Goal: Information Seeking & Learning: Learn about a topic

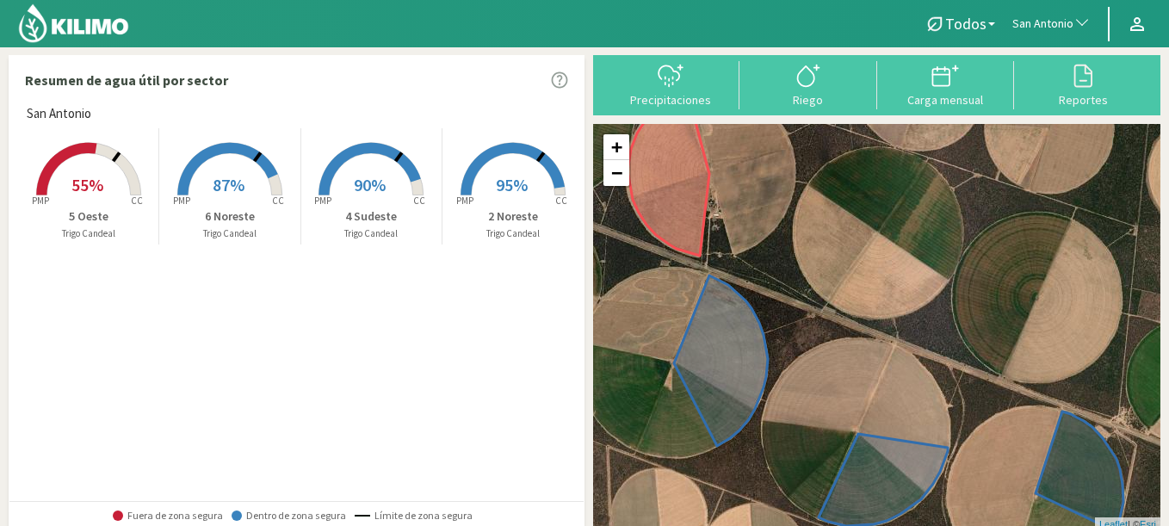
click at [1042, 36] on button "San Antonio" at bounding box center [1052, 24] width 96 height 38
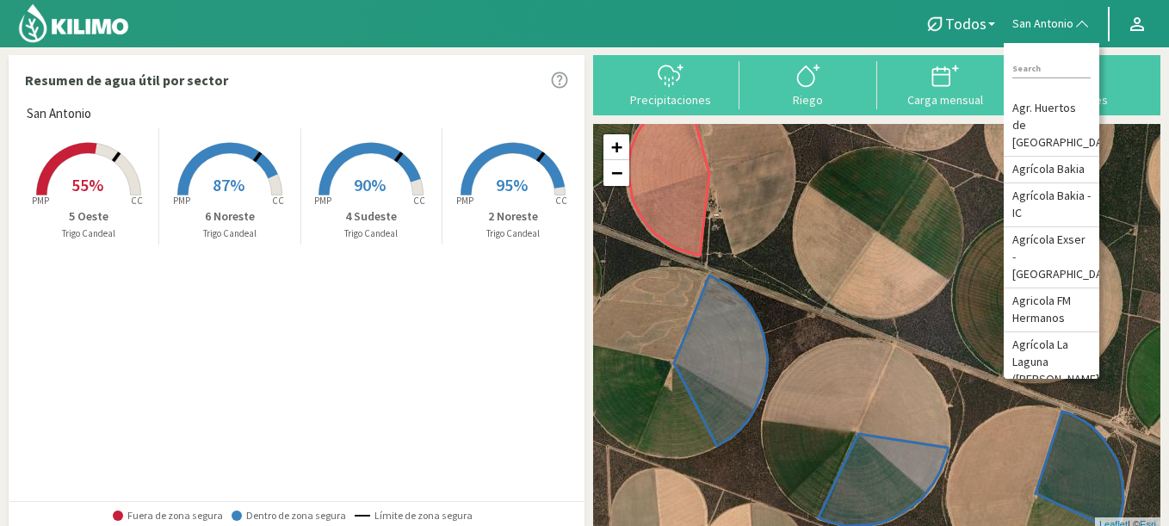
click at [500, 198] on rect at bounding box center [513, 197] width 138 height 138
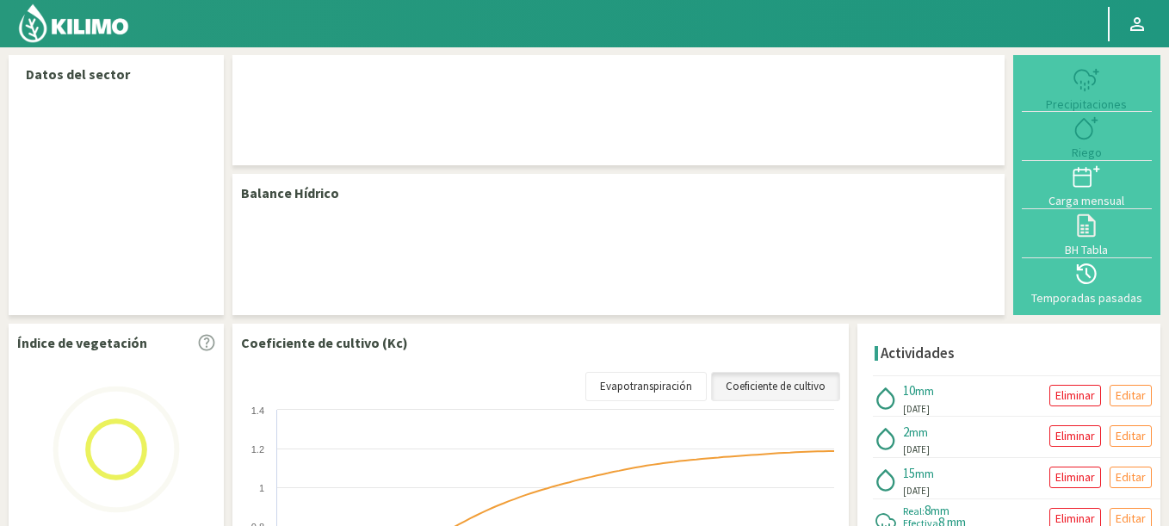
select select "237: Object"
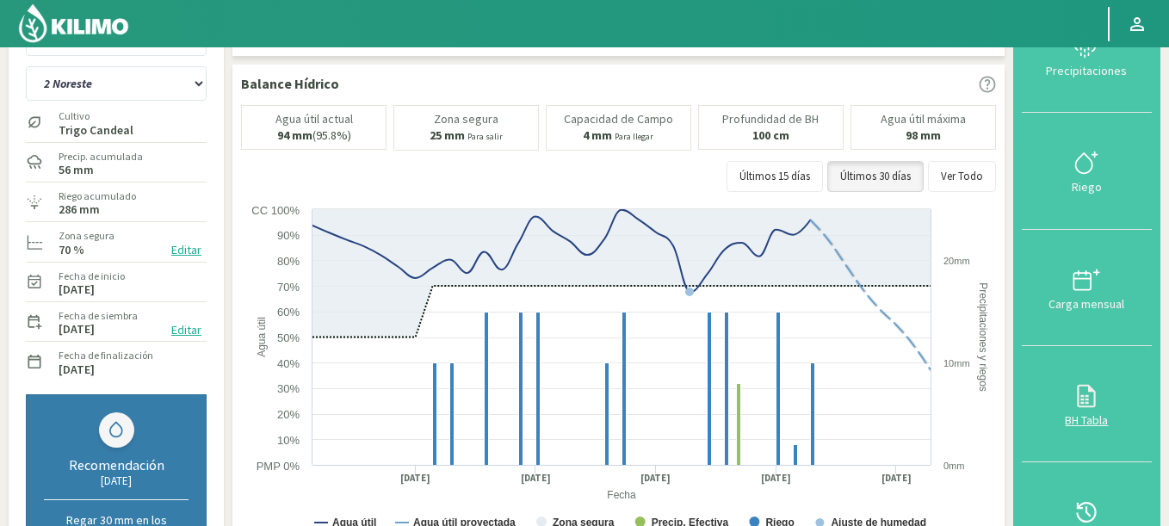
scroll to position [103, 0]
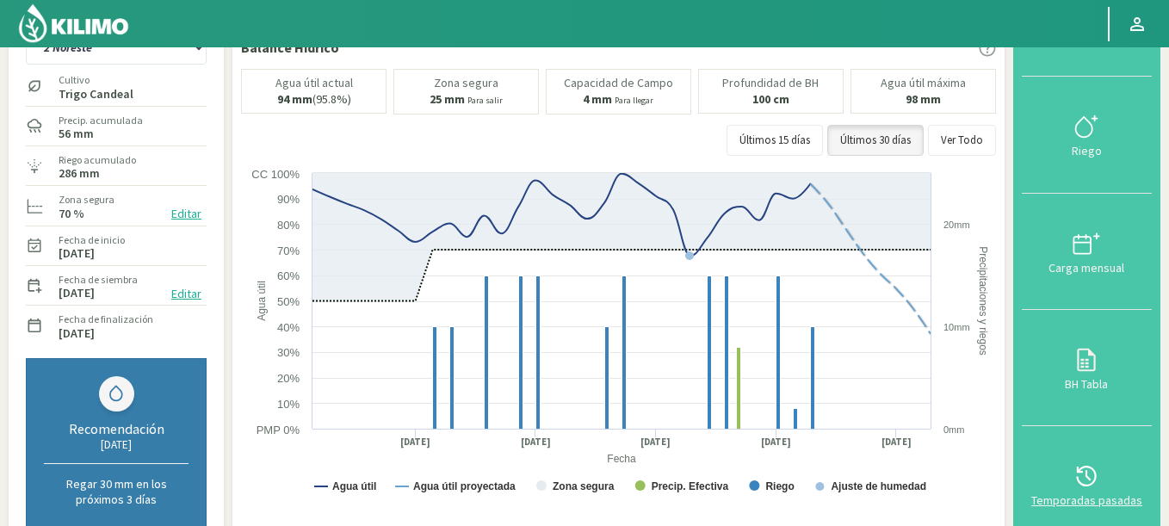
click at [1089, 465] on icon at bounding box center [1086, 476] width 28 height 28
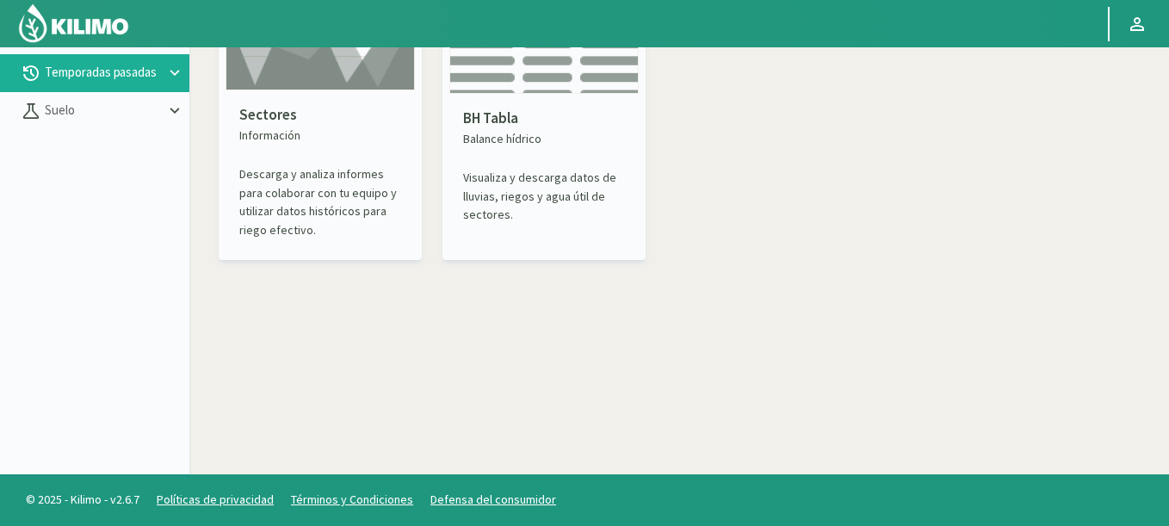
click at [340, 90] on img at bounding box center [320, 31] width 189 height 119
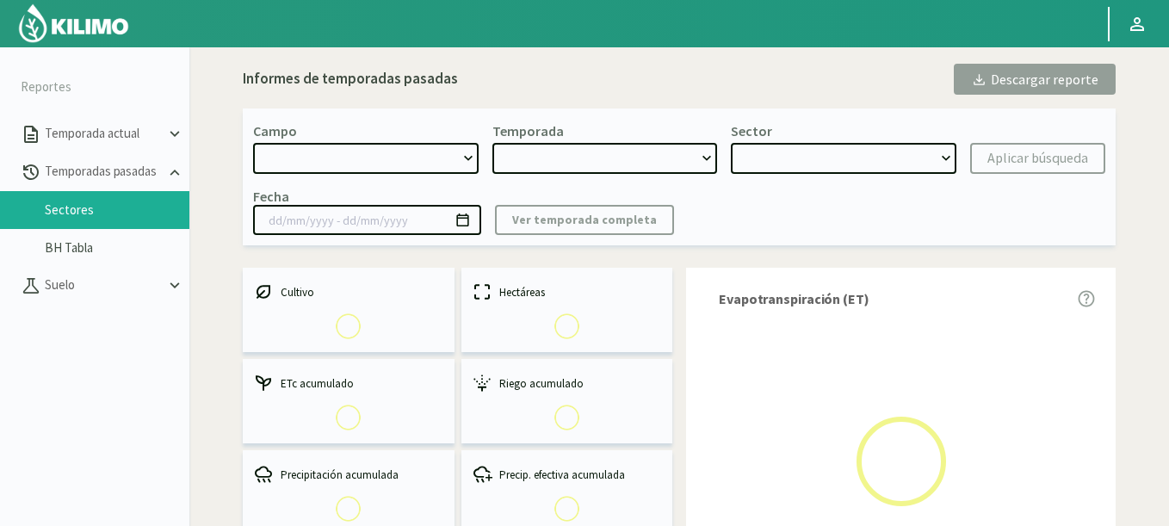
select select "0: Object"
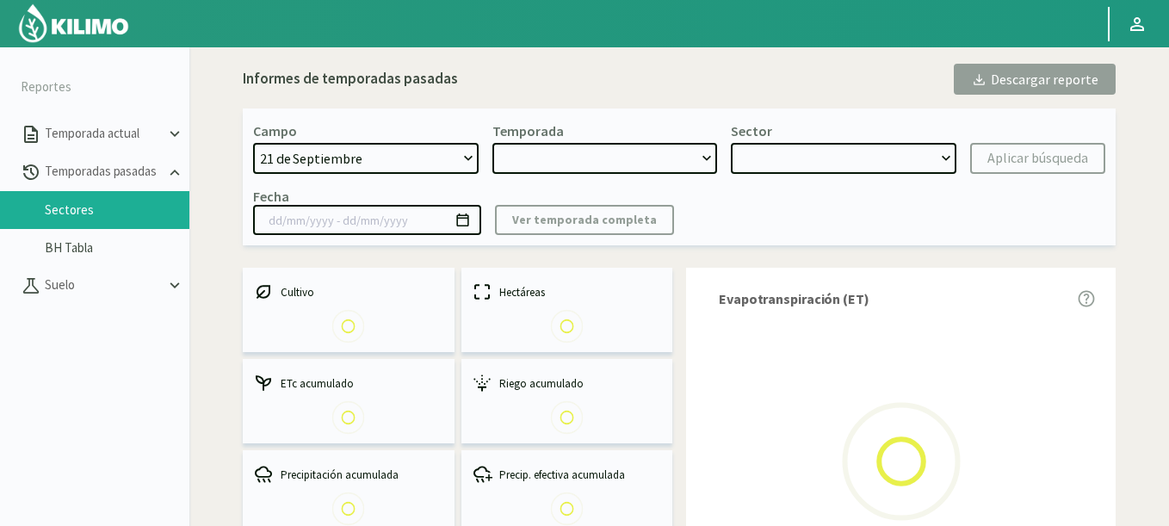
type input "[DATE] - [DATE]"
select select "0: 2023"
select select "0: Object"
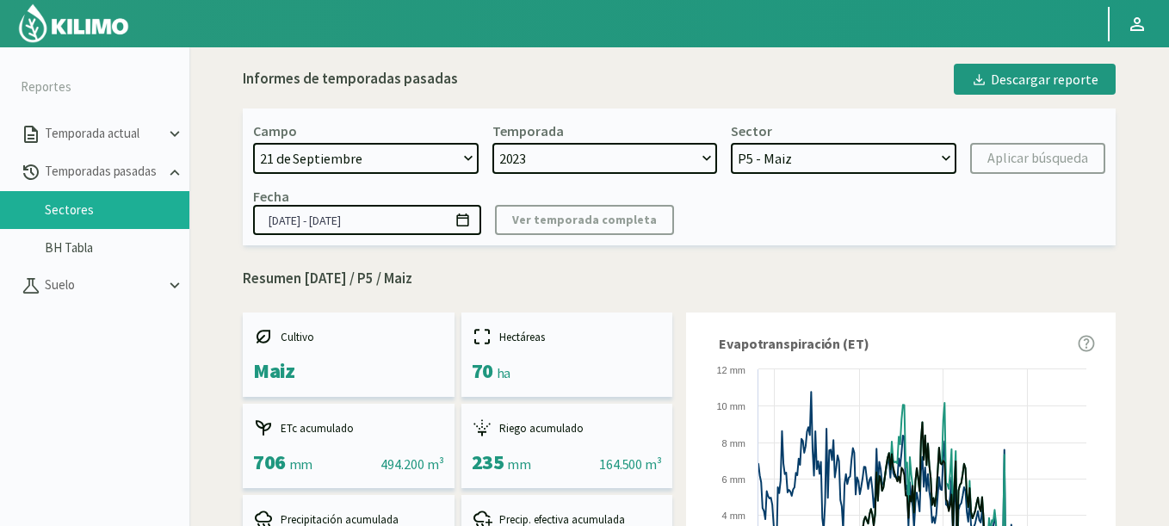
click at [429, 159] on select "[DATE] 8 Fuegos Acograpes - Ag. [PERSON_NAME] - Ag. [GEOGRAPHIC_DATA] Acograpes…" at bounding box center [366, 158] width 226 height 31
click at [400, 154] on select "[DATE] 8 Fuegos Acograpes - Ag. [PERSON_NAME] - Ag. [GEOGRAPHIC_DATA] Acograpes…" at bounding box center [366, 158] width 226 height 31
select select "175: Object"
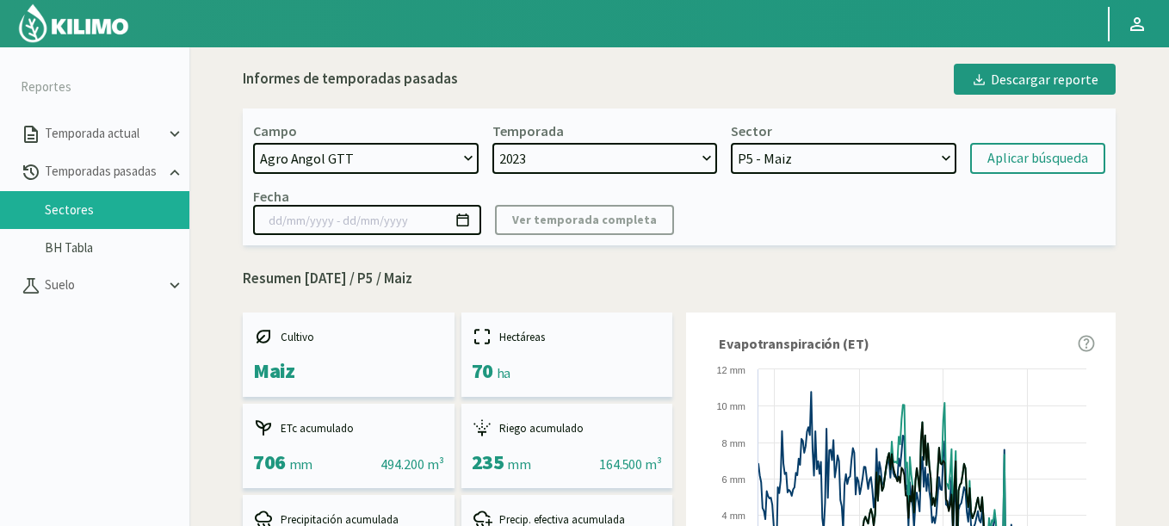
select select "2: 2021"
select select "7: Object"
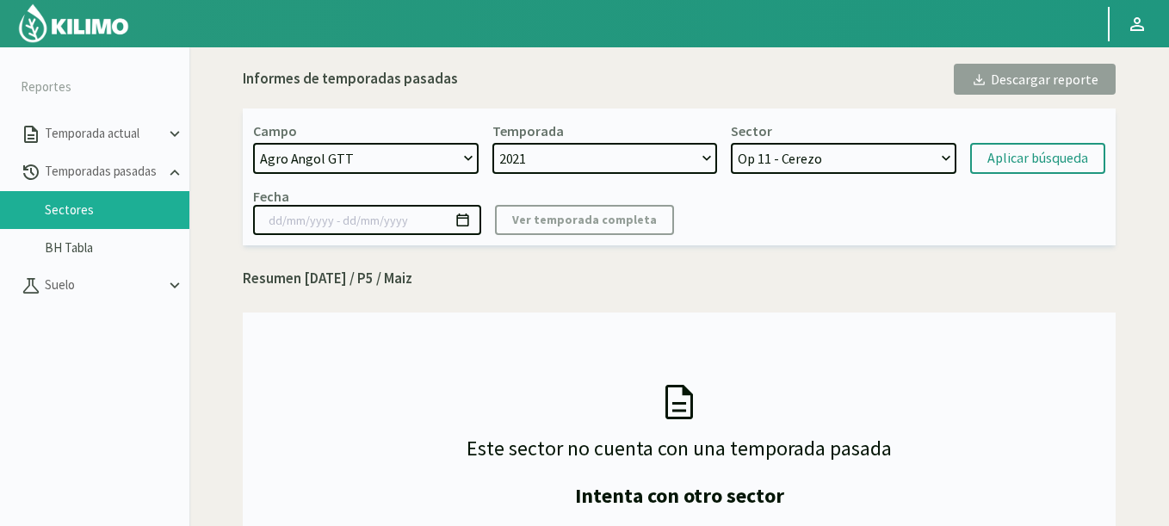
drag, startPoint x: 310, startPoint y: 155, endPoint x: 349, endPoint y: 149, distance: 40.0
click at [349, 149] on select "[DATE] 8 Fuegos Acograpes - Ag. [PERSON_NAME] - Ag. [GEOGRAPHIC_DATA] Acograpes…" at bounding box center [366, 158] width 226 height 31
select select "176: Object"
select select "18: Object"
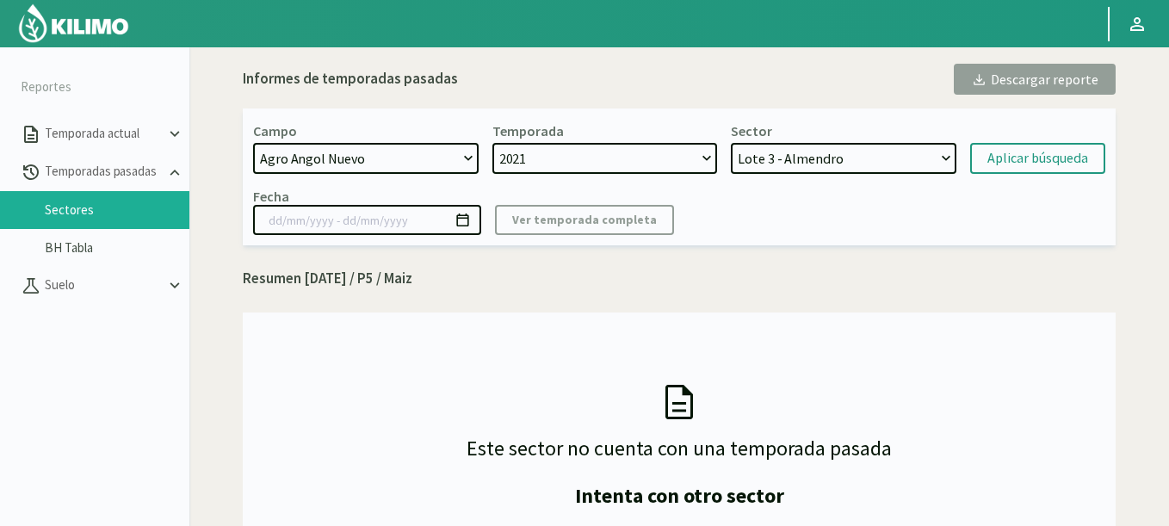
select select "1490: Object"
drag, startPoint x: 343, startPoint y: 163, endPoint x: 337, endPoint y: 101, distance: 62.4
click at [337, 101] on div "Informes de temporadas pasadas Descargar reporte Campo [DATE] 8 Fuegos Acogrape…" at bounding box center [679, 323] width 873 height 519
select select "3: 2024"
select select "21: Object"
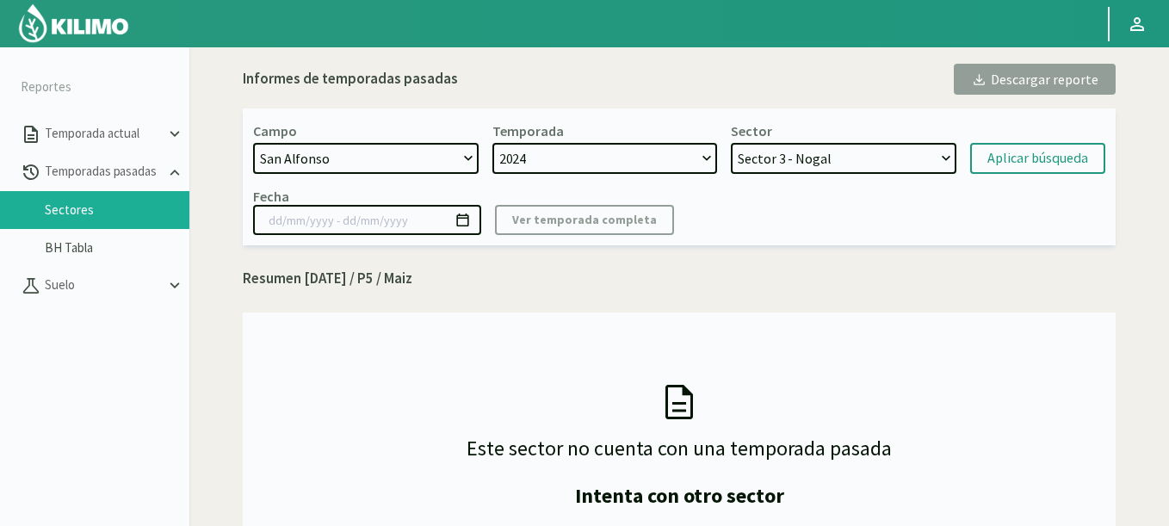
select select "1533: Object"
click at [253, 143] on select "[DATE] 8 Fuegos Acograpes - Ag. [PERSON_NAME] - Ag. [GEOGRAPHIC_DATA] Acograpes…" at bounding box center [366, 158] width 226 height 31
select select "24: Object"
select select "4: 2023"
click at [492, 143] on select "2024 2023" at bounding box center [605, 158] width 226 height 31
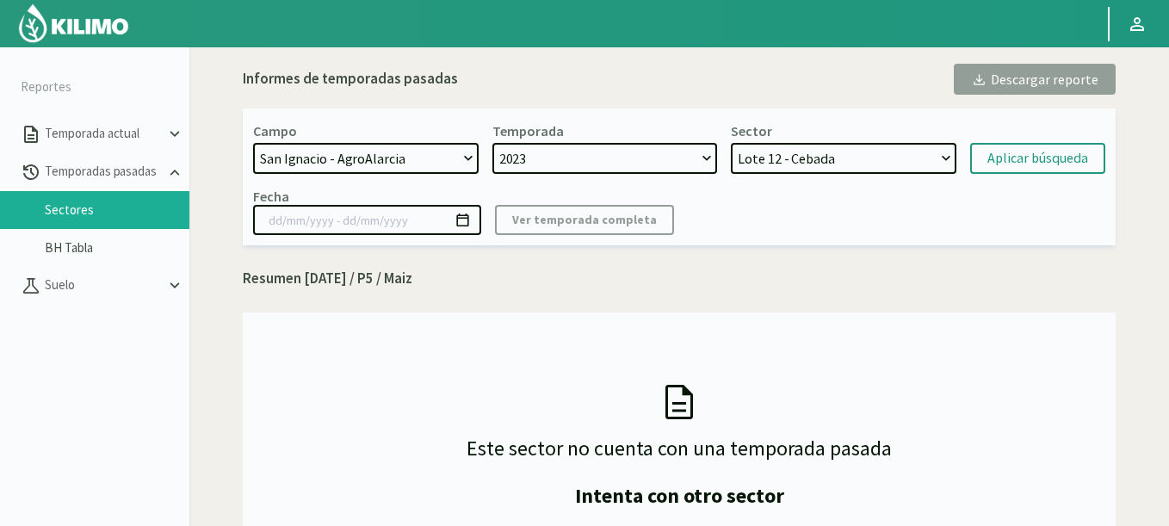
select select "25: Object"
click at [1001, 164] on div "Aplicar búsqueda" at bounding box center [1037, 158] width 101 height 21
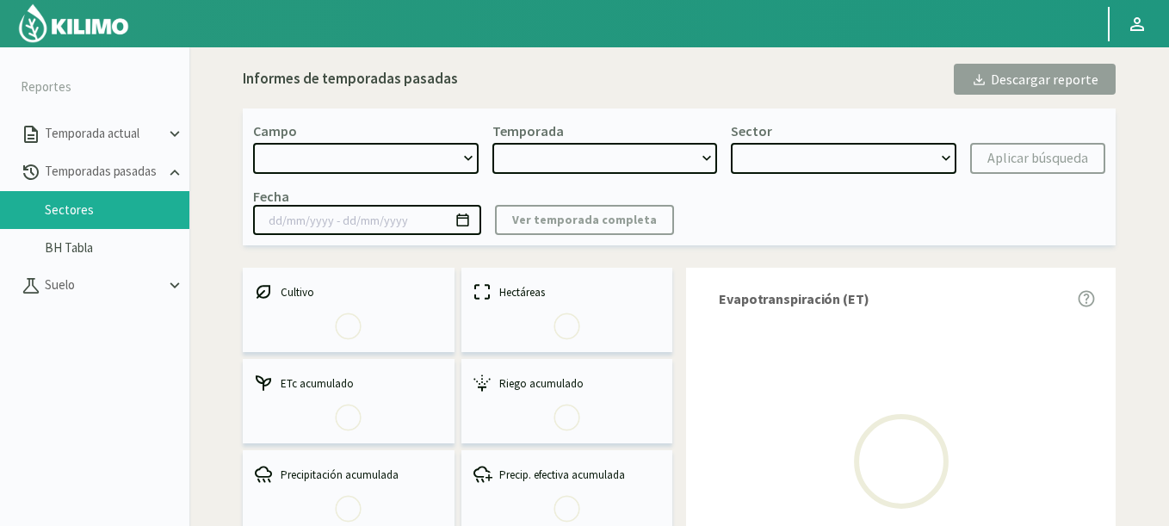
type input "[DATE] - [DATE]"
select select "1533: Object"
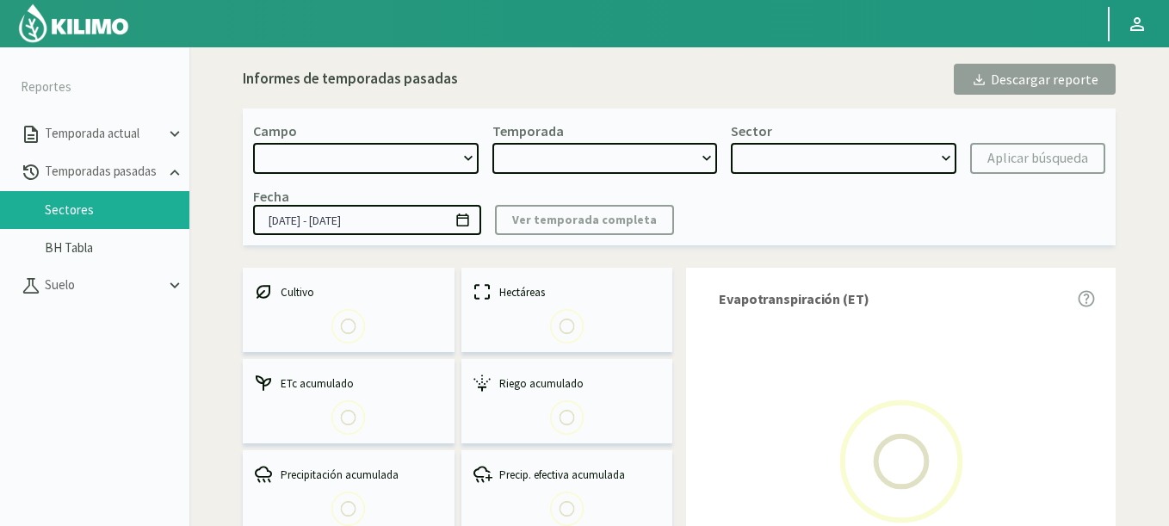
select select "1: 2023"
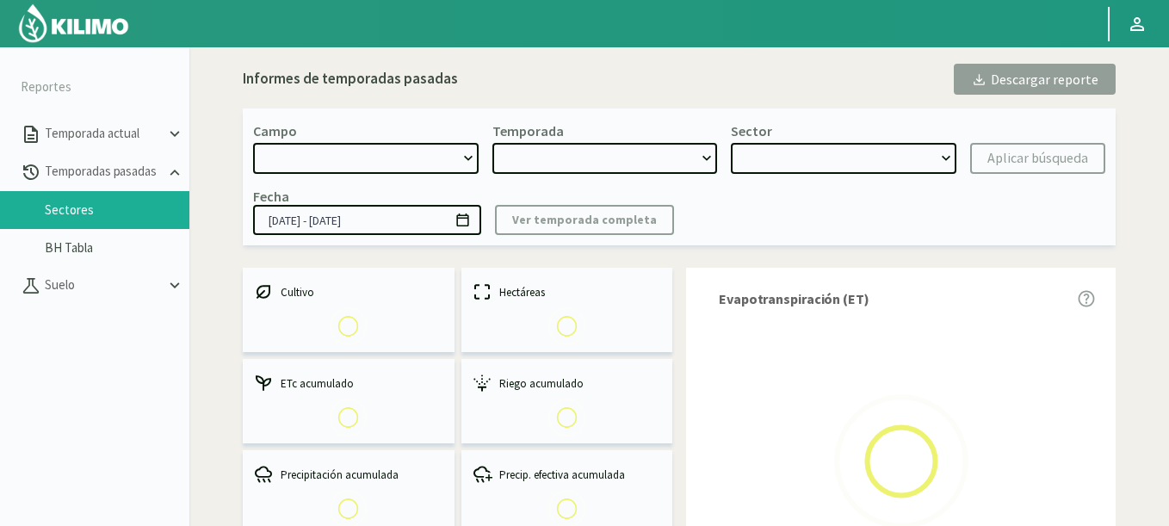
select select "0: Object"
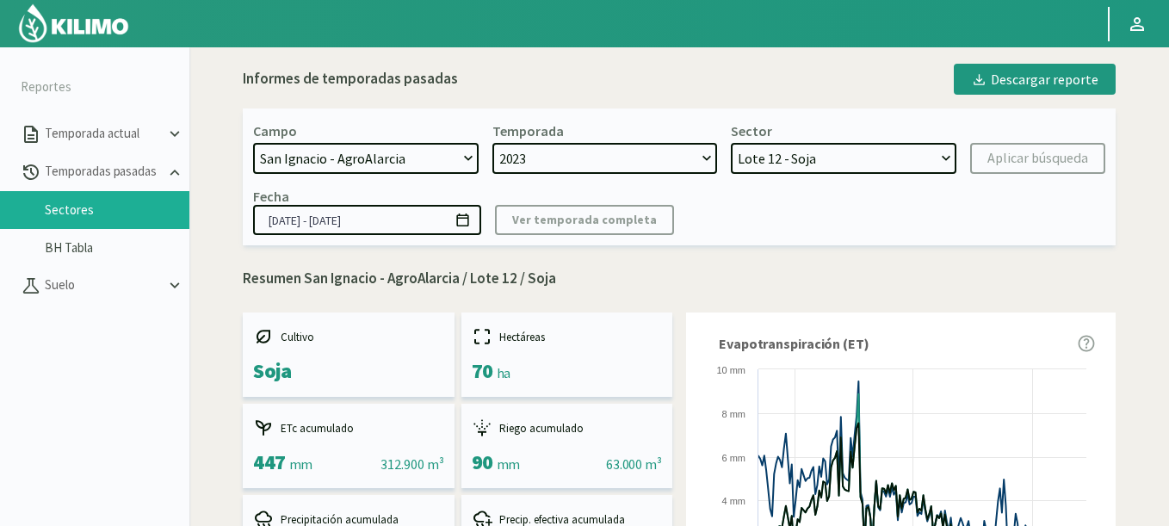
click at [787, 151] on select "Lote 12 - Soja" at bounding box center [844, 158] width 226 height 31
drag, startPoint x: 782, startPoint y: 156, endPoint x: 769, endPoint y: 156, distance: 12.9
click at [782, 156] on select "Lote 12 - Soja" at bounding box center [844, 158] width 226 height 31
select select "0: 2024"
click at [492, 143] on select "2024 2023" at bounding box center [605, 158] width 226 height 31
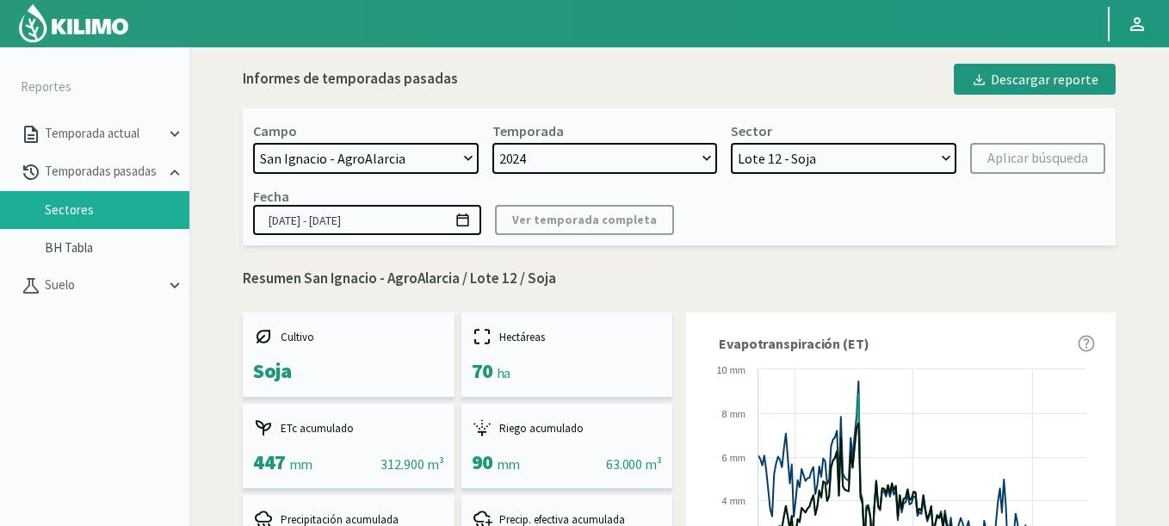
select select "1: Object"
click at [1029, 160] on div "Aplicar búsqueda" at bounding box center [1037, 158] width 101 height 21
type input "[DATE] - [DATE]"
select select "2: Object"
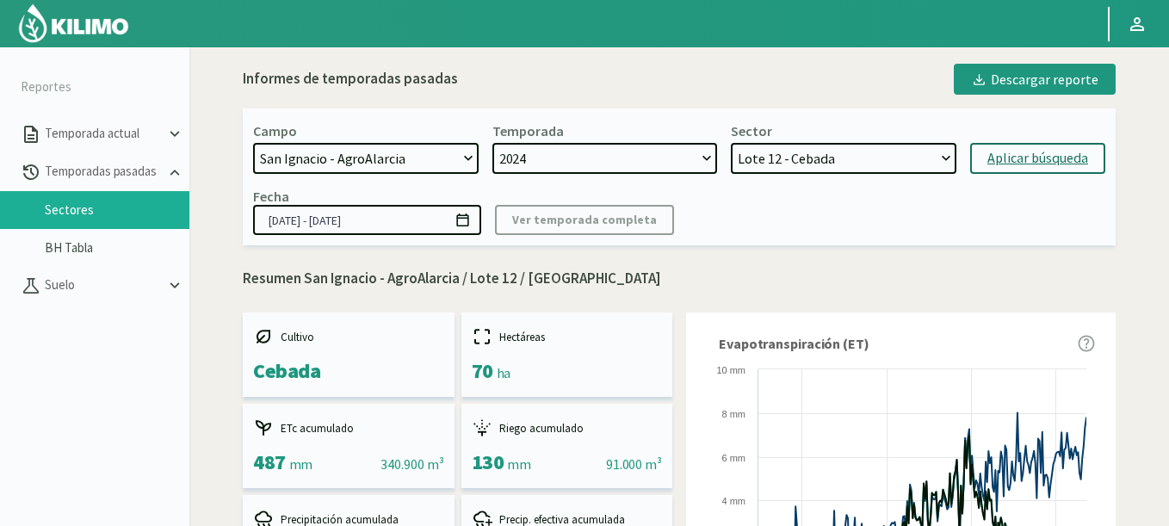
select select "1: 2023"
click at [492, 143] on select "2024 2023" at bounding box center [605, 158] width 226 height 31
select select "3: Object"
select select "0: 2024"
click at [492, 143] on select "2024 2023" at bounding box center [605, 158] width 226 height 31
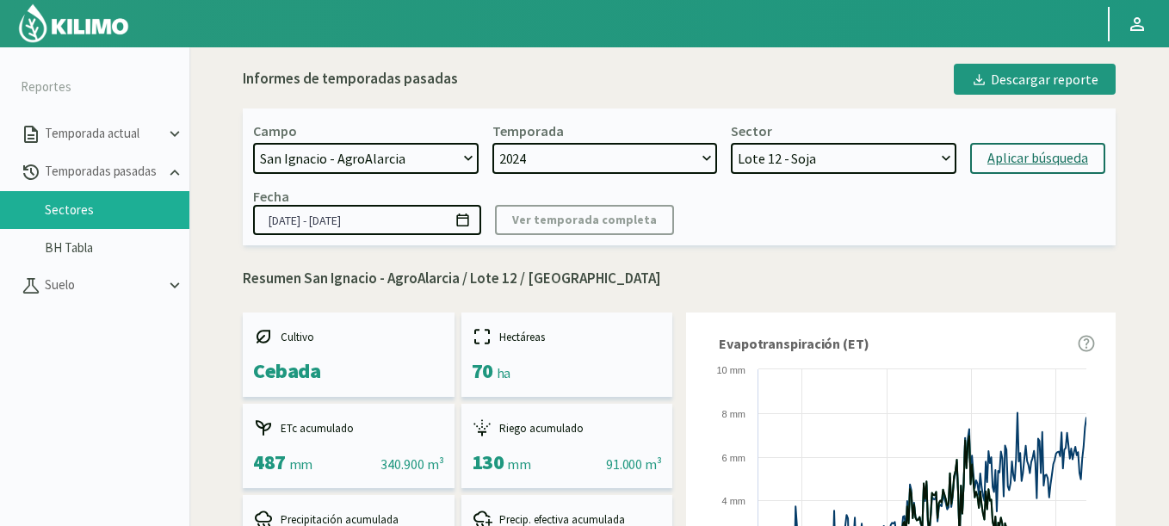
select select "4: Object"
select select "1: 2023"
click at [492, 143] on select "2024 2023" at bounding box center [605, 158] width 226 height 31
select select "5: Object"
click at [540, 153] on select "2024 2023" at bounding box center [605, 158] width 226 height 31
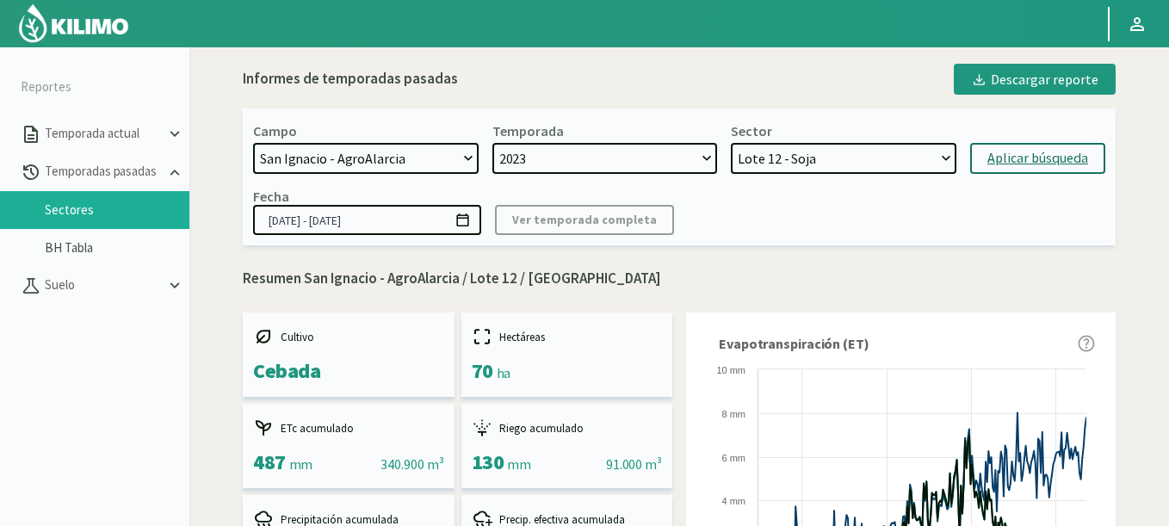
select select "0: 2024"
click at [492, 143] on select "2024 2023" at bounding box center [605, 158] width 226 height 31
select select "6: Object"
click at [1019, 157] on div "Aplicar búsqueda" at bounding box center [1037, 158] width 101 height 21
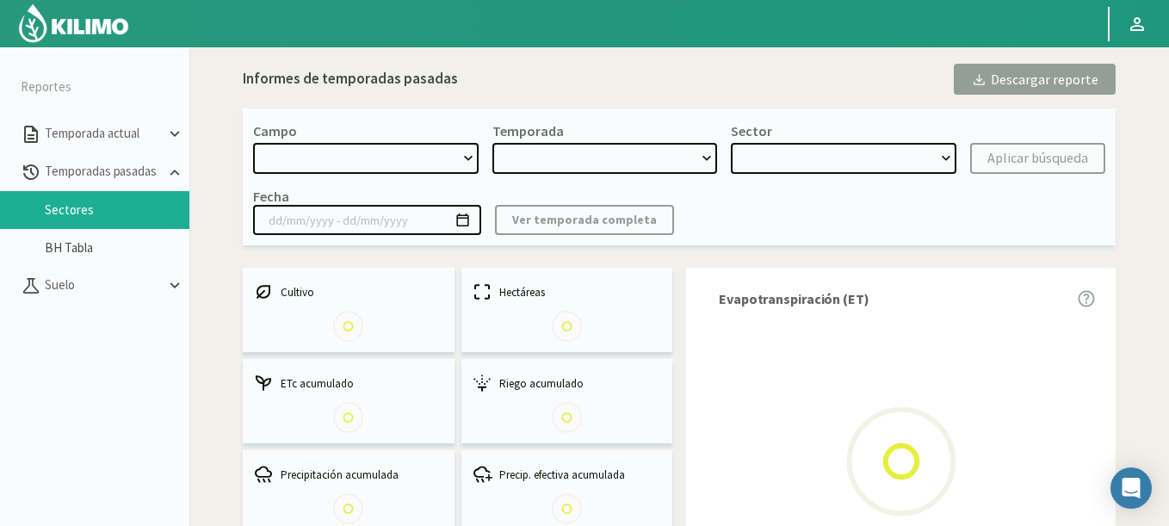
select select "1533: Object"
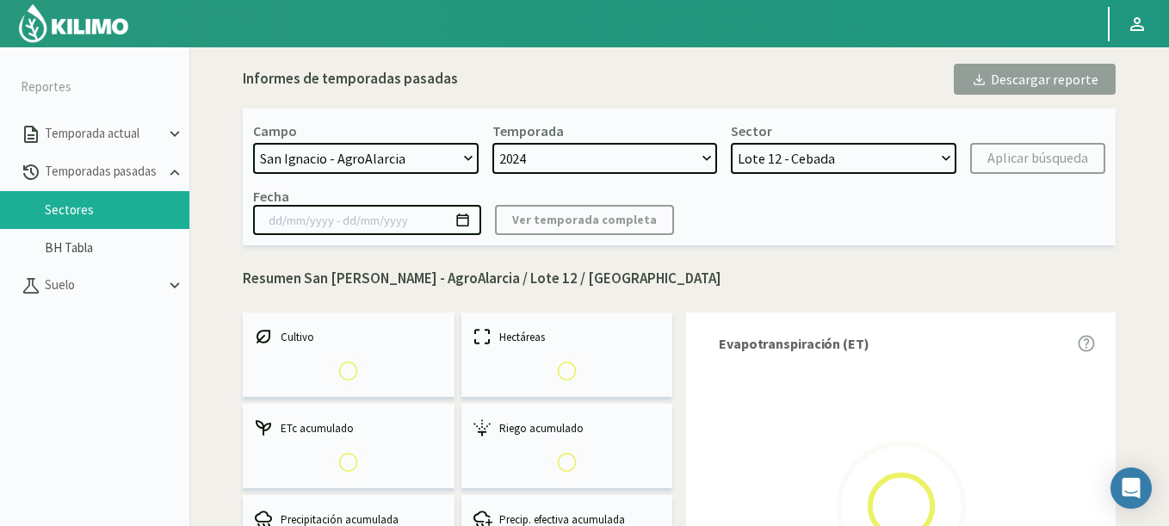
select select "0: 2024"
select select "0: Object"
type input "[DATE] - [DATE]"
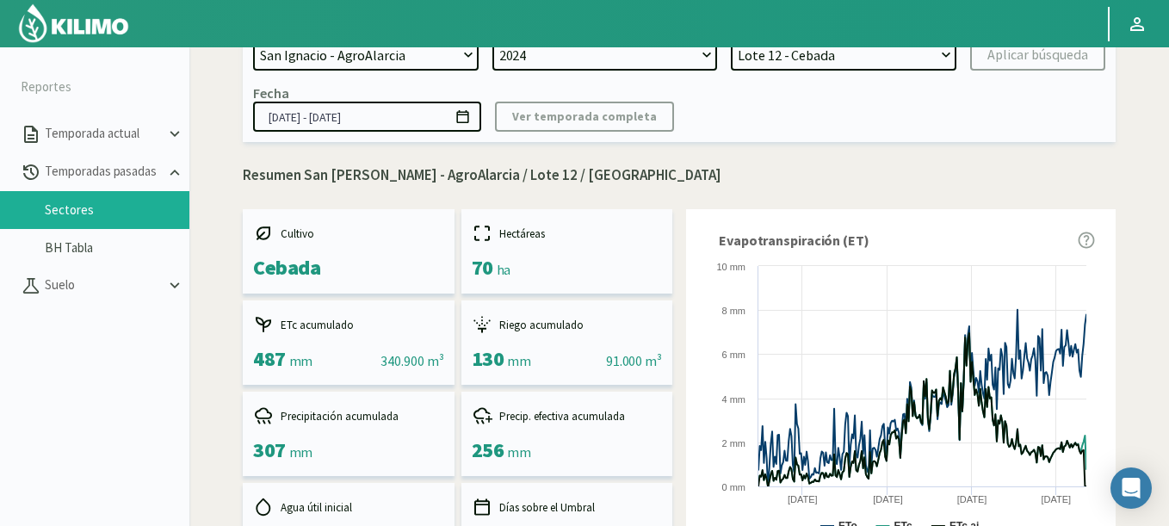
scroll to position [96, 0]
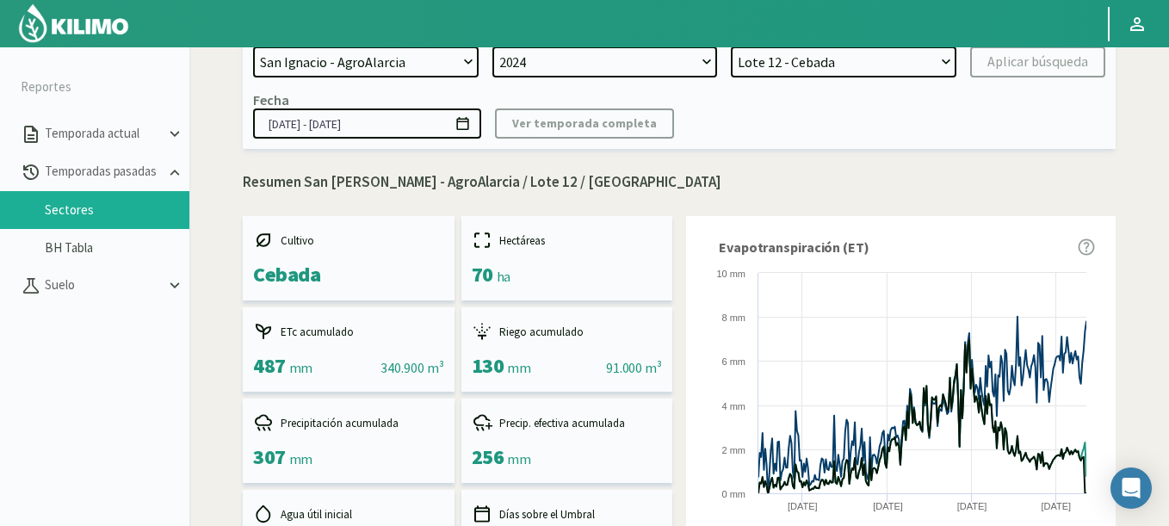
drag, startPoint x: 772, startPoint y: 60, endPoint x: 777, endPoint y: 76, distance: 16.3
click at [777, 76] on select "Lote 12 - Cebada" at bounding box center [844, 61] width 226 height 31
click at [615, 78] on div "Campo 21 de Septiembre 8 Fuegos Acograpes - Ag. Carlos Muñoz Herrera Acograpes …" at bounding box center [679, 80] width 873 height 137
click at [624, 70] on select "2024 2023" at bounding box center [605, 61] width 226 height 31
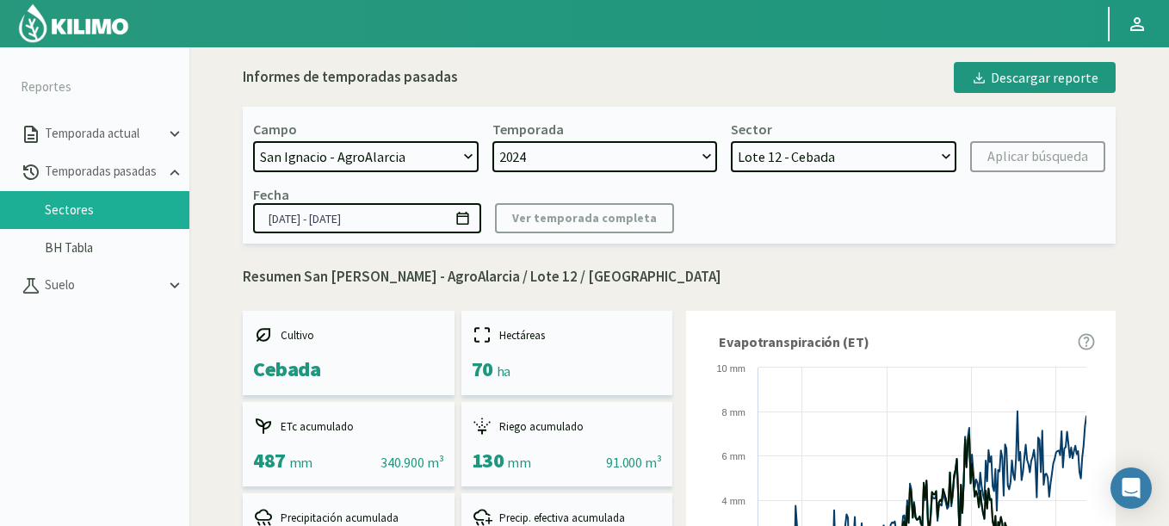
scroll to position [0, 0]
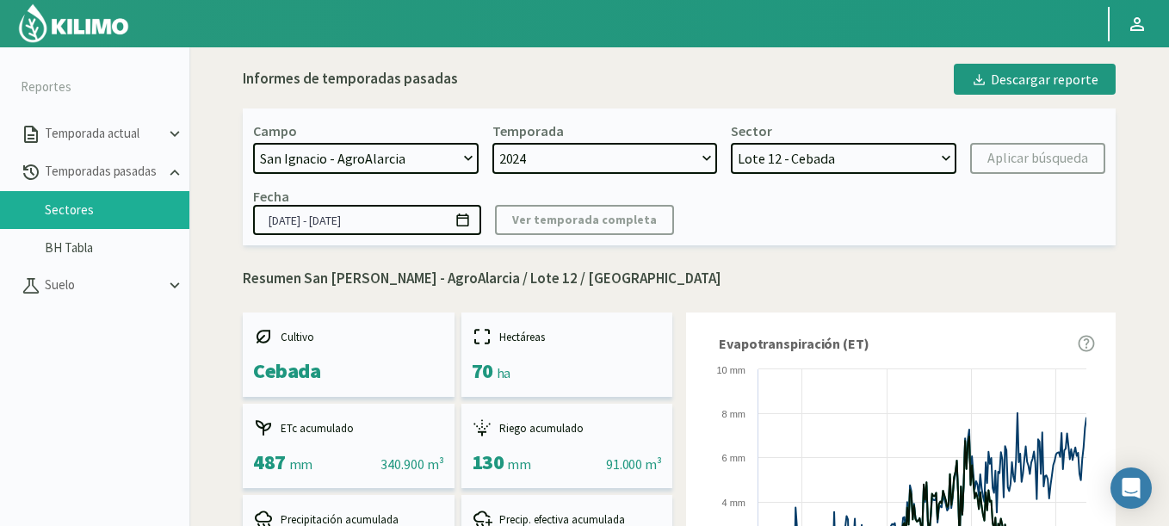
click at [583, 151] on select "2024 2023" at bounding box center [605, 158] width 226 height 31
select select "349: Object"
drag, startPoint x: 363, startPoint y: 159, endPoint x: 372, endPoint y: 118, distance: 42.2
click at [374, 114] on div "Campo 21 de Septiembre 8 Fuegos Acograpes - Ag. Carlos Muñoz Herrera Acograpes …" at bounding box center [679, 176] width 873 height 137
click at [360, 141] on div "Campo 21 de Septiembre 8 Fuegos Acograpes - Ag. Carlos Muñoz Herrera Acograpes …" at bounding box center [366, 148] width 226 height 52
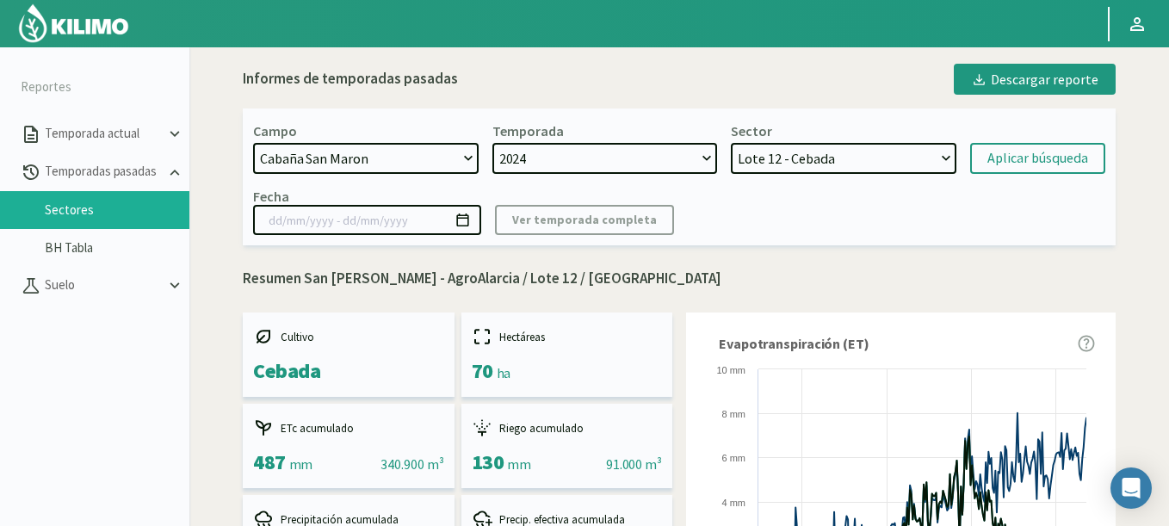
select select
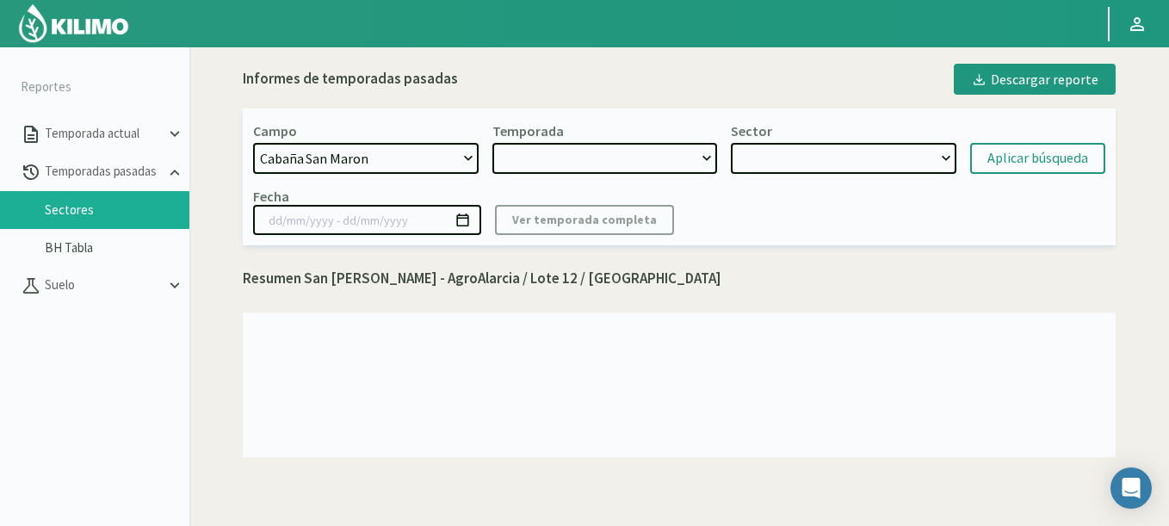
click at [360, 143] on div "Campo 21 de Septiembre 8 Fuegos Acograpes - Ag. Carlos Muñoz Herrera Acograpes …" at bounding box center [366, 148] width 226 height 52
select select "2: 2020"
select select "1: Object"
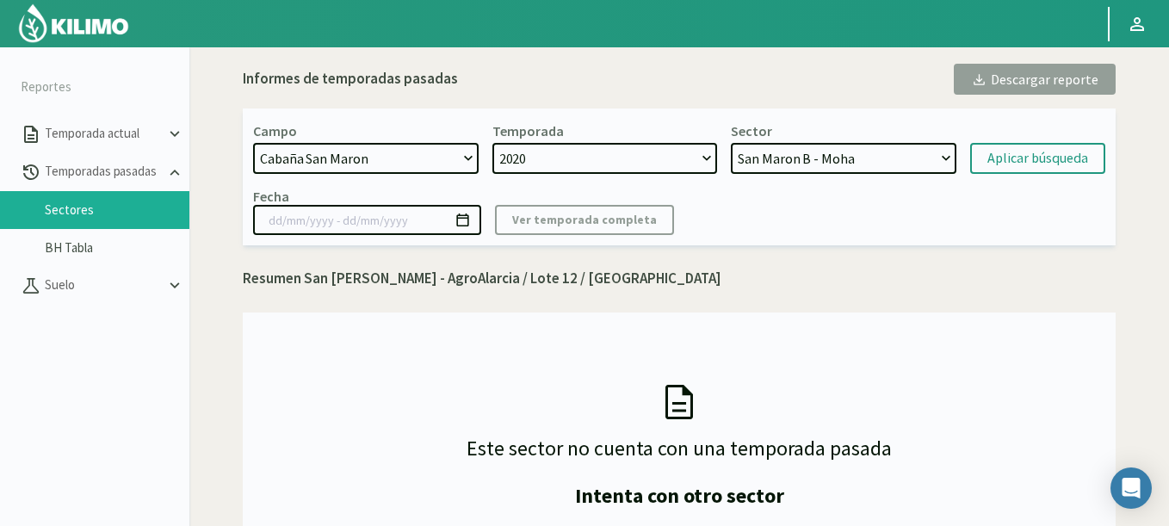
select select "1302: Object"
click at [253, 143] on select "[DATE] 8 Fuegos Acograpes - Ag. [PERSON_NAME] - Ag. [GEOGRAPHIC_DATA] Acograpes…" at bounding box center [366, 158] width 226 height 31
select select "3: 2024"
select select "3: Object"
select select "4: 2023"
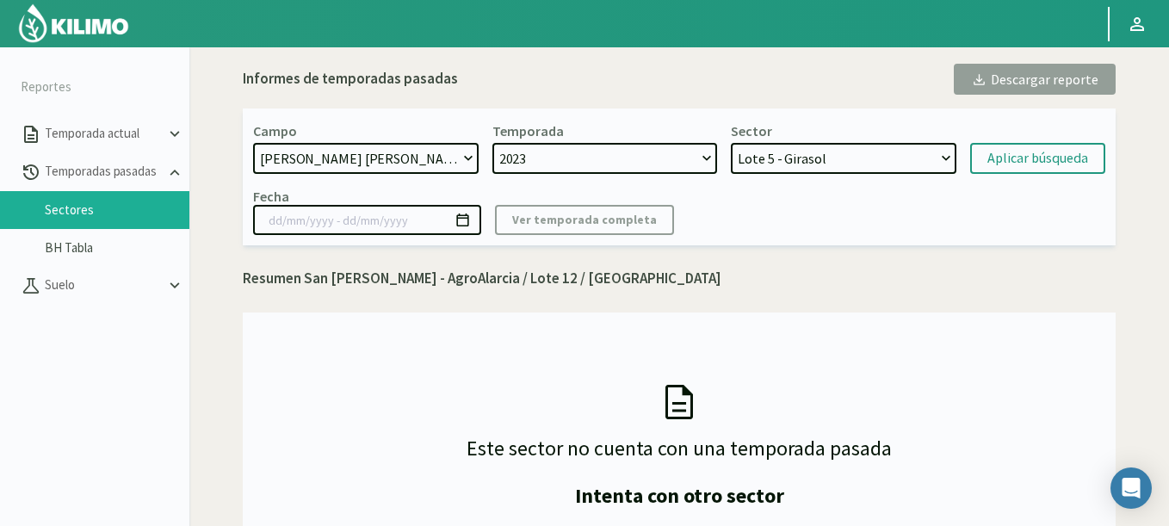
click at [492, 143] on select "2024 2023" at bounding box center [605, 158] width 226 height 31
select select "6: Object"
click at [1053, 151] on div "Aplicar búsqueda" at bounding box center [1037, 158] width 101 height 21
type input "19/12/2023 - 06/05/2024"
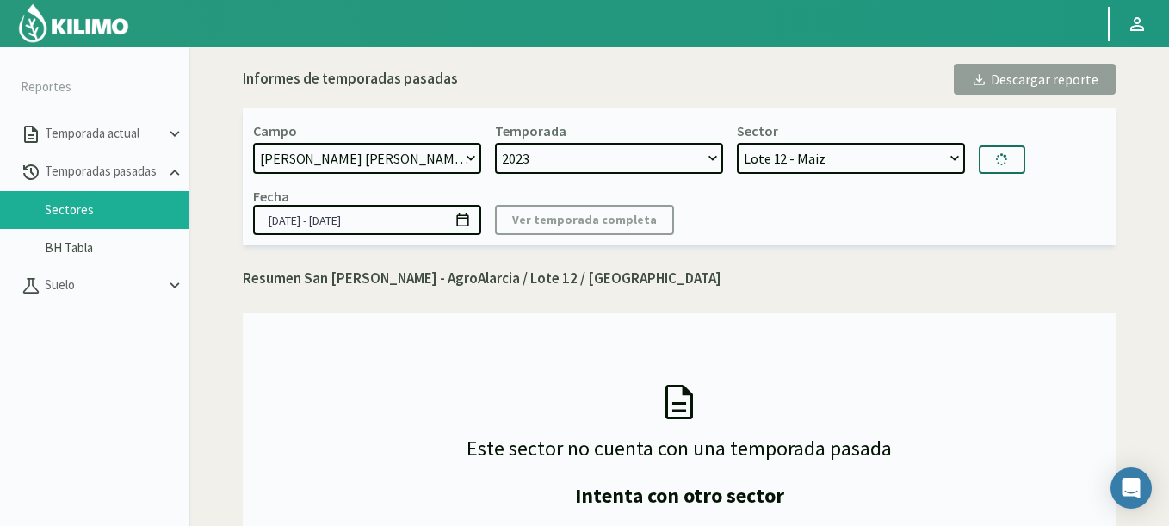
select select "7: Object"
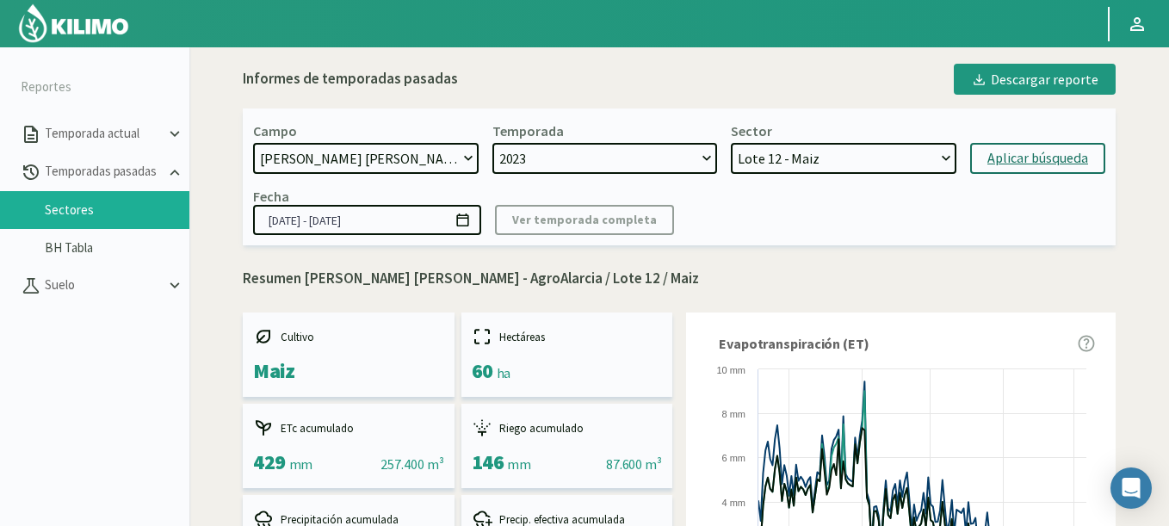
click at [579, 168] on select "2024 2023" at bounding box center [605, 158] width 226 height 31
drag, startPoint x: 762, startPoint y: 146, endPoint x: 781, endPoint y: 167, distance: 28.0
click at [781, 167] on select "Lote 12 - Maiz" at bounding box center [844, 158] width 226 height 31
click at [599, 176] on div "Campo 21 de Septiembre 8 Fuegos Acograpes - Ag. Carlos Muñoz Herrera Acograpes …" at bounding box center [679, 176] width 873 height 137
select select "3: 2024"
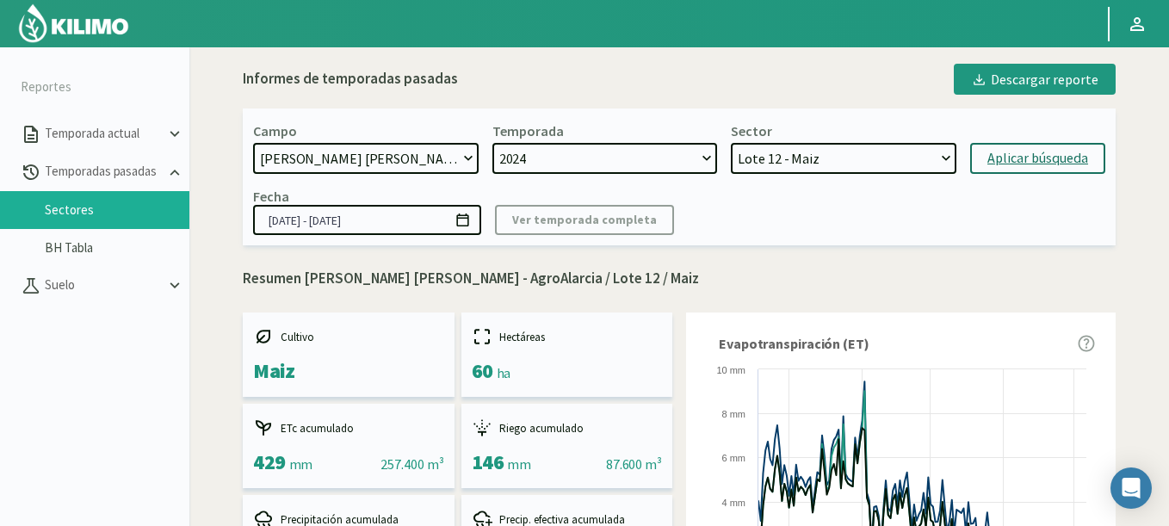
click at [492, 143] on select "2024 2023" at bounding box center [605, 158] width 226 height 31
select select "8: Object"
click at [1010, 158] on div "Aplicar búsqueda" at bounding box center [1037, 158] width 101 height 21
type input "22/10/2024 - 21/05/2025"
select select "11: Object"
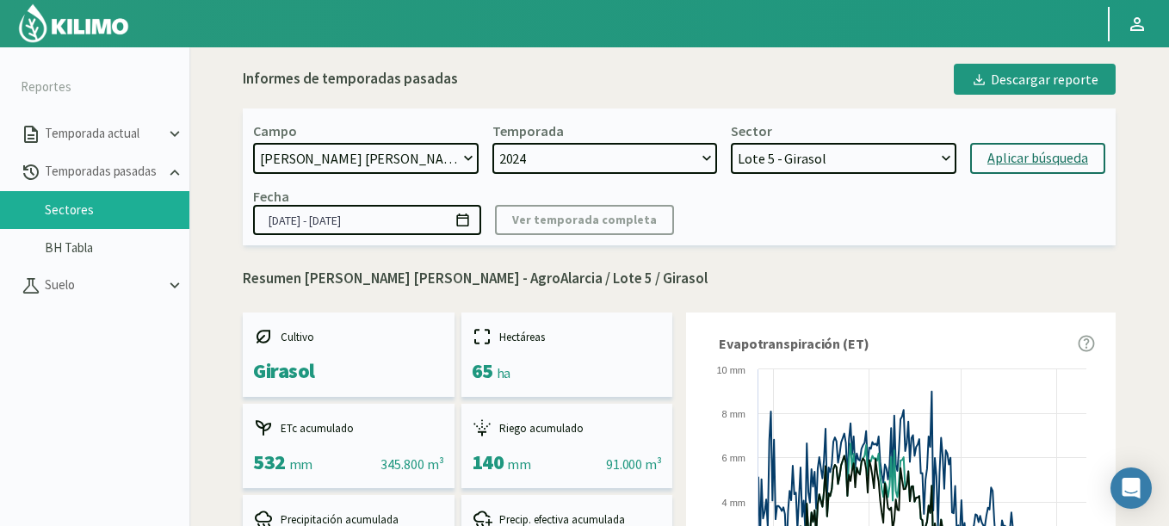
click at [326, 160] on select "[DATE] 8 Fuegos Acograpes - Ag. [PERSON_NAME] - Ag. [GEOGRAPHIC_DATA] Acograpes…" at bounding box center [366, 158] width 226 height 31
select select "1326: Object"
click at [253, 143] on select "[DATE] 8 Fuegos Acograpes - Ag. [PERSON_NAME] - Ag. [GEOGRAPHIC_DATA] Acograpes…" at bounding box center [366, 158] width 226 height 31
select select "4: 2023"
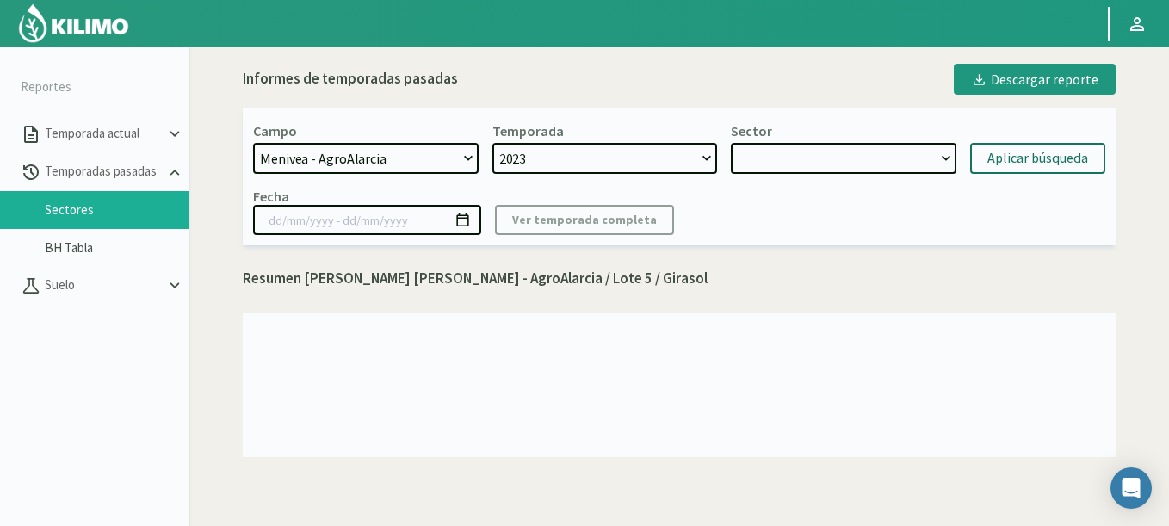
select select "14: Object"
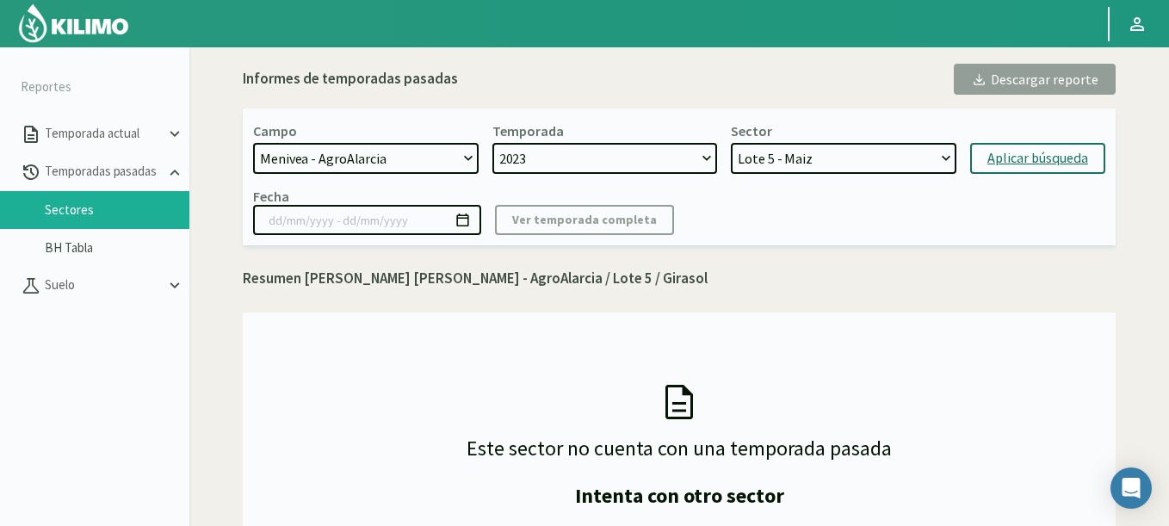
click at [573, 160] on select "2023" at bounding box center [605, 158] width 226 height 31
click at [998, 154] on div "Aplicar búsqueda" at bounding box center [1037, 158] width 101 height 21
type input "13/12/2023 - 06/05/2024"
select select "16: Object"
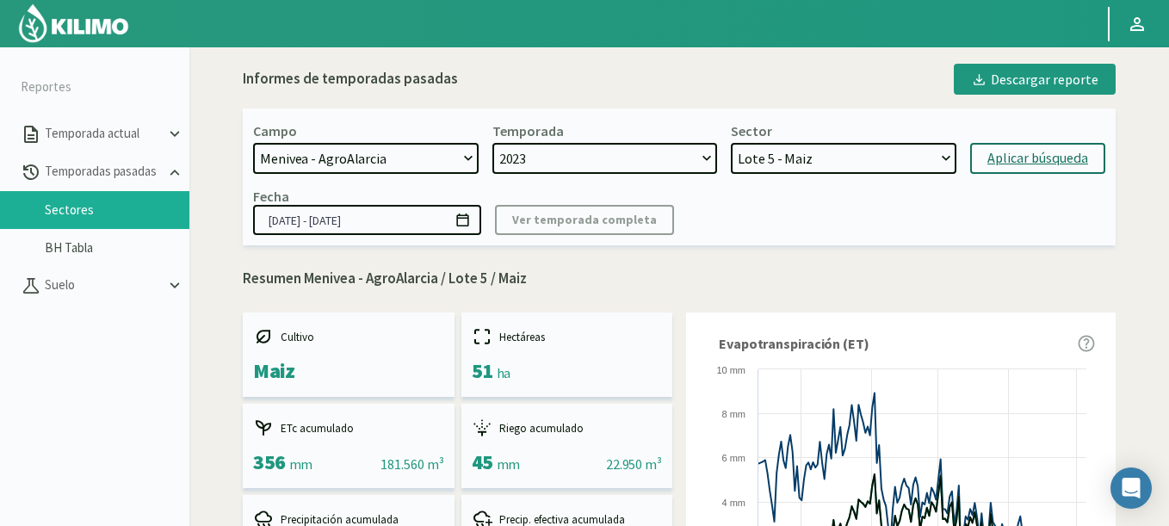
select select "656: Object"
click at [253, 143] on select "[DATE] 8 Fuegos Acograpes - Ag. [PERSON_NAME] - Ag. [GEOGRAPHIC_DATA] Acograpes…" at bounding box center [366, 158] width 226 height 31
select select "5: 2020"
select select "18: Object"
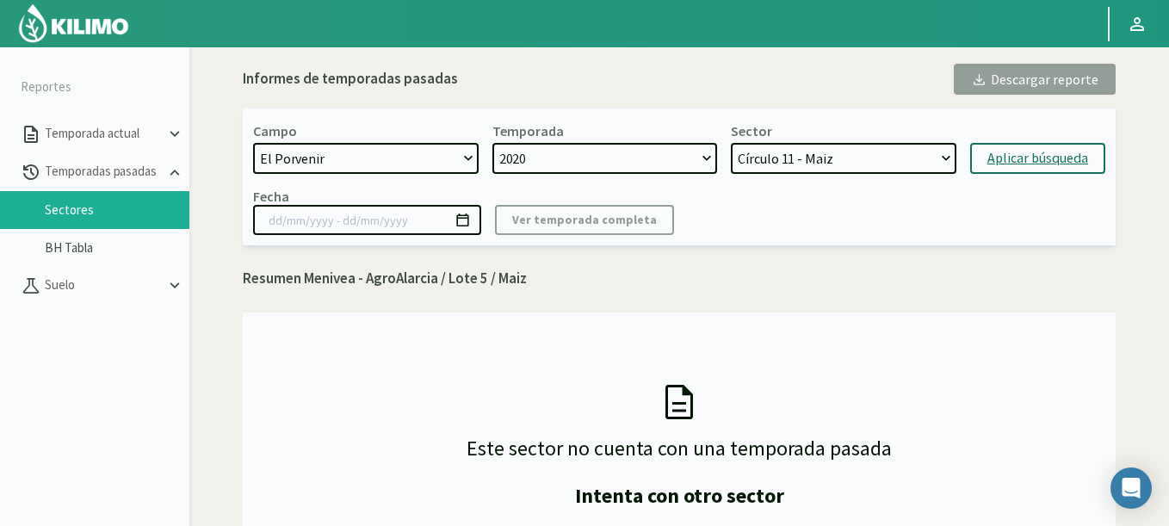
click at [1037, 157] on div "Aplicar búsqueda" at bounding box center [1037, 158] width 101 height 21
type input "08/10/2020 - 04/02/2022"
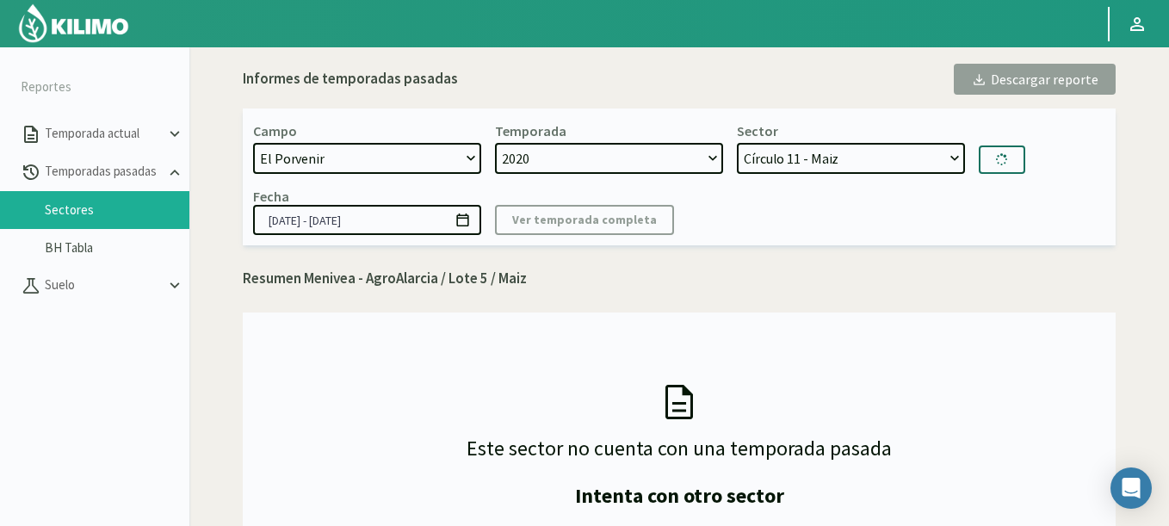
select select "20: Object"
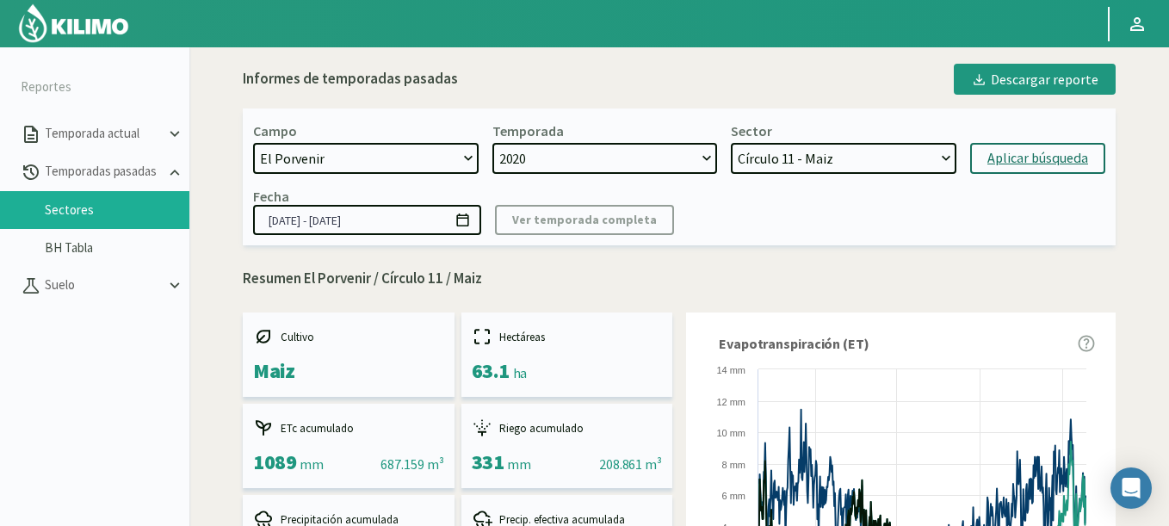
click at [765, 148] on select "Círculo 11 - Maiz Círculo 16 - Maiz" at bounding box center [844, 158] width 226 height 31
select select "655: Object"
click at [253, 143] on select "[DATE] 8 Fuegos Acograpes - Ag. [PERSON_NAME] - Ag. [GEOGRAPHIC_DATA] Acograpes…" at bounding box center [366, 158] width 226 height 31
click at [1045, 156] on div "Aplicar búsqueda" at bounding box center [1037, 158] width 101 height 21
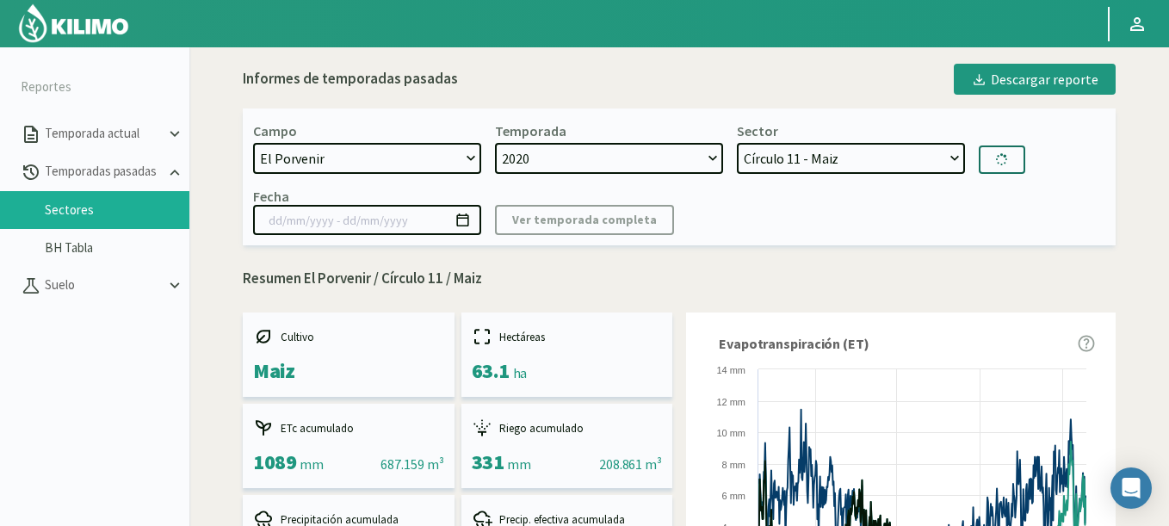
select select "6: 2024"
select select "22: Object"
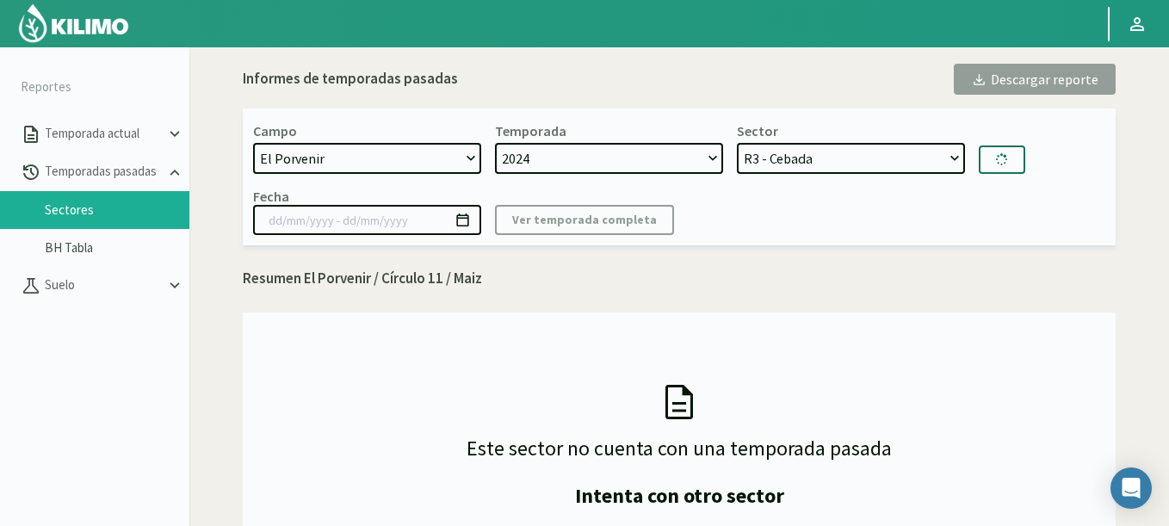
type input "16/08/2024 - 07/01/2025"
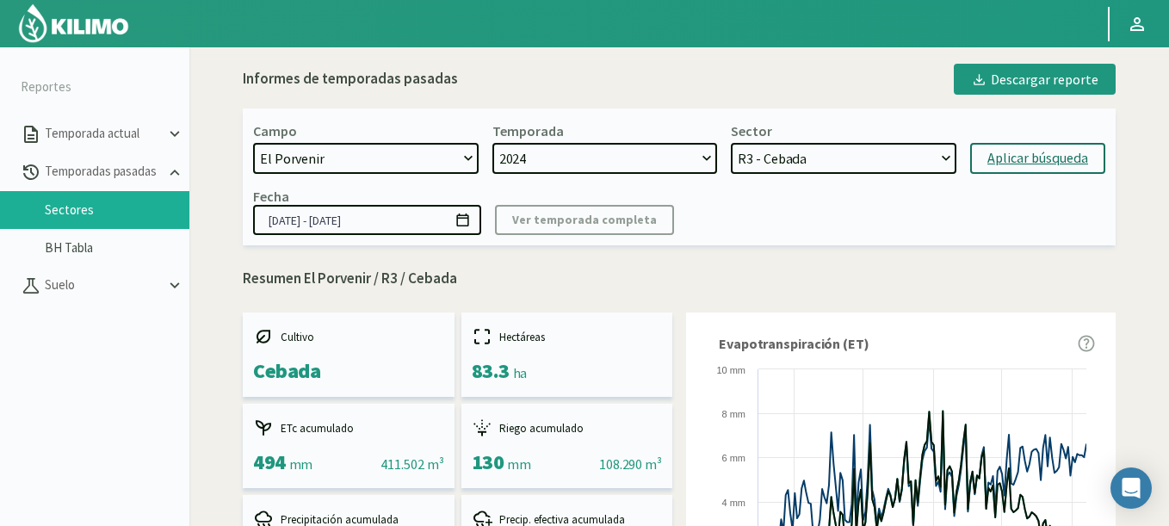
click at [801, 157] on select "R3 - Cebada R2 - Cebada R1 - Trigo" at bounding box center [844, 158] width 226 height 31
select select "7: 2023"
click at [492, 143] on select "2024 2023" at bounding box center [605, 158] width 226 height 31
select select "25: Object"
click at [1005, 158] on div "Aplicar búsqueda" at bounding box center [1037, 158] width 101 height 21
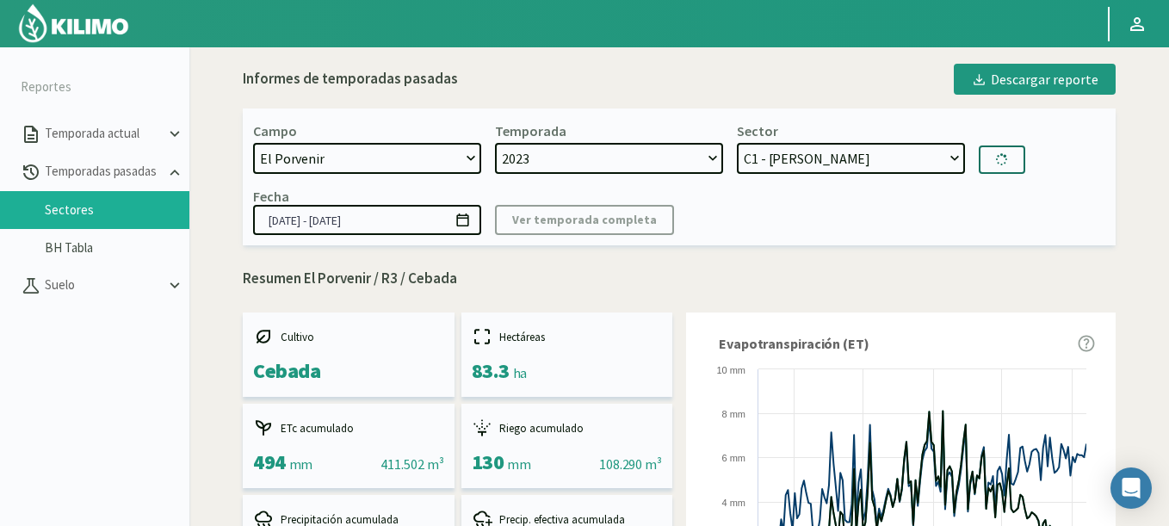
type input "13/07/2023 - 27/06/2024"
select select "26: Object"
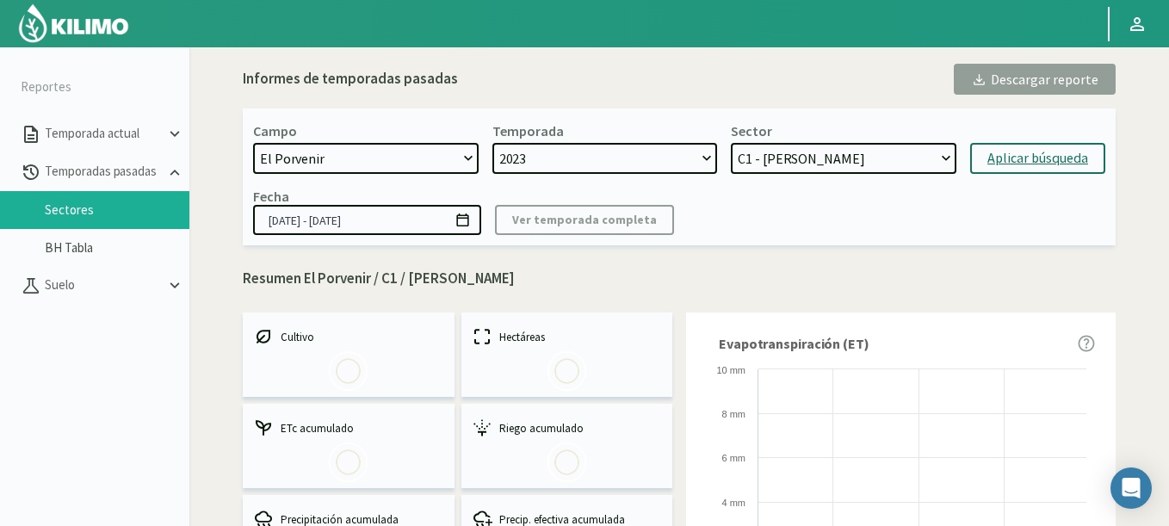
click at [813, 158] on select "C1 - Trigo" at bounding box center [844, 158] width 226 height 31
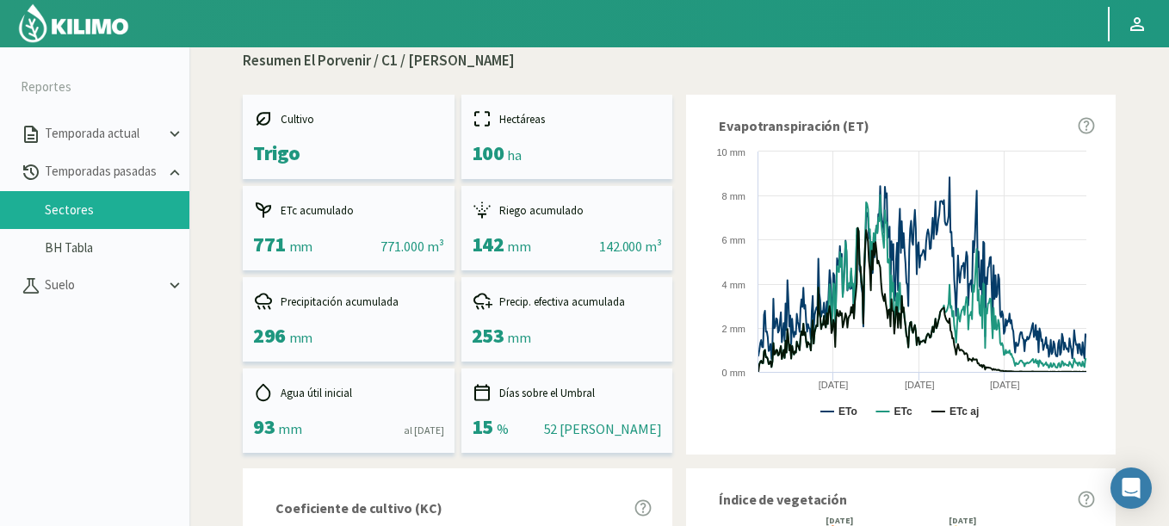
scroll to position [65, 0]
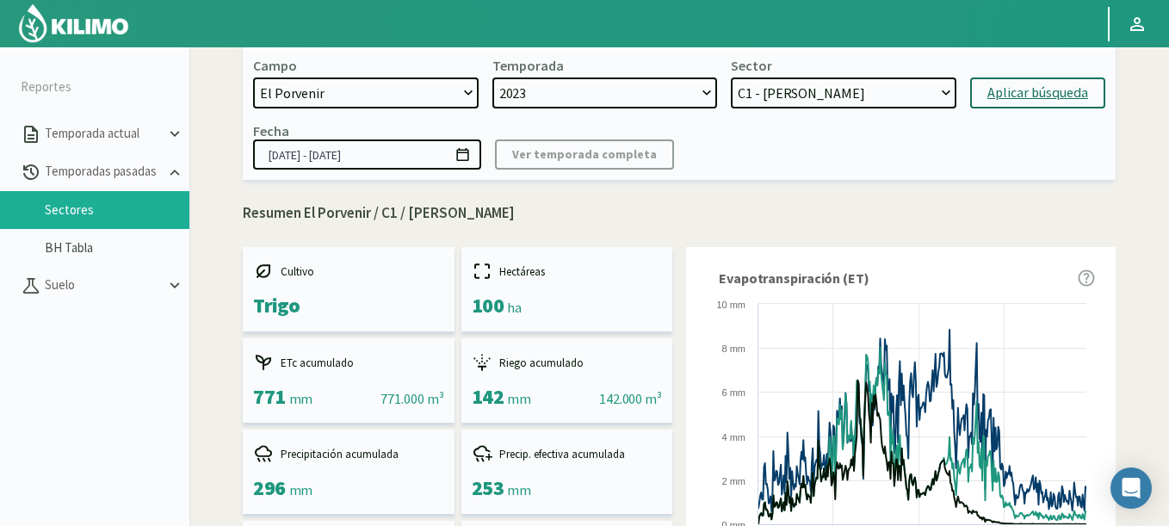
click at [460, 156] on icon at bounding box center [462, 154] width 16 height 16
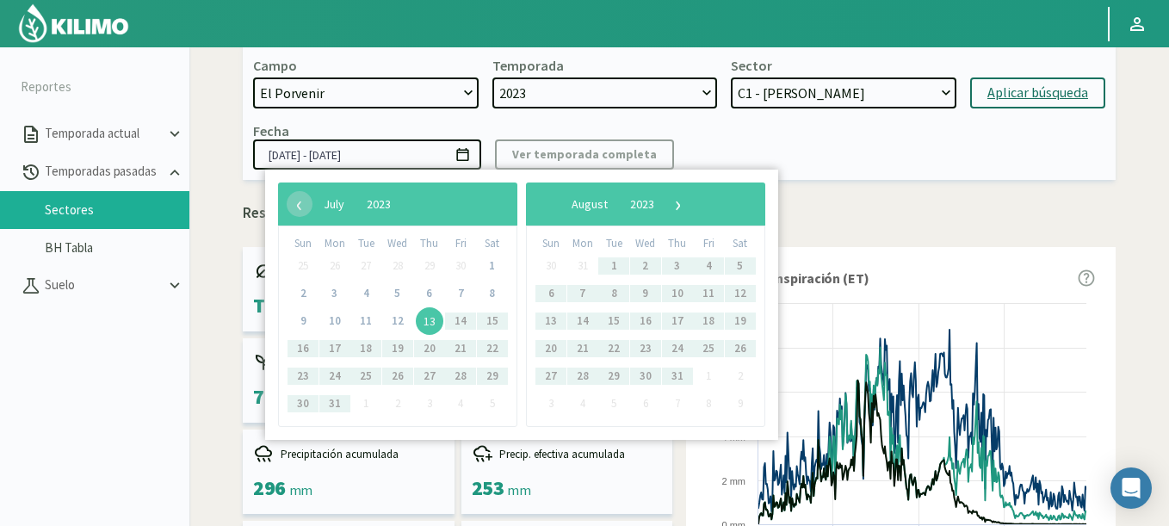
click at [434, 326] on span "13" at bounding box center [430, 321] width 28 height 28
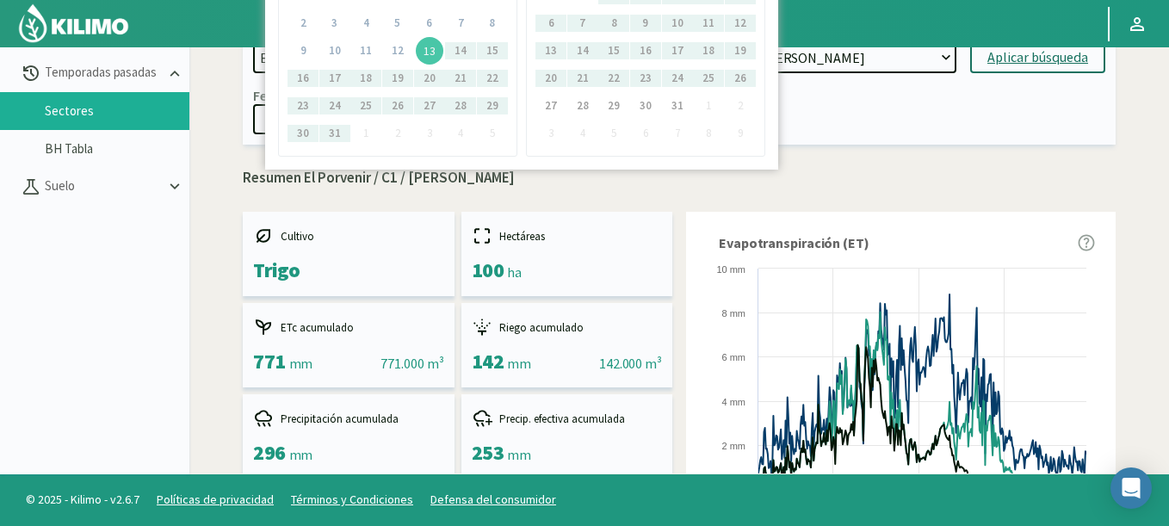
scroll to position [0, 0]
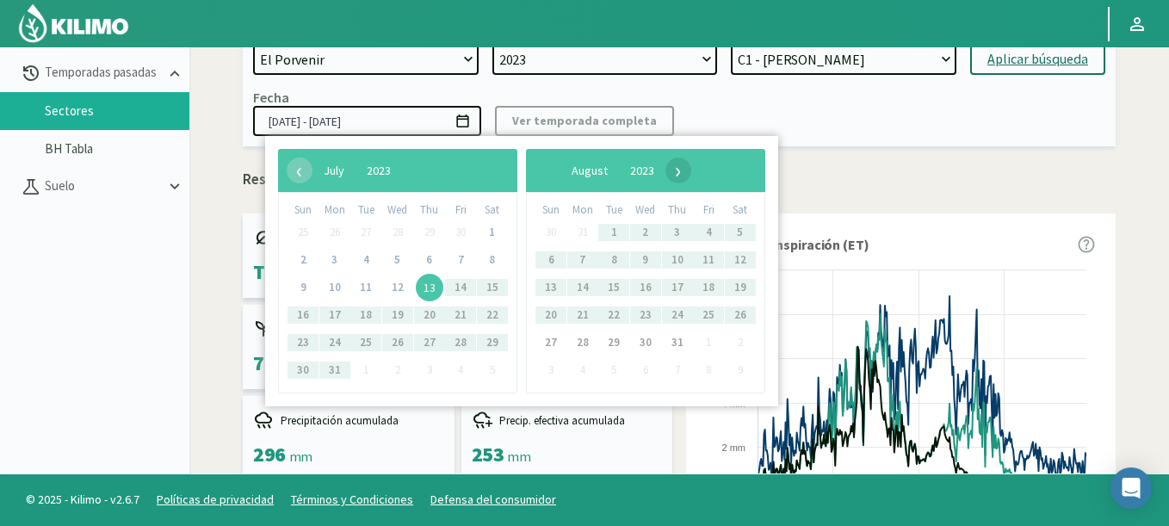
click at [691, 179] on span "›" at bounding box center [678, 171] width 26 height 26
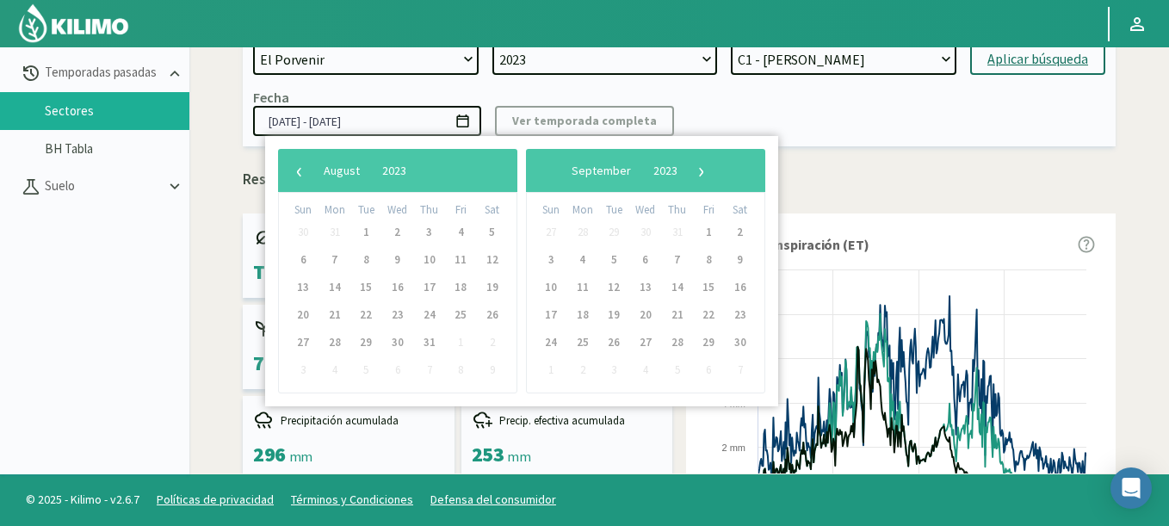
click at [714, 173] on span "›" at bounding box center [702, 171] width 26 height 26
click at [699, 173] on span "›" at bounding box center [686, 171] width 26 height 26
click at [709, 173] on span "›" at bounding box center [696, 171] width 26 height 26
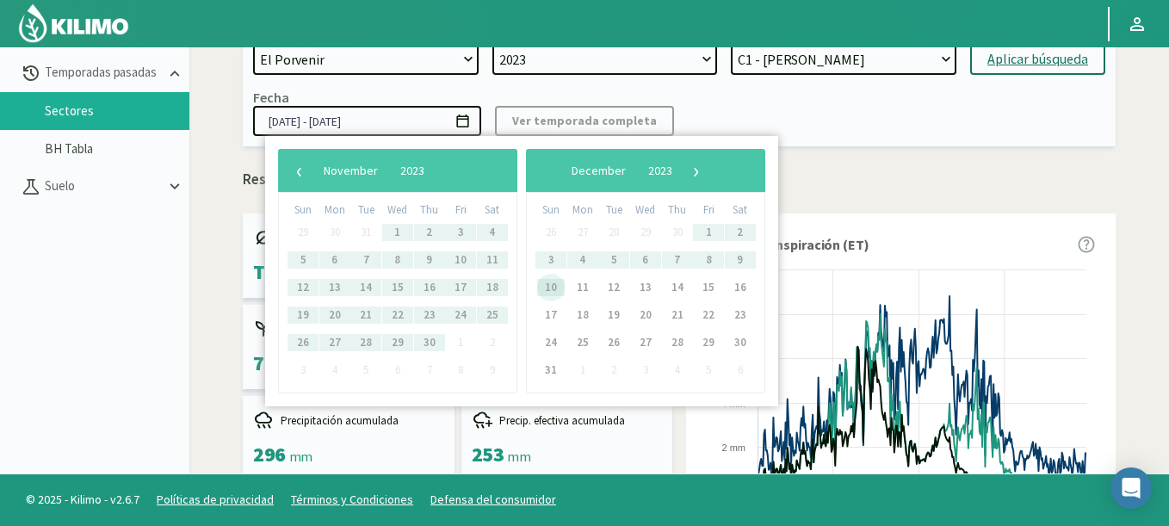
click at [552, 287] on span "10" at bounding box center [551, 288] width 28 height 28
type input "13/07/2023 - 10/12/2023"
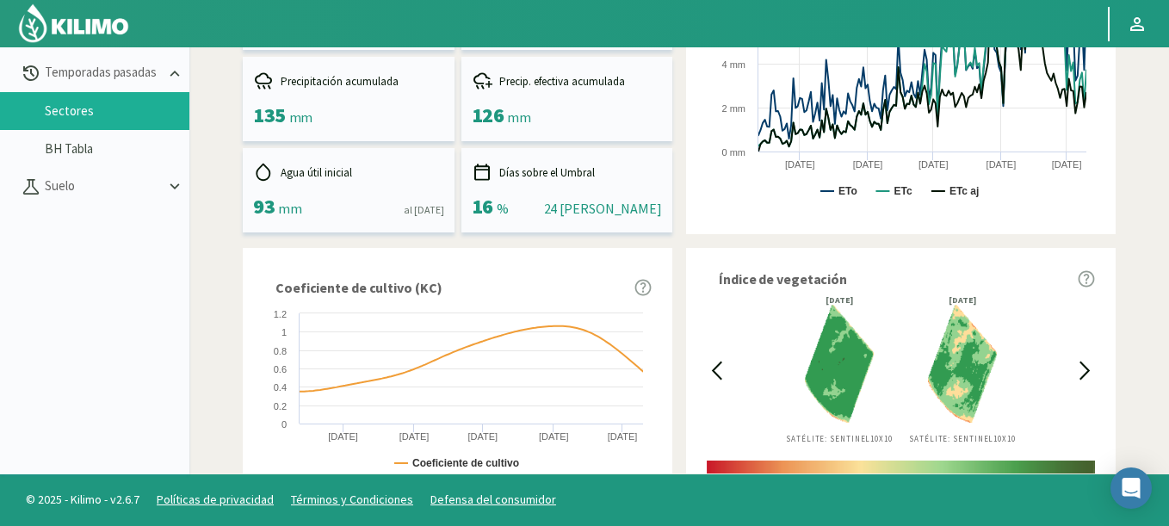
scroll to position [375, 0]
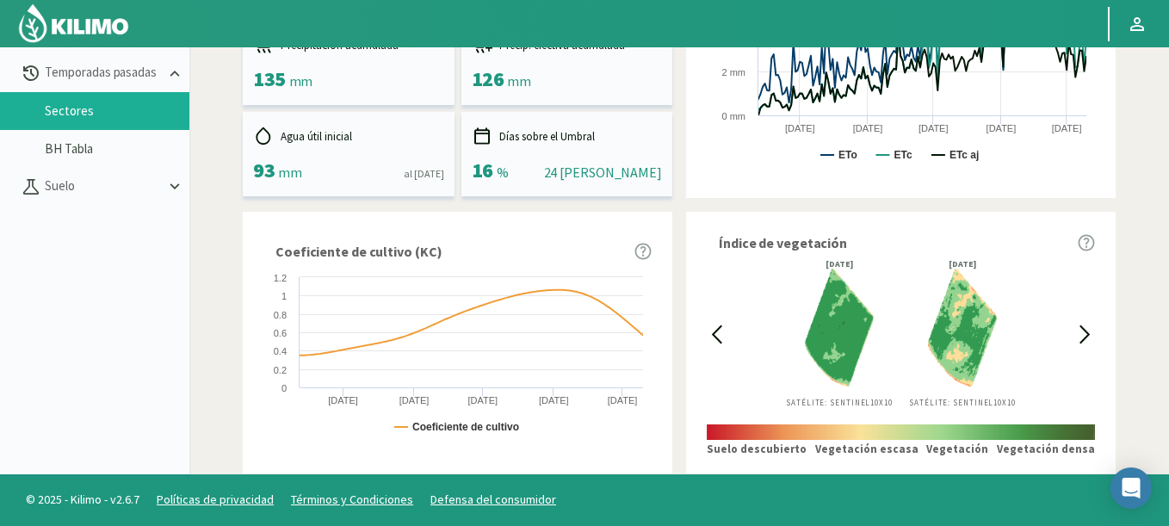
click at [1084, 336] on icon at bounding box center [1085, 334] width 20 height 20
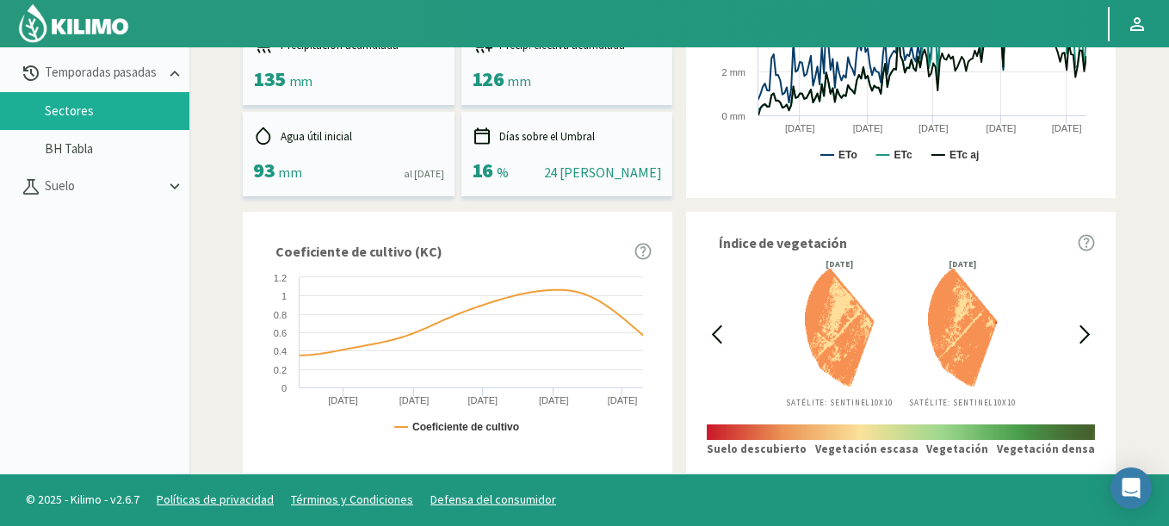
click at [1084, 335] on icon at bounding box center [1085, 334] width 20 height 20
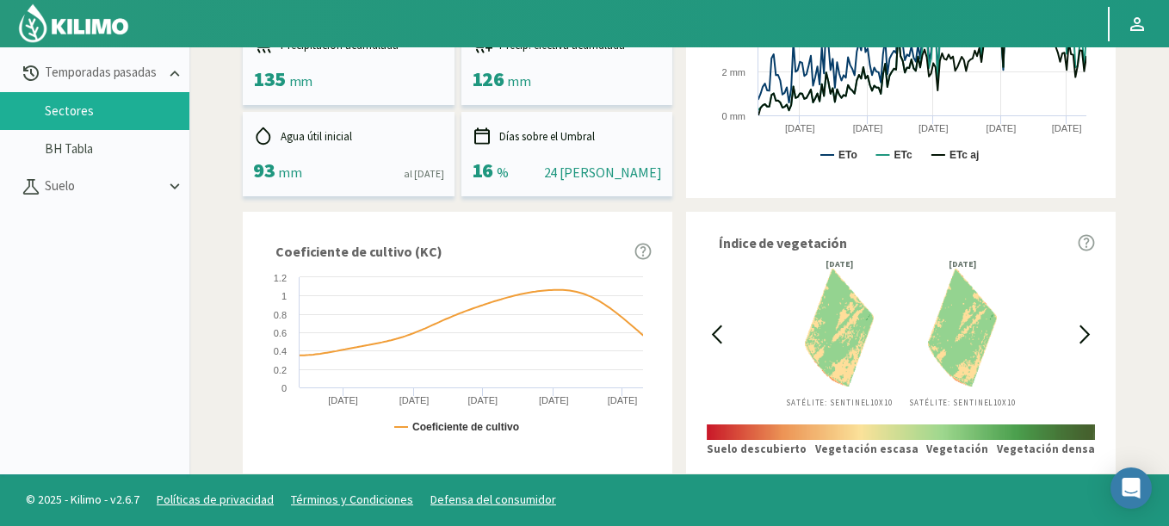
click at [1084, 335] on icon at bounding box center [1085, 334] width 20 height 20
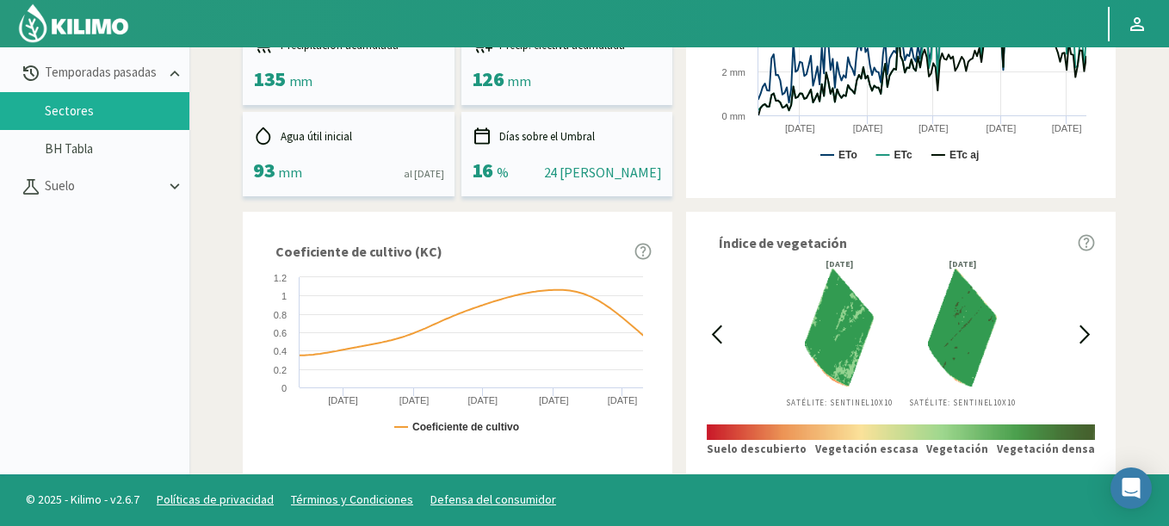
click at [1084, 335] on icon at bounding box center [1085, 334] width 20 height 20
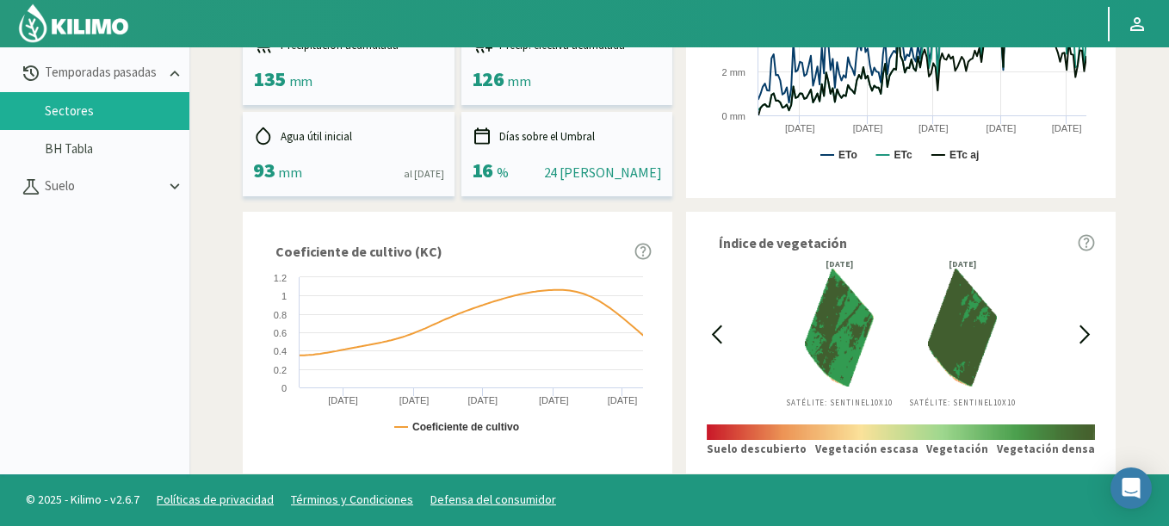
click at [1084, 335] on icon at bounding box center [1085, 334] width 20 height 20
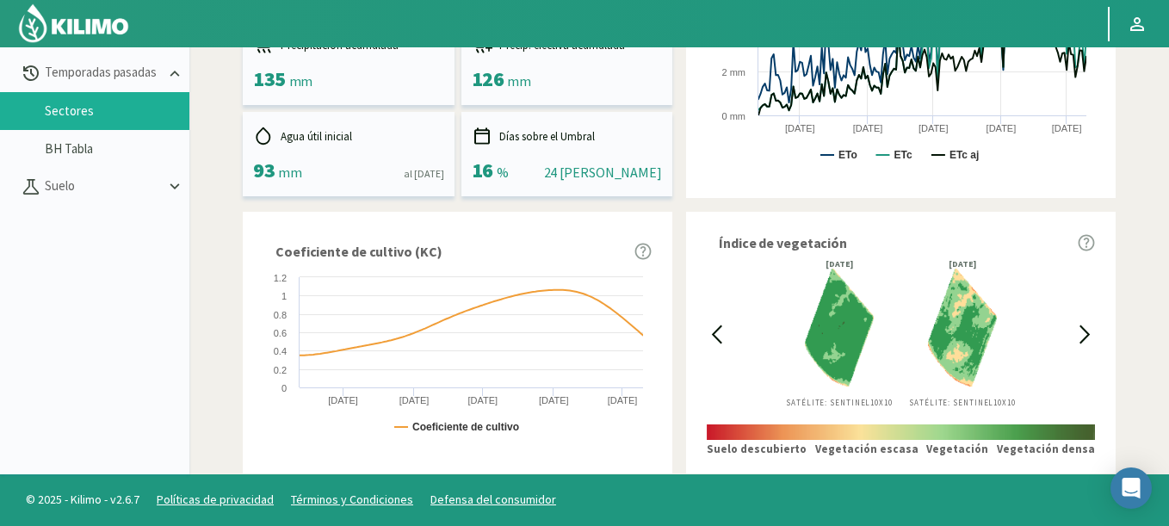
click at [1084, 335] on icon at bounding box center [1085, 334] width 20 height 20
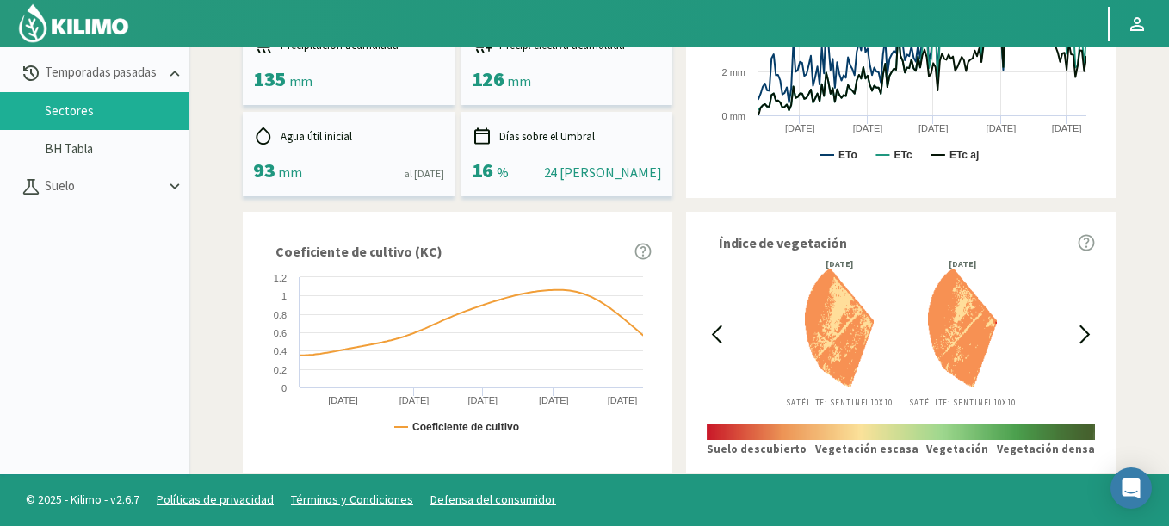
click at [717, 327] on icon at bounding box center [717, 334] width 20 height 20
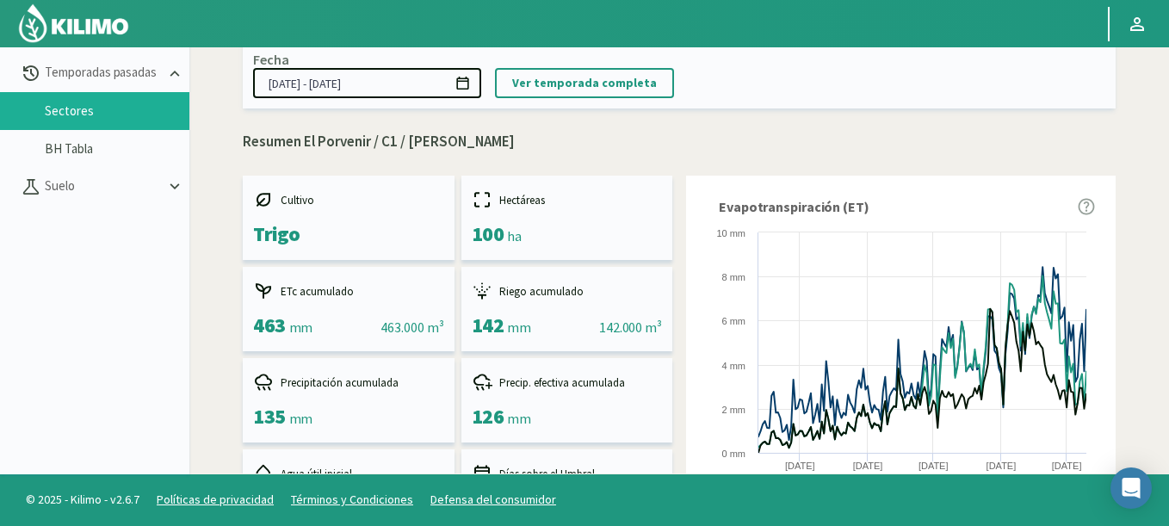
scroll to position [0, 0]
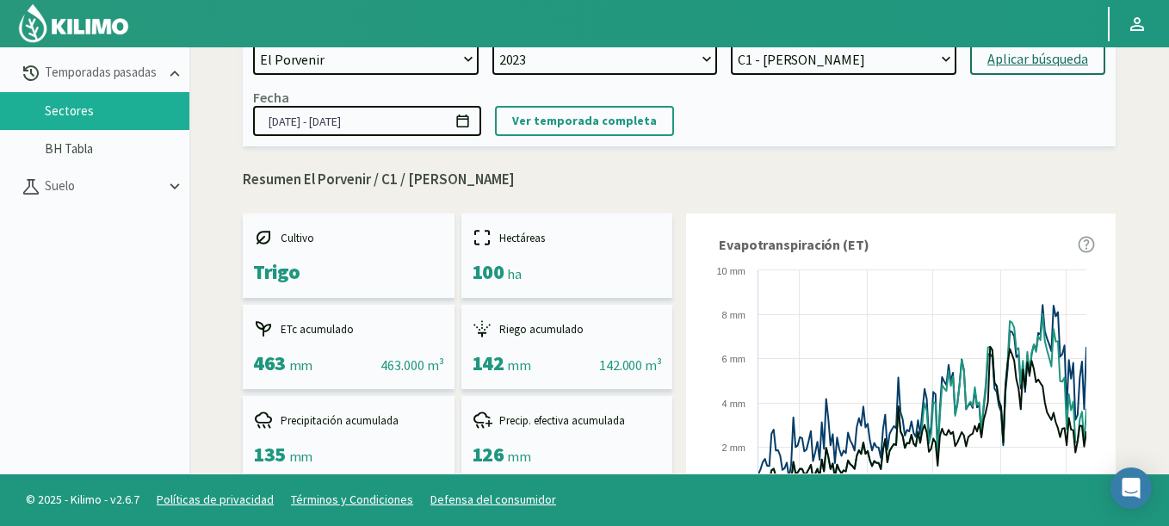
click at [460, 116] on icon at bounding box center [462, 120] width 12 height 13
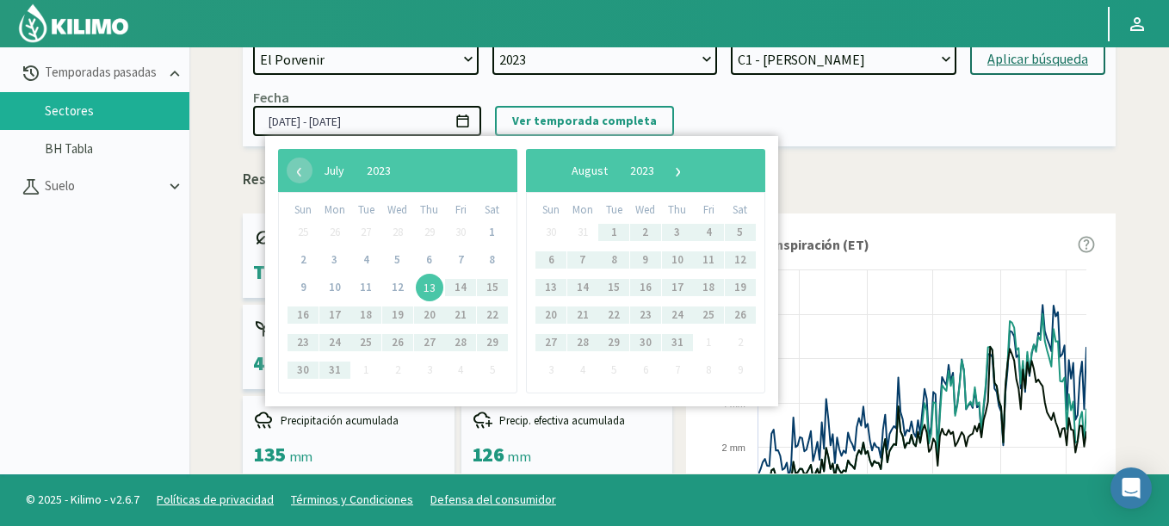
drag, startPoint x: 997, startPoint y: 155, endPoint x: 668, endPoint y: 184, distance: 330.1
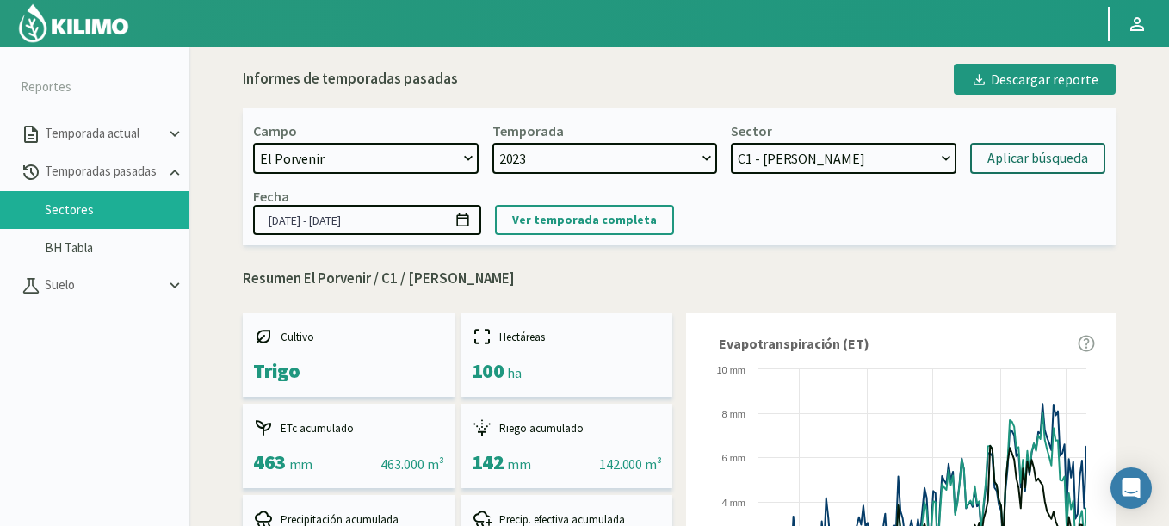
select select "6: 2024"
click at [492, 143] on select "2024 2023" at bounding box center [605, 158] width 226 height 31
select select "27: Object"
click at [1013, 164] on div "Aplicar búsqueda" at bounding box center [1037, 158] width 101 height 21
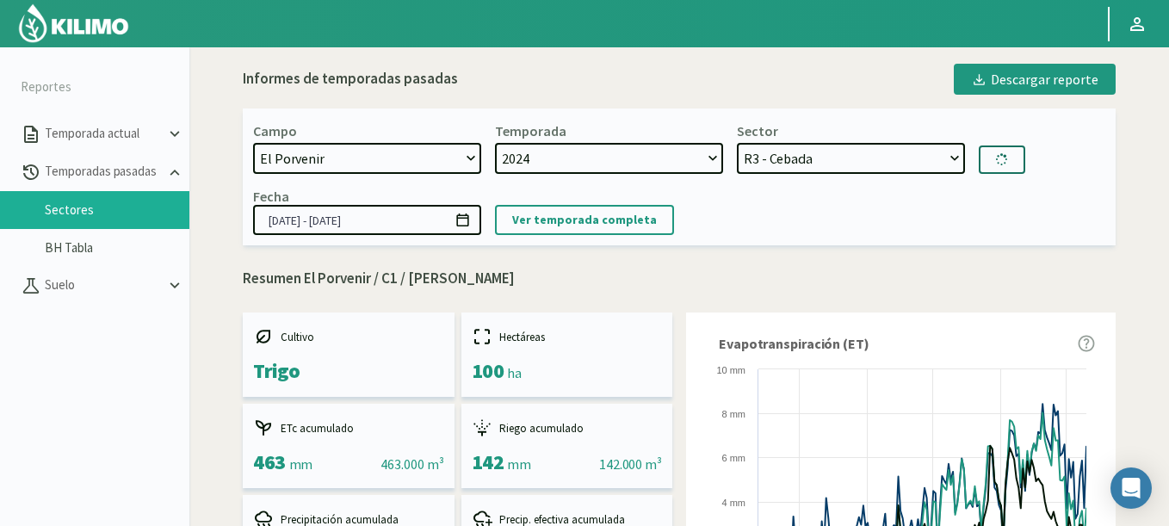
type input "16/08/2024 - 07/01/2025"
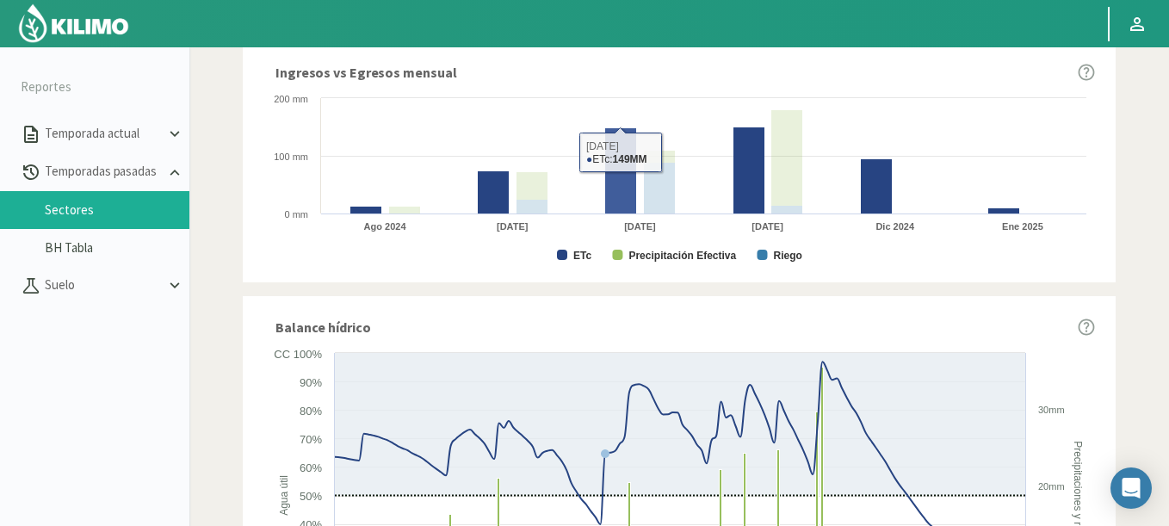
scroll to position [1098, 0]
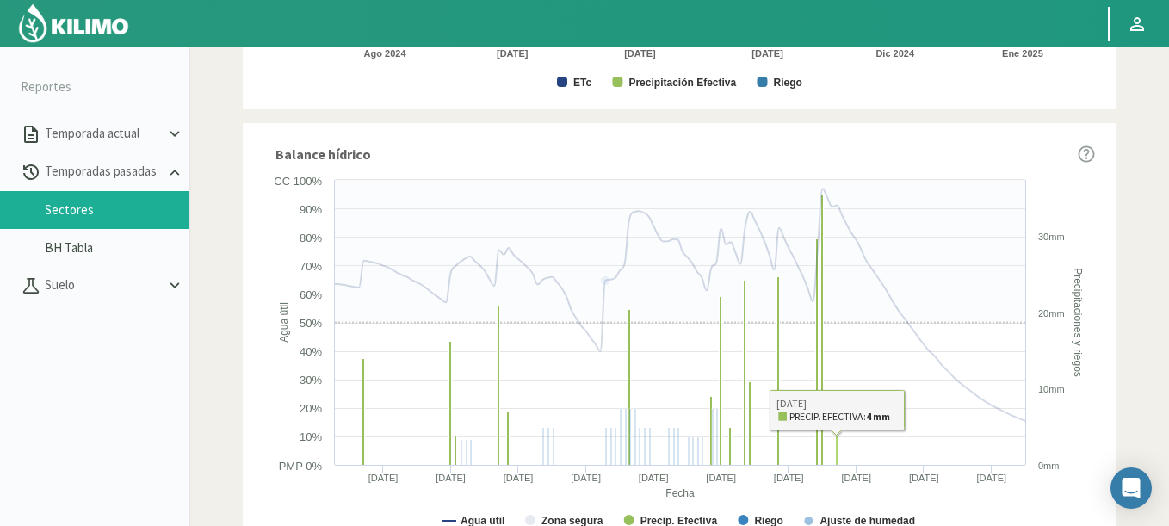
click at [837, 460] on rect at bounding box center [837, 450] width 3 height 30
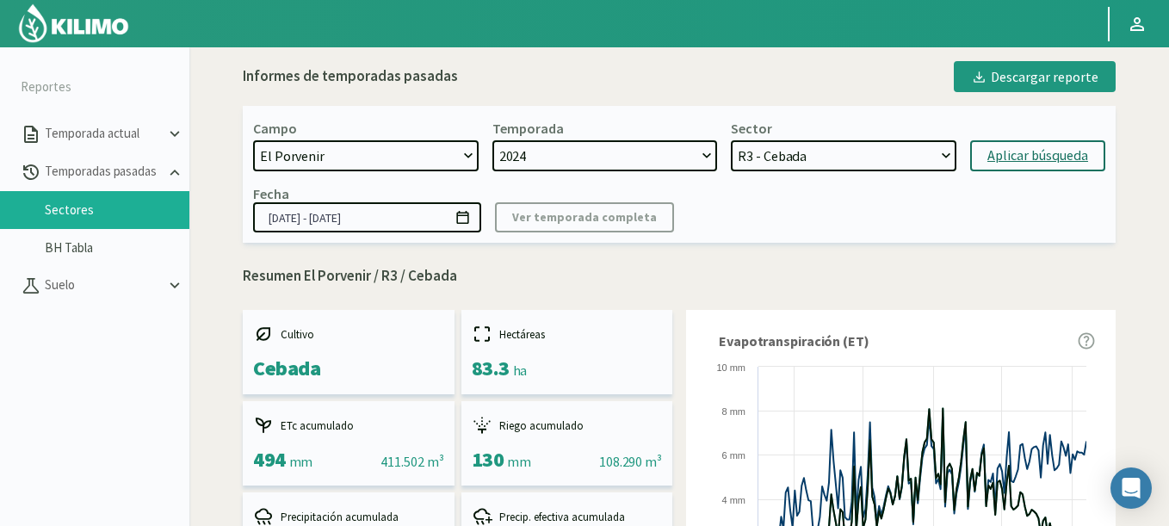
scroll to position [0, 0]
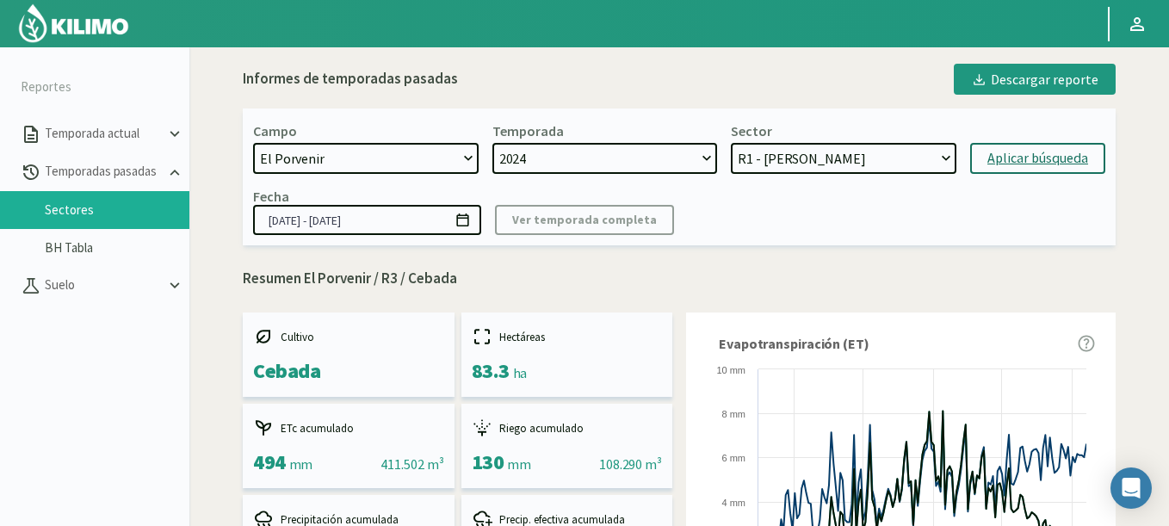
click at [731, 143] on select "R3 - Cebada R2 - Cebada R1 - Trigo" at bounding box center [844, 158] width 226 height 31
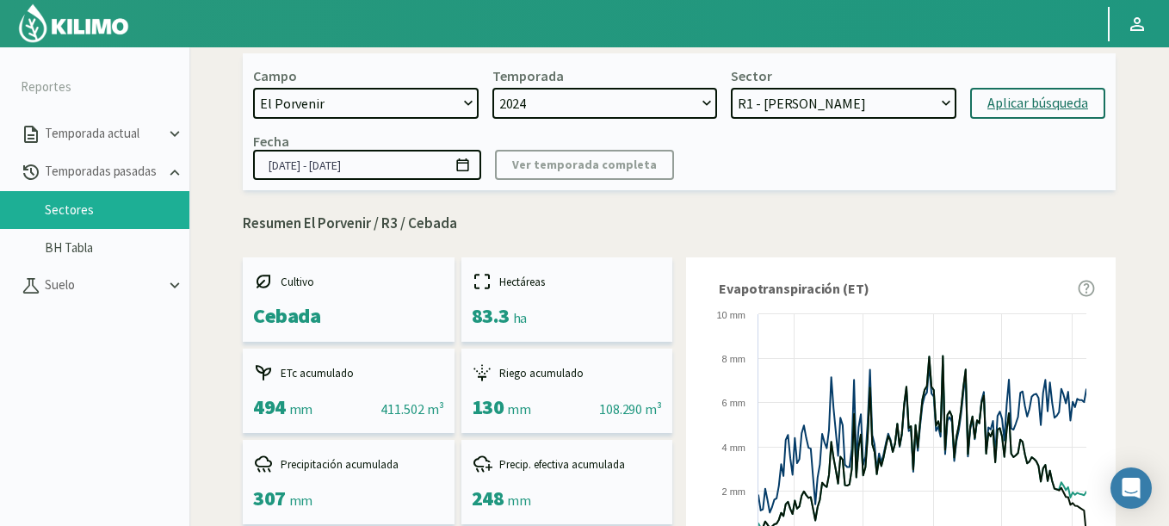
scroll to position [103, 0]
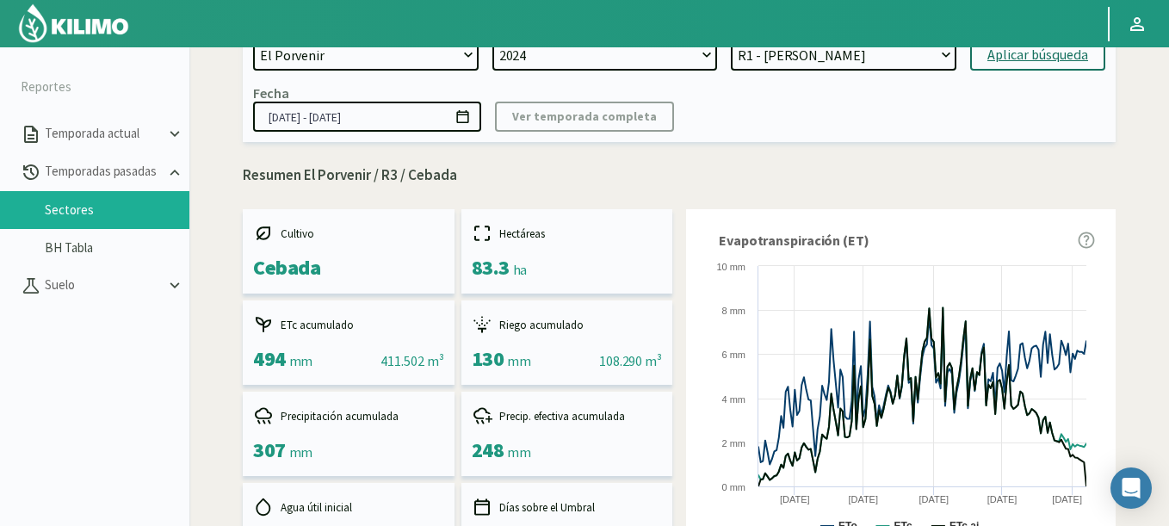
click at [776, 64] on select "R3 - Cebada R2 - Cebada R1 - Trigo" at bounding box center [844, 55] width 226 height 31
select select "31: Object"
click at [731, 40] on select "R3 - Cebada R2 - Cebada R1 - Trigo" at bounding box center [844, 55] width 226 height 31
click at [1023, 53] on div "Aplicar búsqueda" at bounding box center [1037, 55] width 101 height 21
type input "07/06/2024 - 07/01/2025"
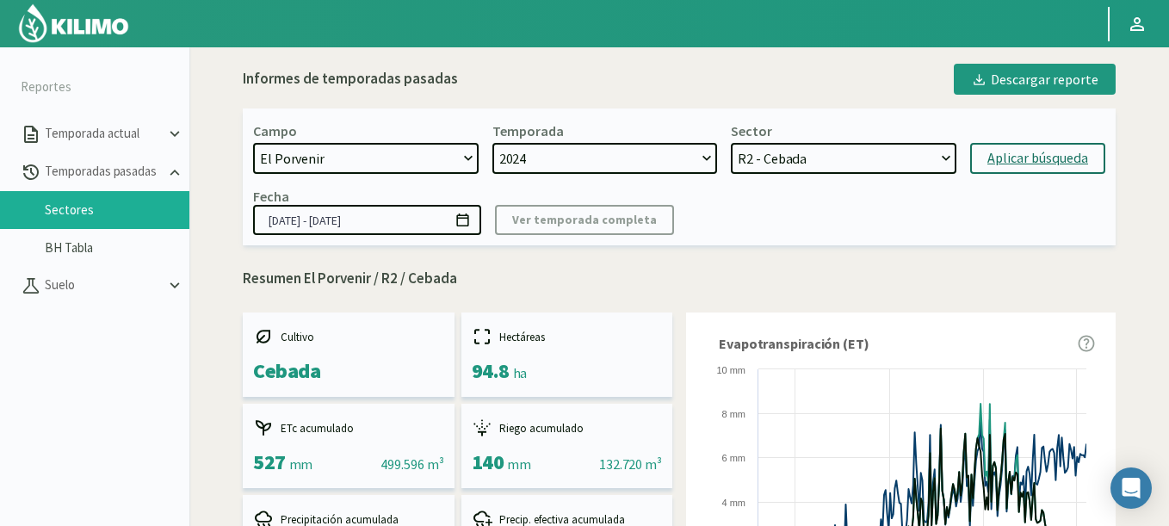
select select "33: Object"
click at [731, 143] on select "R3 - Cebada R2 - Cebada R1 - Trigo" at bounding box center [844, 158] width 226 height 31
click at [1034, 160] on div "Aplicar búsqueda" at bounding box center [1037, 158] width 101 height 21
type input "16/08/2024 - 07/01/2025"
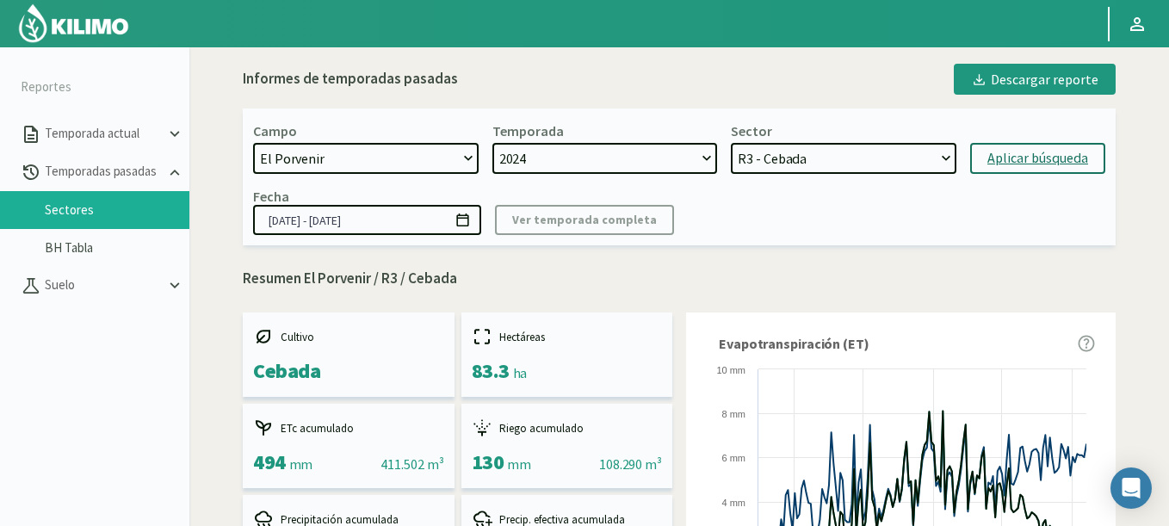
select select "37: Object"
click at [731, 143] on select "R3 - Cebada R2 - Cebada R1 - Trigo" at bounding box center [844, 158] width 226 height 31
click at [1002, 147] on button "Aplicar búsqueda" at bounding box center [1037, 158] width 135 height 31
type input "07/06/2024 - 07/01/2025"
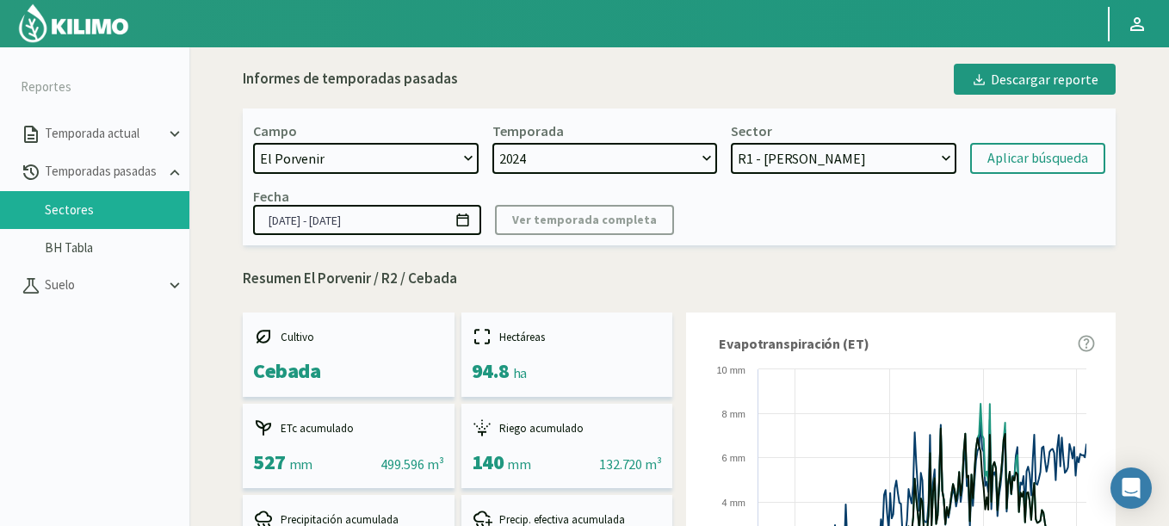
click at [731, 143] on select "R3 - Cebada R2 - Cebada R1 - Trigo" at bounding box center [844, 158] width 226 height 31
click at [1017, 156] on div "Aplicar búsqueda" at bounding box center [1037, 158] width 101 height 21
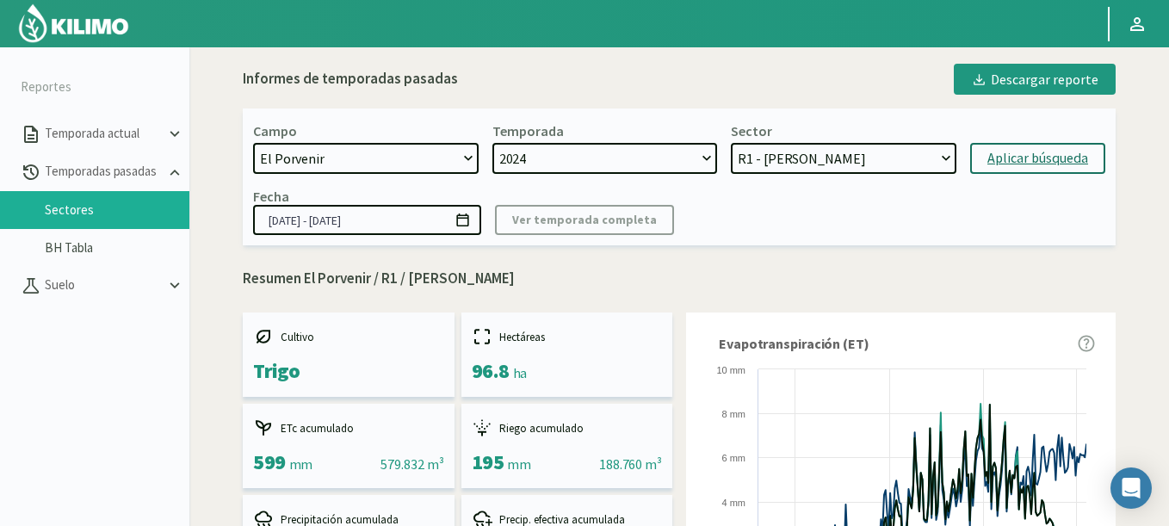
click at [1016, 160] on div "Aplicar búsqueda" at bounding box center [1037, 158] width 101 height 21
click at [731, 143] on select "R3 - Cebada R2 - Cebada R1 - Trigo" at bounding box center [844, 158] width 226 height 31
click at [995, 158] on div "Aplicar búsqueda" at bounding box center [1037, 158] width 101 height 21
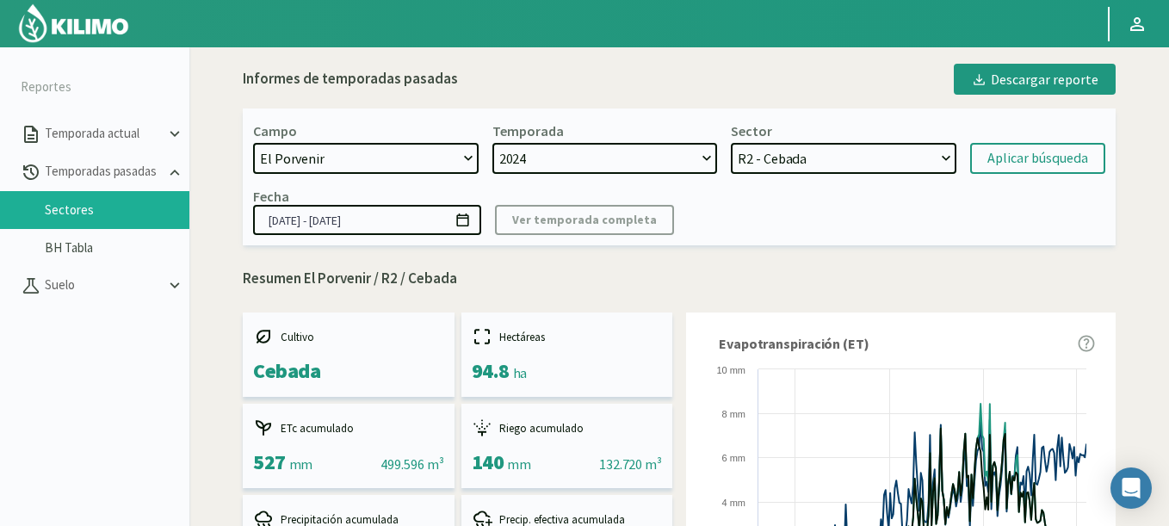
select select "48: Object"
click at [731, 143] on select "R3 - Cebada R2 - Cebada R1 - Trigo" at bounding box center [844, 158] width 226 height 31
click at [1031, 159] on div "Aplicar búsqueda" at bounding box center [1037, 158] width 101 height 21
type input "16/08/2024 - 07/01/2025"
select select "51: Object"
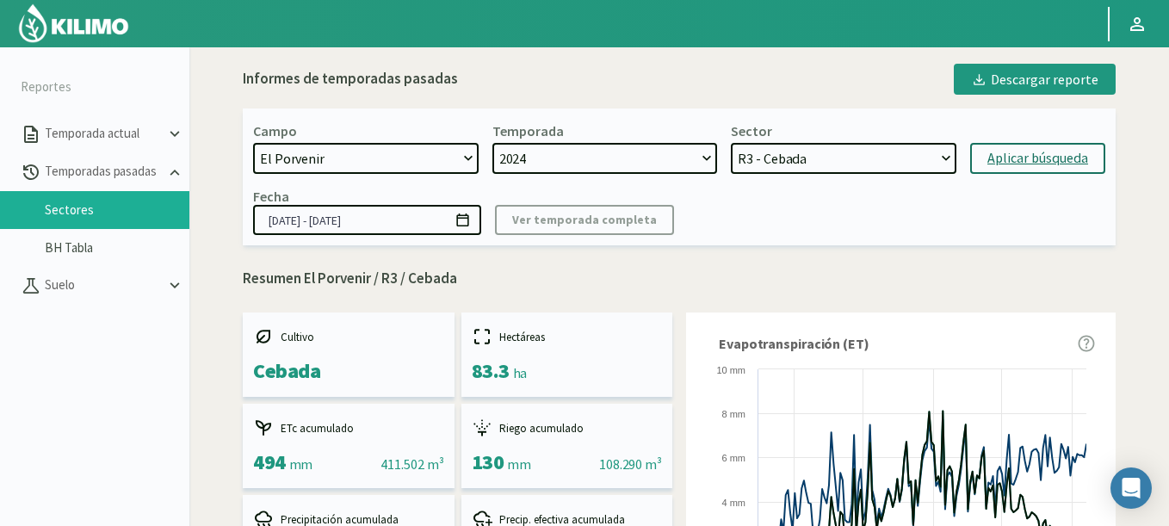
click at [311, 169] on select "[DATE] 8 Fuegos Acograpes - Ag. [PERSON_NAME] - Ag. [GEOGRAPHIC_DATA] Acograpes…" at bounding box center [366, 158] width 226 height 31
select select "460: Object"
click at [253, 143] on select "[DATE] 8 Fuegos Acograpes - Ag. [PERSON_NAME] - Ag. [GEOGRAPHIC_DATA] Acograpes…" at bounding box center [366, 158] width 226 height 31
click at [1006, 151] on div "Aplicar búsqueda" at bounding box center [1037, 158] width 101 height 21
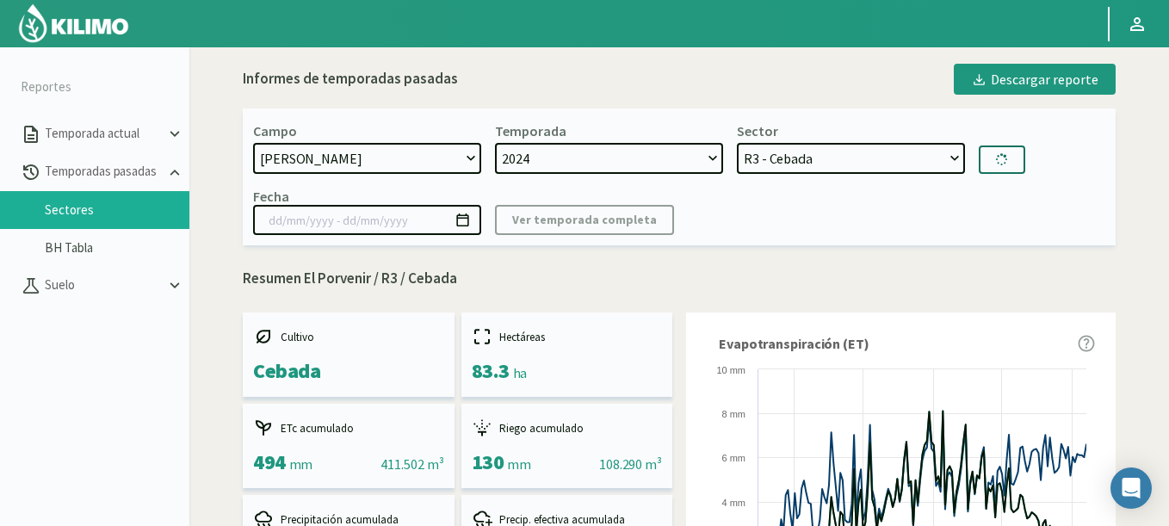
select select "7: 2023"
select select "54: Object"
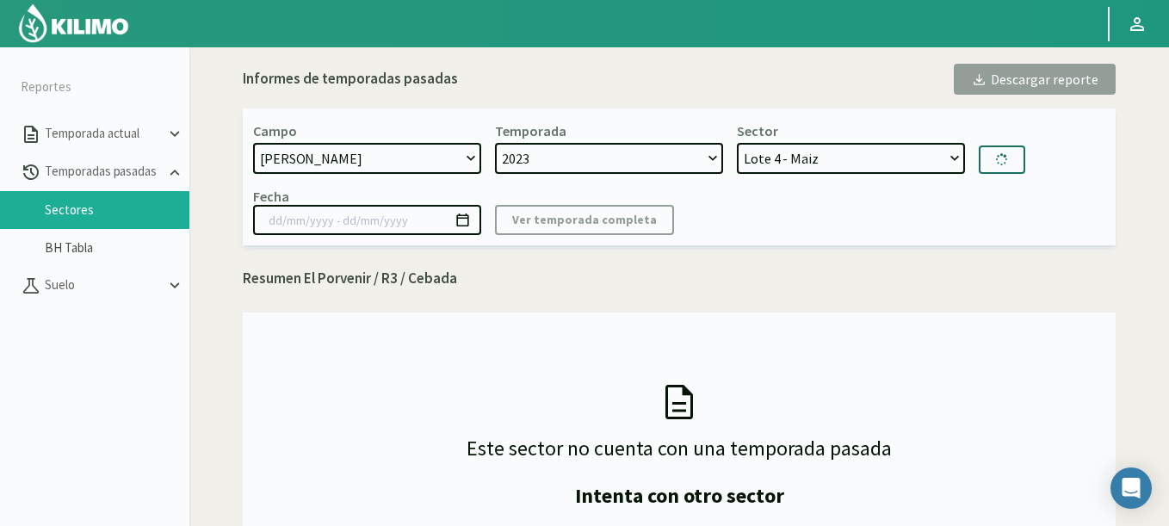
type input "13/09/2023 - 21/10/2024"
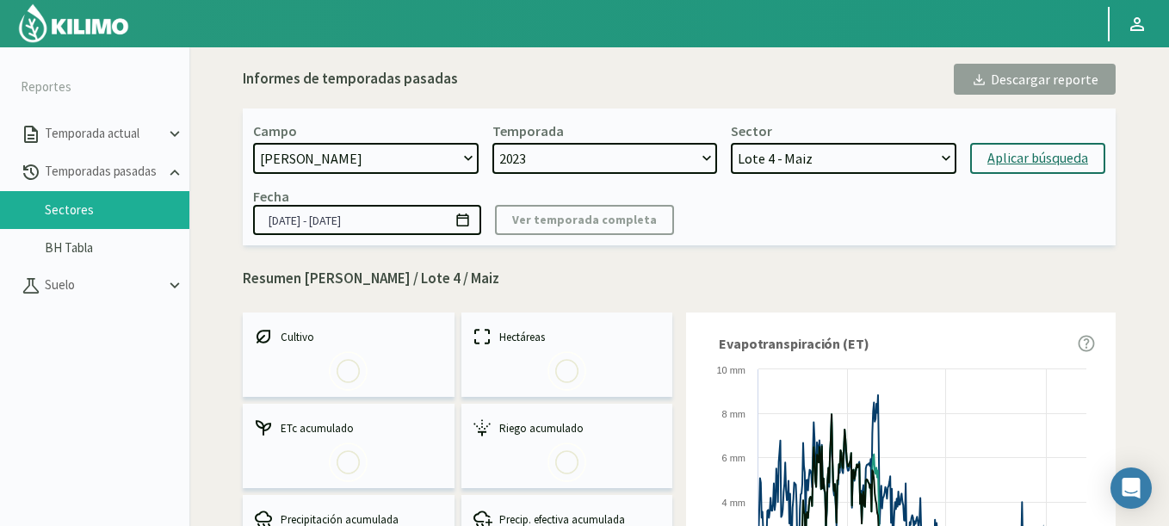
click at [614, 149] on select "2023 2022 2021" at bounding box center [605, 158] width 226 height 31
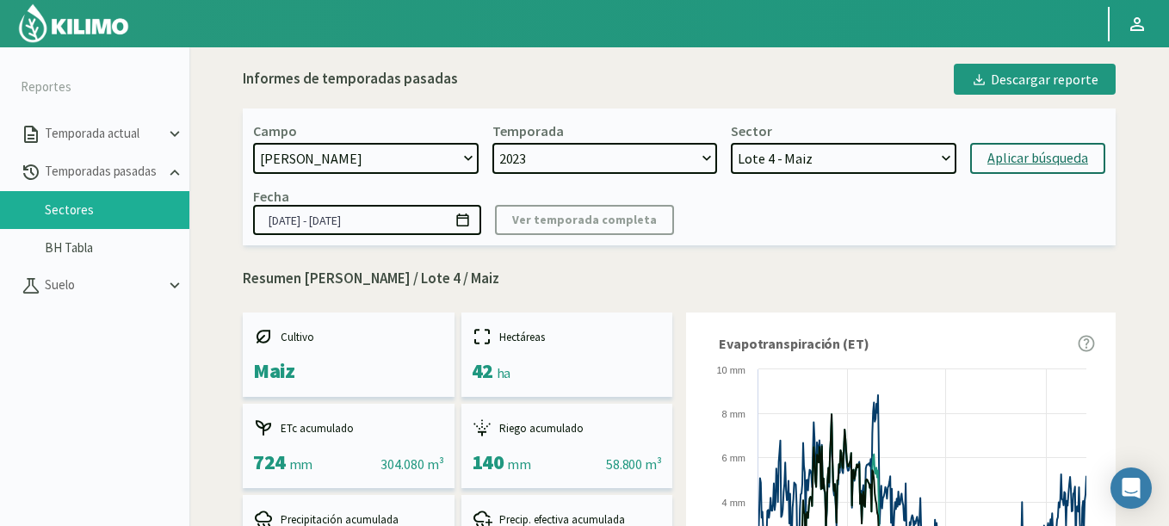
click at [614, 149] on select "2023 2022 2021" at bounding box center [605, 158] width 226 height 31
click at [316, 174] on select "[DATE] 8 Fuegos Acograpes - Ag. [PERSON_NAME] - Ag. [GEOGRAPHIC_DATA] Acograpes…" at bounding box center [366, 158] width 226 height 31
select select "1771: Object"
click at [253, 143] on select "[DATE] 8 Fuegos Acograpes - Ag. [PERSON_NAME] - Ag. [GEOGRAPHIC_DATA] Acograpes…" at bounding box center [366, 158] width 226 height 31
select select "56: Object"
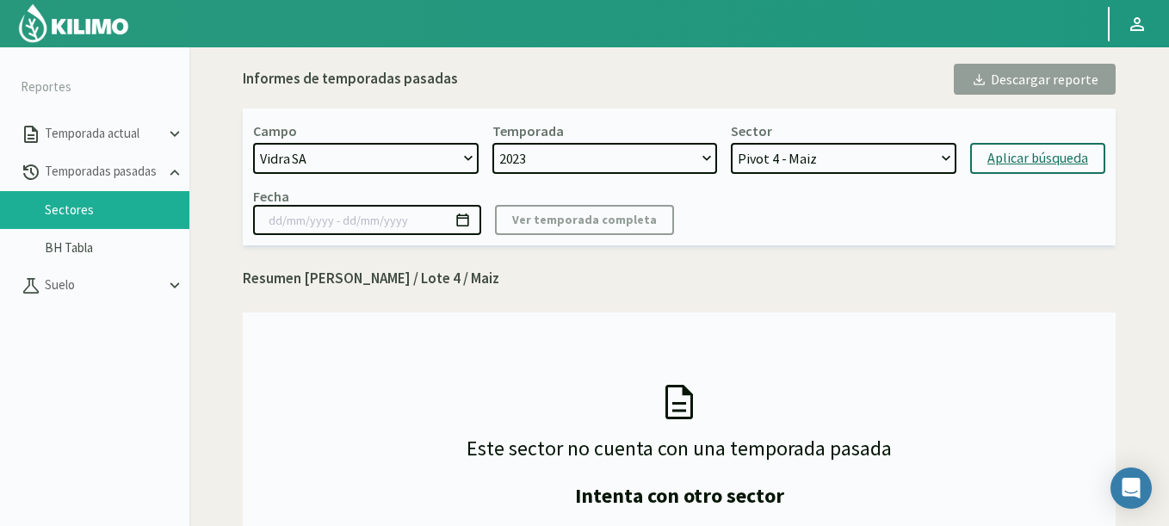
click at [1044, 139] on form "Campo 21 de Septiembre 8 Fuegos Acograpes - Ag. Carlos Muñoz Herrera Acograpes …" at bounding box center [679, 148] width 852 height 52
click at [1034, 153] on div "Aplicar búsqueda" at bounding box center [1037, 158] width 101 height 21
type input "13/09/2023 - 23/04/2024"
select select "57: Object"
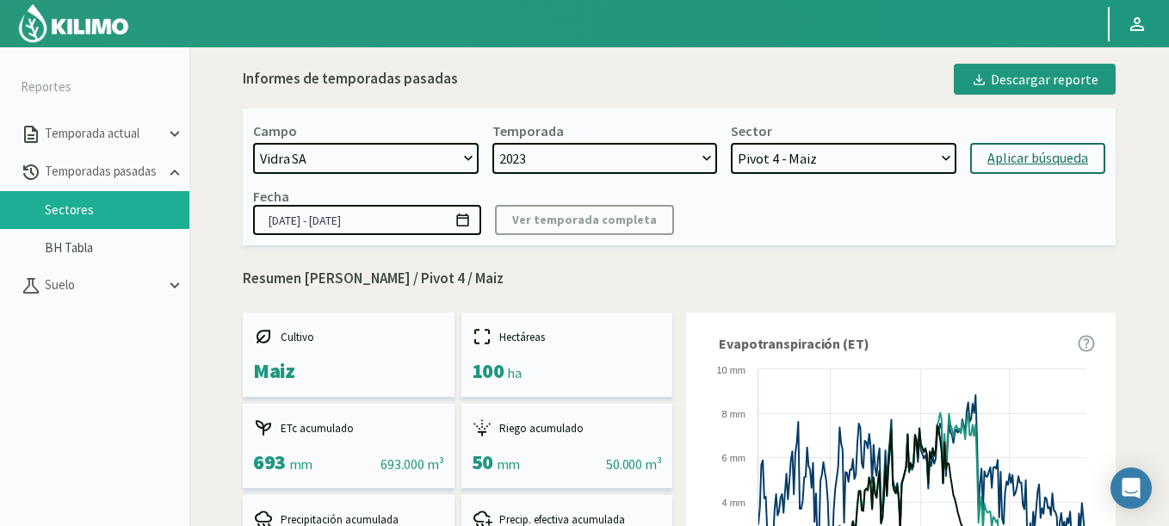
click at [560, 153] on select "2023 2022 2021" at bounding box center [605, 158] width 226 height 31
click at [393, 150] on select "[DATE] 8 Fuegos Acograpes - Ag. [PERSON_NAME] - Ag. [GEOGRAPHIC_DATA] Acograpes…" at bounding box center [366, 158] width 226 height 31
click at [529, 139] on div "Temporada" at bounding box center [527, 130] width 71 height 17
click at [529, 153] on select "2023 2022 2021" at bounding box center [605, 158] width 226 height 31
click at [542, 138] on div "Temporada" at bounding box center [527, 130] width 71 height 17
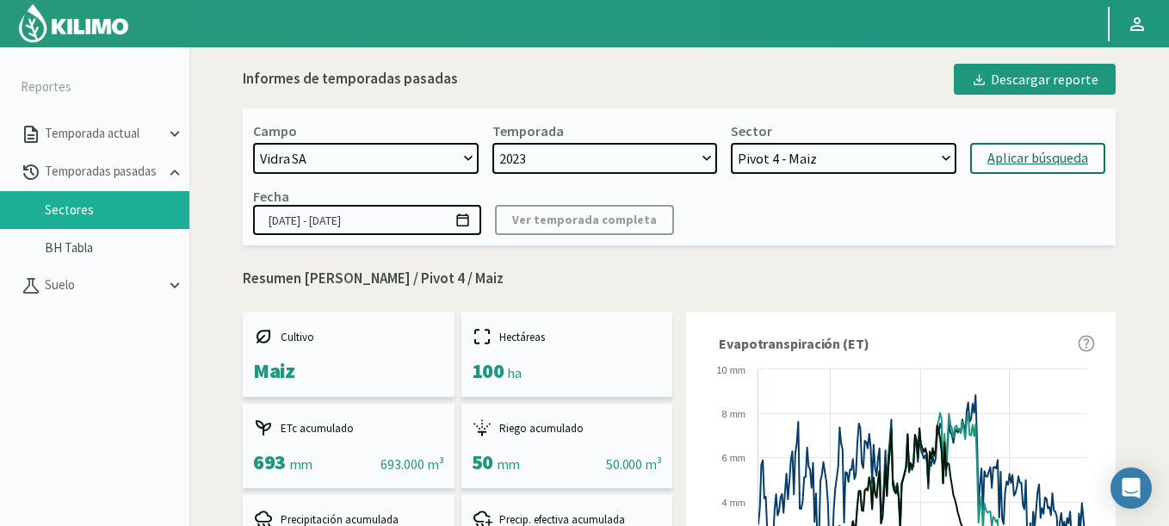
drag, startPoint x: 537, startPoint y: 151, endPoint x: 520, endPoint y: 108, distance: 47.2
select select "826: Object"
click at [253, 143] on select "[DATE] 8 Fuegos Acograpes - Ag. [PERSON_NAME] - Ag. [GEOGRAPHIC_DATA] Acograpes…" at bounding box center [366, 158] width 226 height 31
click at [1044, 164] on div "Aplicar búsqueda" at bounding box center [1037, 158] width 101 height 21
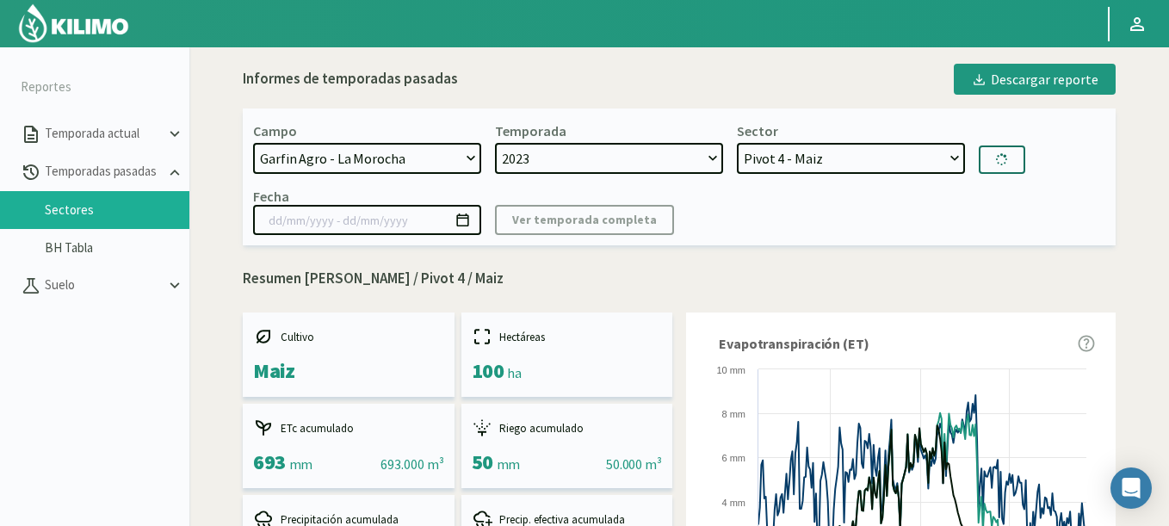
select select "10: 2024"
select select "58: Object"
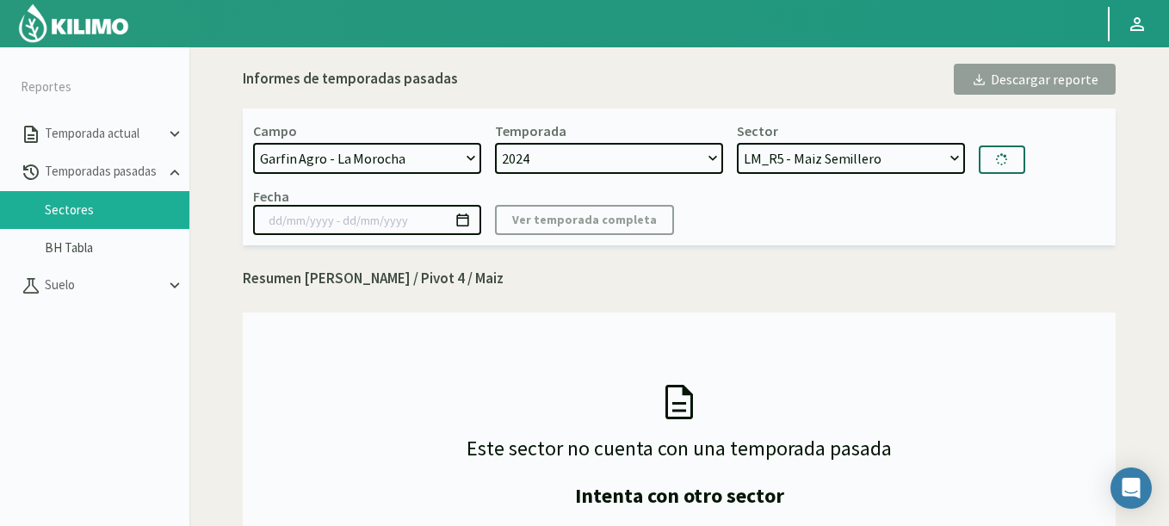
type input "01/10/2024 - 21/05/2025"
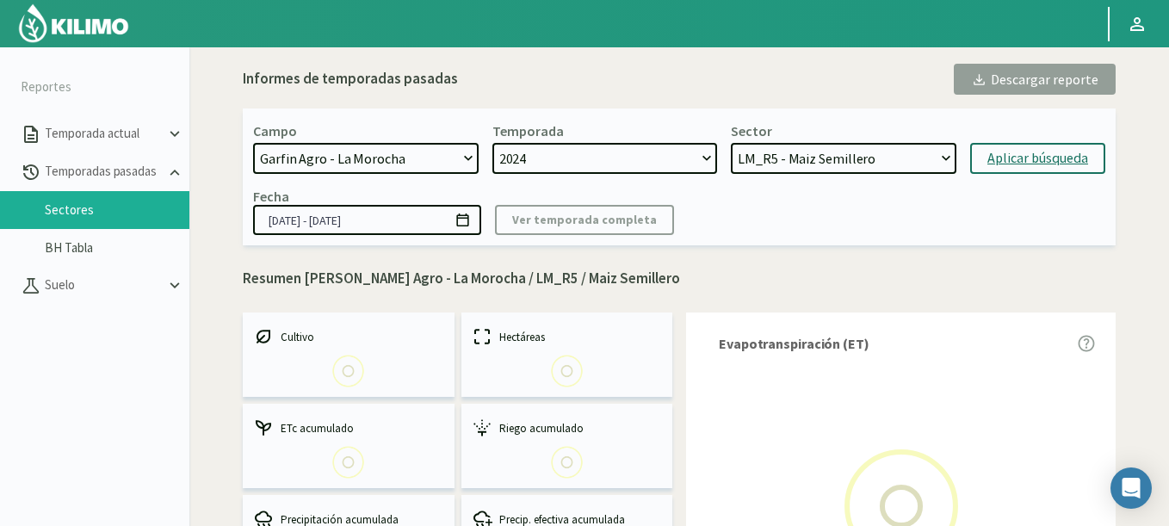
select select "7: 2023"
click at [492, 143] on select "2024 2023" at bounding box center [605, 158] width 226 height 31
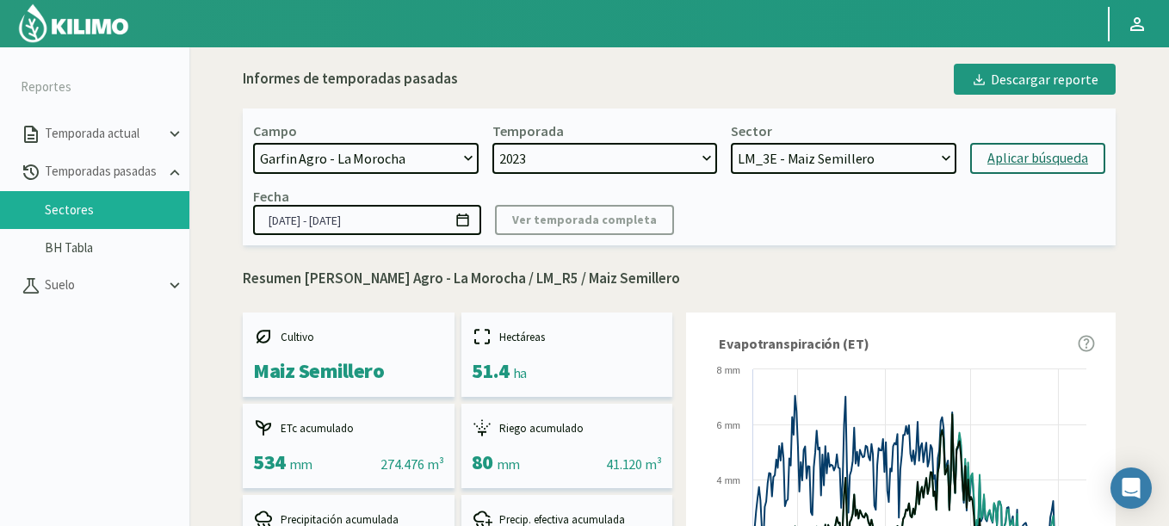
select select "64: Object"
click at [731, 143] on select "LM_3E - Maiz Semillero LM_1 - Maiz Semillero LM_4E - Maiz Semillero LM_5E - Mai…" at bounding box center [844, 158] width 226 height 31
click at [1004, 158] on div "Aplicar búsqueda" at bounding box center [1037, 158] width 101 height 21
type input "08/11/2023 - 23/08/2024"
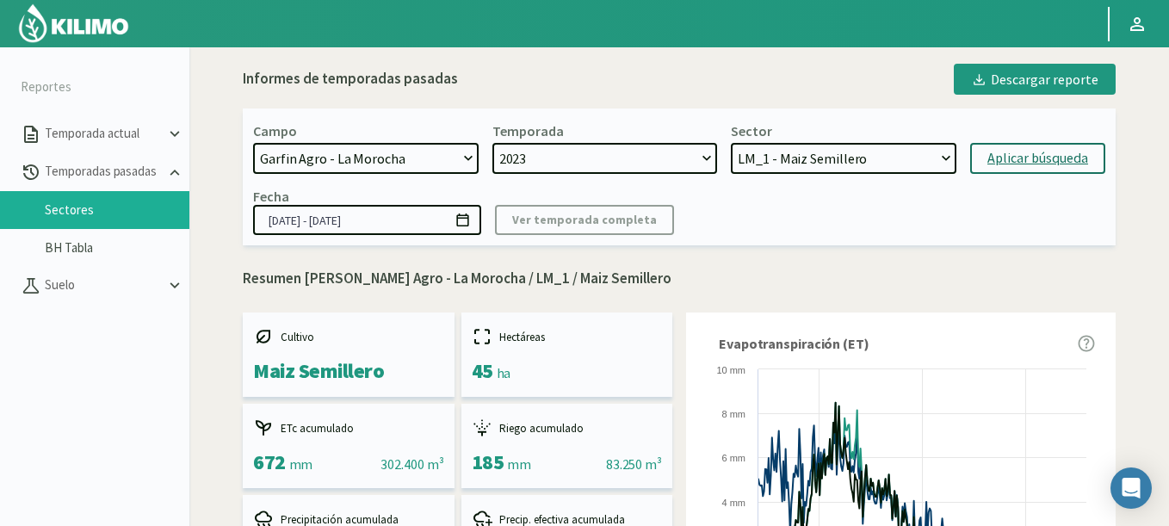
select select "72: Object"
click at [731, 143] on select "LM_3E - Maiz Semillero LM_1 - Maiz Semillero LM_4E - Maiz Semillero LM_5E - Mai…" at bounding box center [844, 158] width 226 height 31
click at [1002, 164] on div "Aplicar búsqueda" at bounding box center [1037, 158] width 101 height 21
type input "21/09/2023 - 08/08/2024"
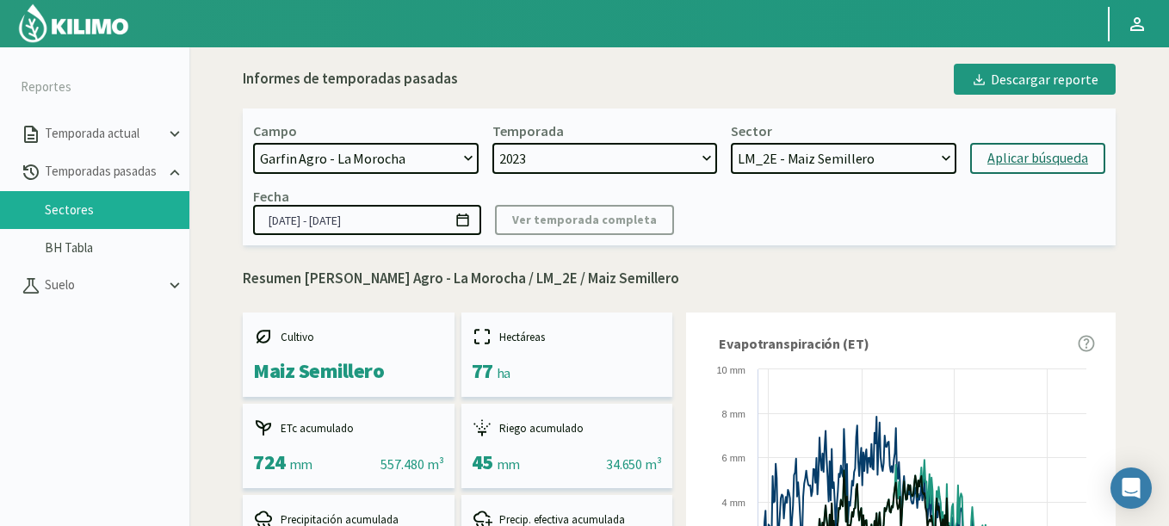
click at [783, 179] on div "Campo 21 de Septiembre 8 Fuegos Acograpes - Ag. Carlos Muñoz Herrera Acograpes …" at bounding box center [679, 176] width 873 height 137
select select "73: Object"
click at [731, 143] on select "LM_3E - Maiz Semillero LM_1 - Maiz Semillero LM_4E - Maiz Semillero LM_5E - Mai…" at bounding box center [844, 158] width 226 height 31
click at [1021, 168] on div "Aplicar búsqueda" at bounding box center [1037, 158] width 101 height 21
type input "08/11/2023 - 08/08/2024"
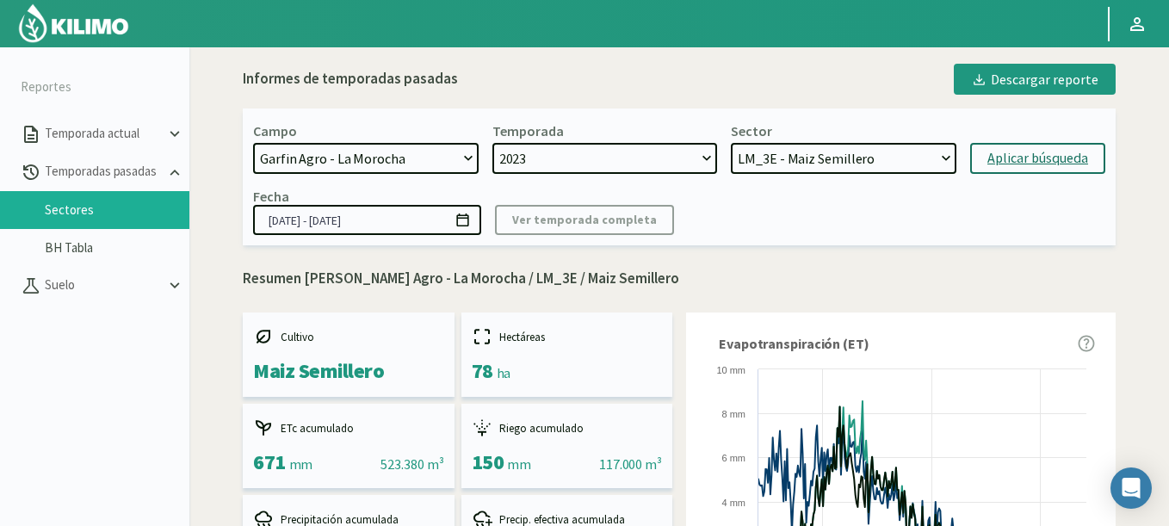
click at [825, 156] on select "LM_3E - Maiz Semillero LM_1 - Maiz Semillero LM_4E - Maiz Semillero LM_5E - Mai…" at bounding box center [844, 158] width 226 height 31
click at [1005, 154] on div "Aplicar búsqueda" at bounding box center [1037, 158] width 101 height 21
select select "85: Object"
click at [731, 143] on select "LM_3E - Maiz Semillero LM_1 - Maiz Semillero LM_4E - Maiz Semillero LM_5E - Mai…" at bounding box center [844, 158] width 226 height 31
click at [1054, 164] on div "Aplicar búsqueda" at bounding box center [1037, 158] width 101 height 21
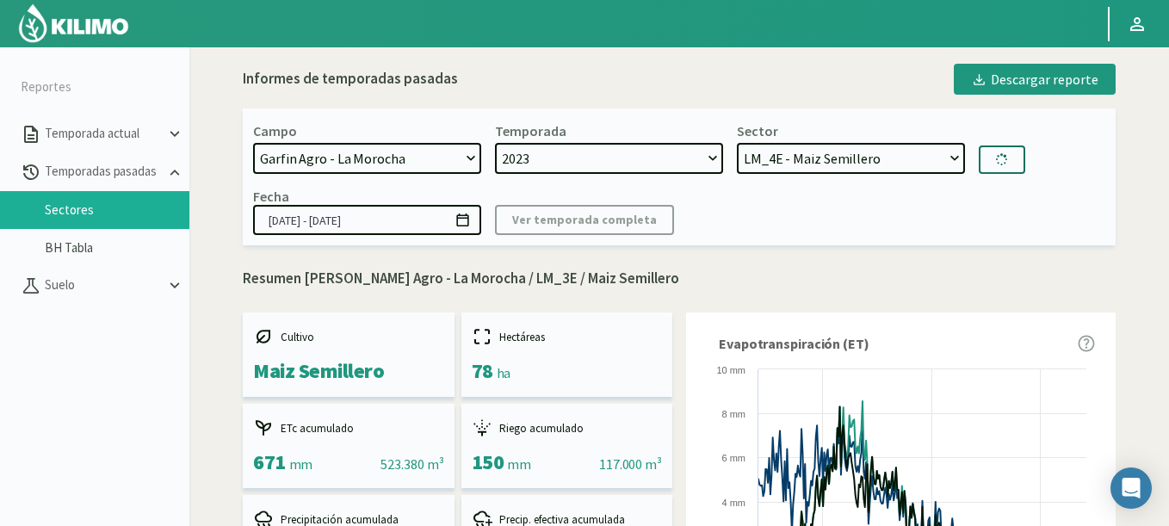
type input "21/09/2023 - 08/08/2024"
select select "90: Object"
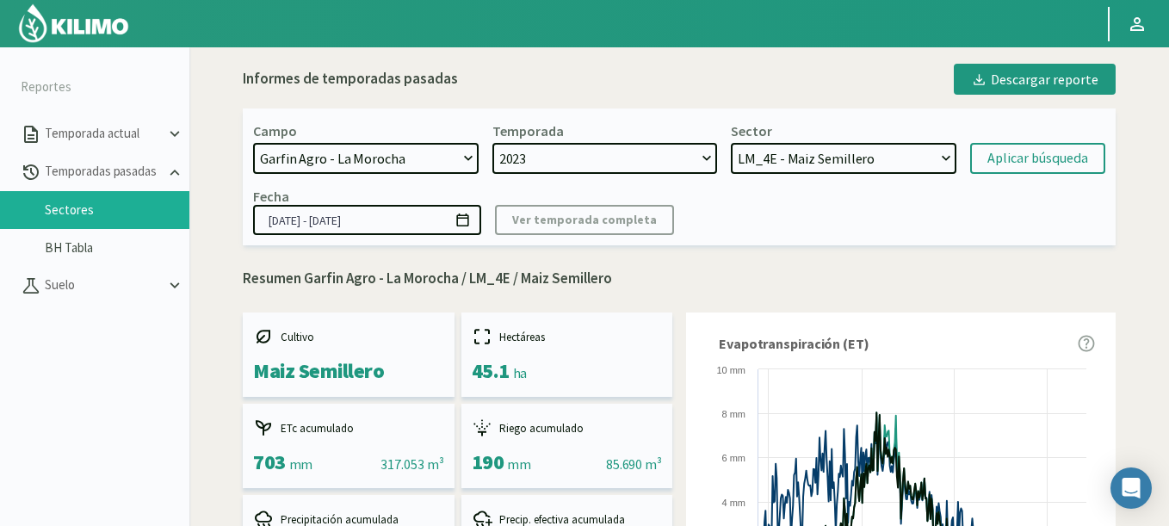
select select "826: Object"
select select "7: 2023"
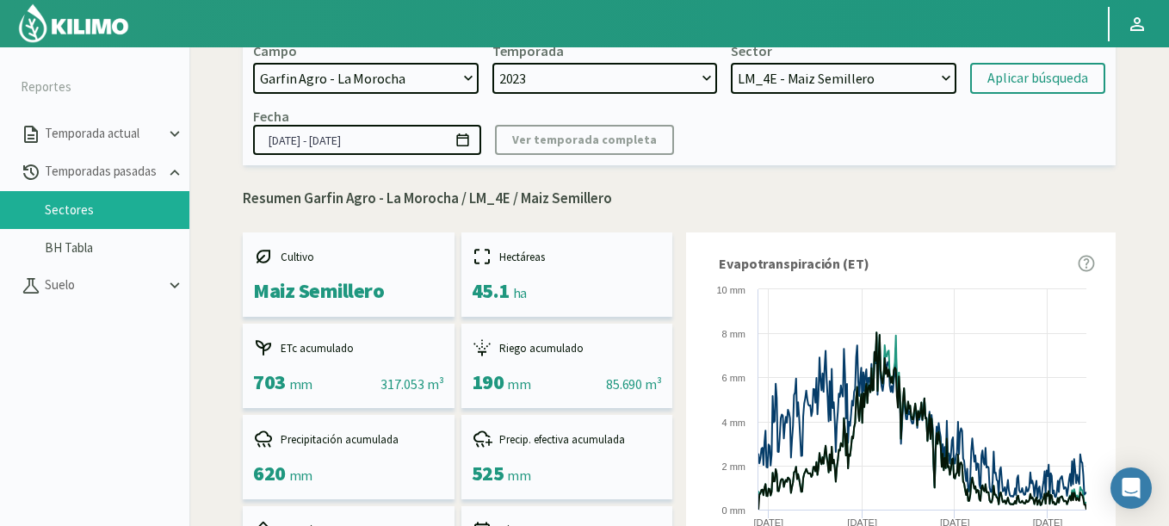
scroll to position [65, 0]
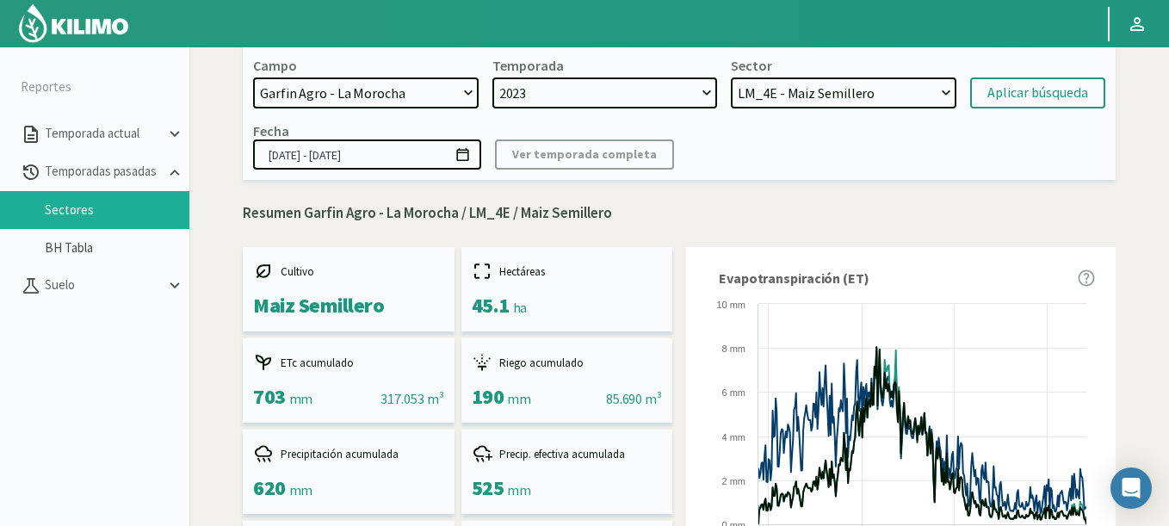
select select "91: Object"
click at [731, 77] on select "LM_3E - Maiz Semillero LM_1 - Maiz Semillero LM_4E - Maiz Semillero LM_5E - Mai…" at bounding box center [844, 92] width 226 height 31
drag, startPoint x: 783, startPoint y: 96, endPoint x: 1019, endPoint y: 90, distance: 235.9
click at [1019, 90] on form "Campo 21 de Septiembre 8 Fuegos Acograpes - Ag. Carlos Muñoz Herrera Acograpes …" at bounding box center [679, 83] width 852 height 52
click at [1019, 90] on div "Aplicar búsqueda" at bounding box center [1037, 93] width 101 height 21
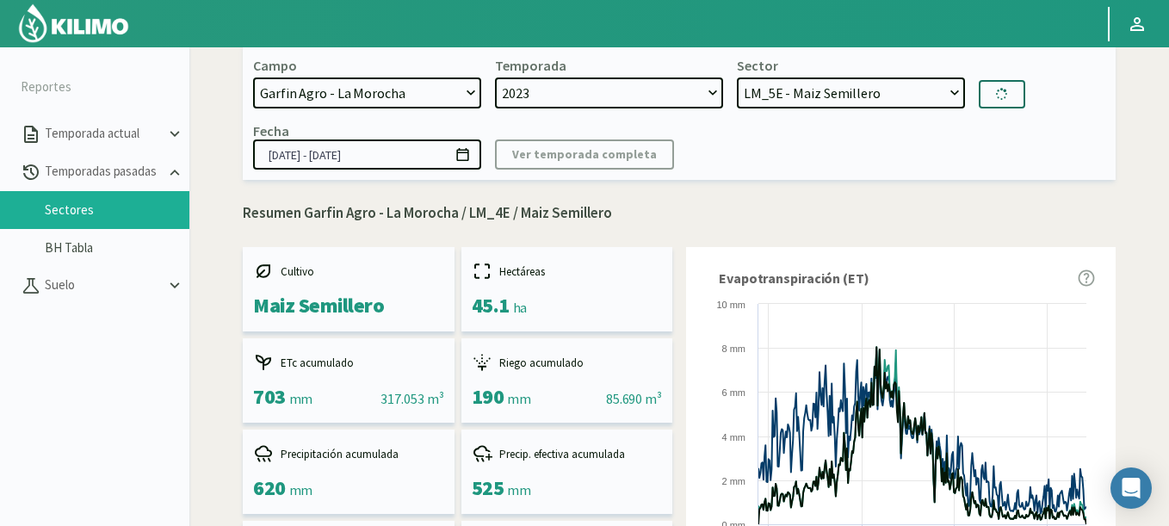
type input "21/09/2023 - 23/08/2024"
select select "96: Object"
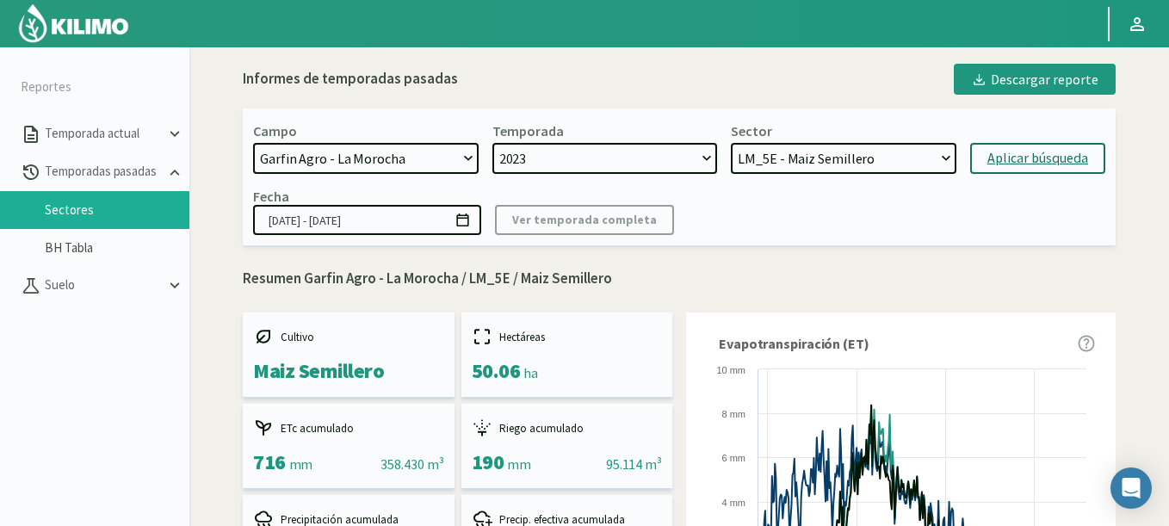
select select "825: Object"
click at [253, 143] on select "[DATE] 8 Fuegos Acograpes - Ag. [PERSON_NAME] - Ag. [GEOGRAPHIC_DATA] Acograpes…" at bounding box center [366, 158] width 226 height 31
click at [1069, 162] on div "Aplicar búsqueda" at bounding box center [1037, 158] width 101 height 21
select select "10: 2024"
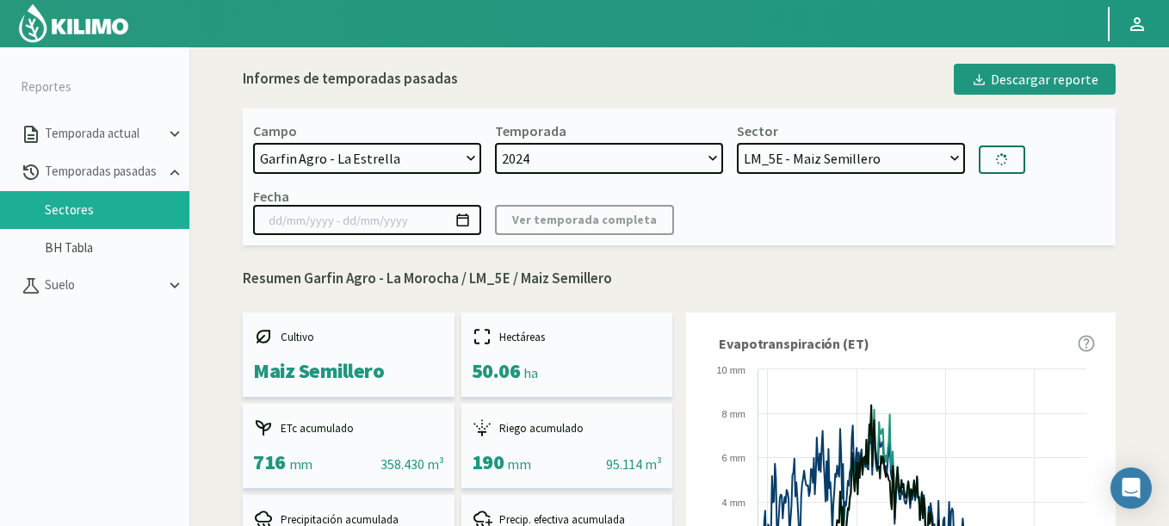
select select "98: Object"
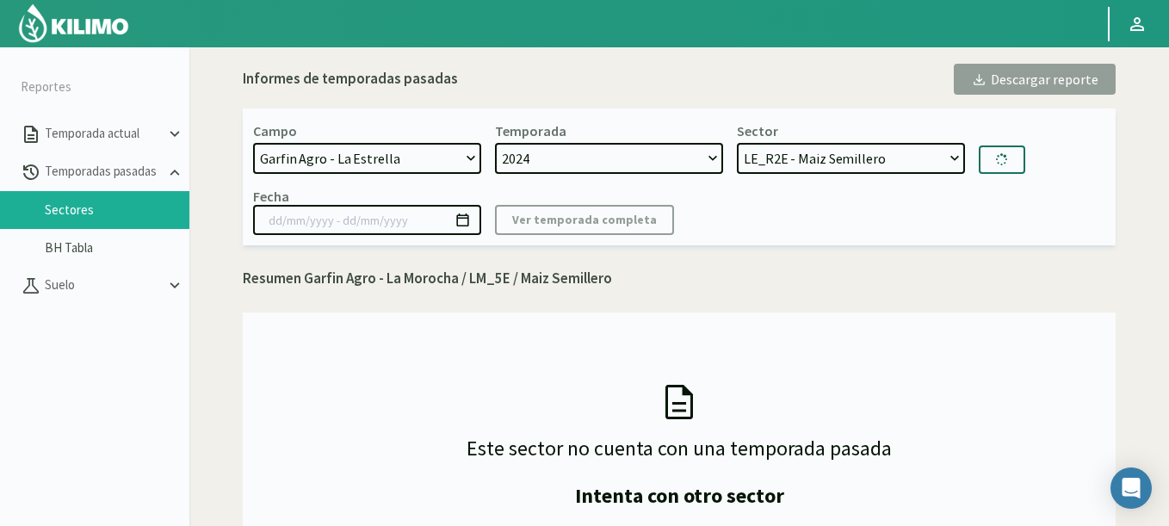
type input "01/10/2024 - 21/05/2025"
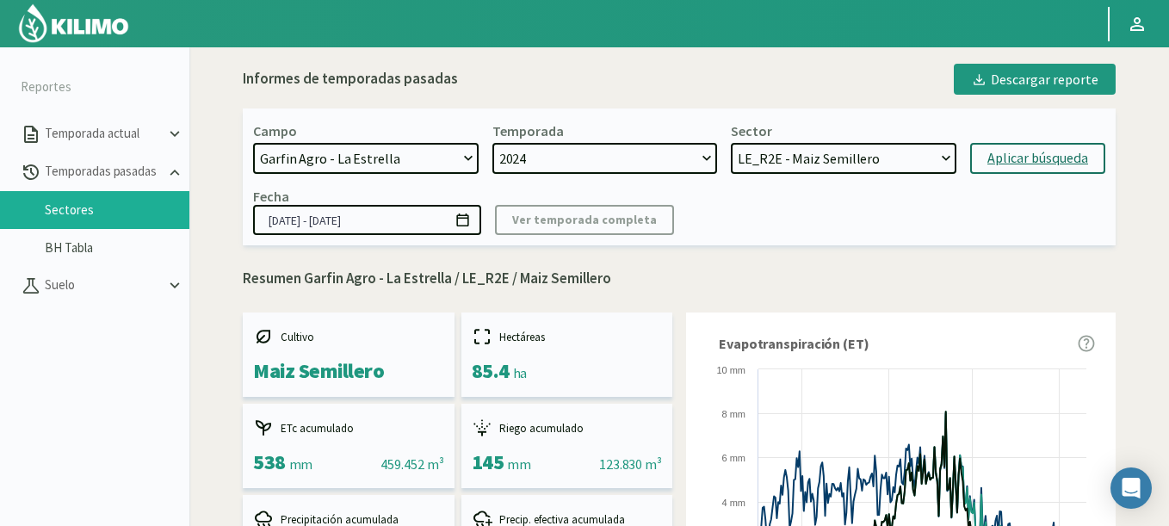
select select "826: Object"
click at [253, 143] on select "[DATE] 8 Fuegos Acograpes - Ag. [PERSON_NAME] - Ag. [GEOGRAPHIC_DATA] Acograpes…" at bounding box center [366, 158] width 226 height 31
click at [1031, 165] on div "Aplicar búsqueda" at bounding box center [1037, 158] width 101 height 21
select select "101: Object"
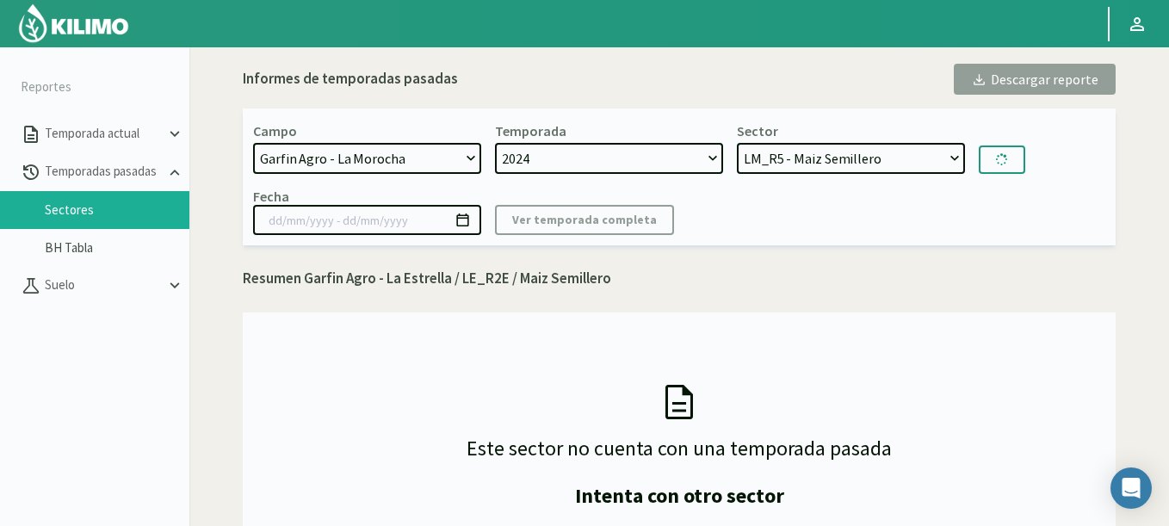
type input "01/10/2024 - 21/05/2025"
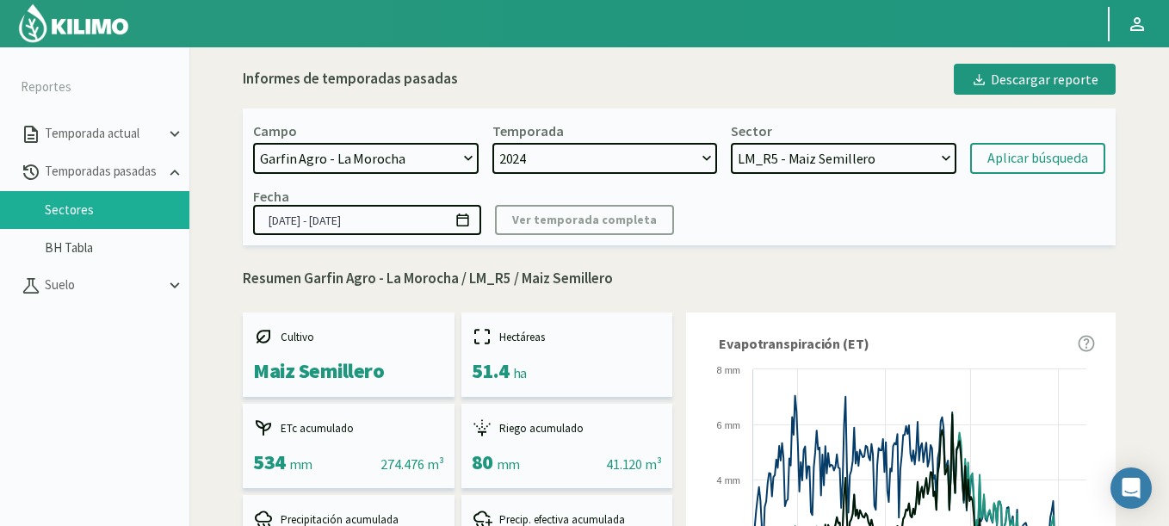
click at [775, 168] on select "LM_R5 - Maiz Semillero LM_R4 - Maiz Semillero LM_R3 - Maiz Semillero LM_R2 - Ma…" at bounding box center [844, 158] width 226 height 31
click at [731, 143] on select "LM_R5 - Maiz Semillero LM_R4 - Maiz Semillero LM_R3 - Maiz Semillero LM_R2 - Ma…" at bounding box center [844, 158] width 226 height 31
click at [1013, 159] on div "Aplicar búsqueda" at bounding box center [1037, 158] width 101 height 21
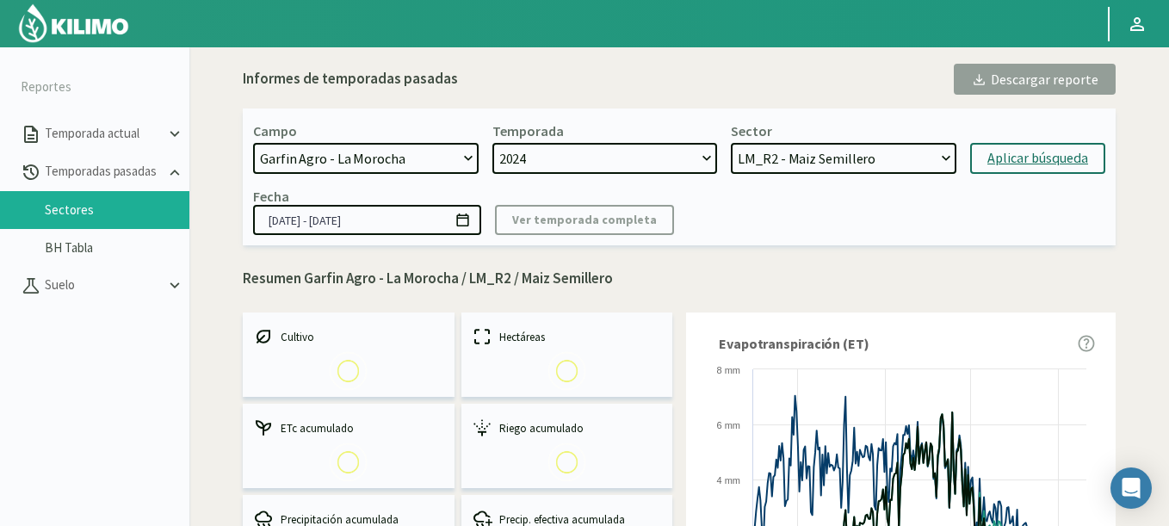
click at [779, 145] on select "LM_R5 - Maiz Semillero LM_R4 - Maiz Semillero LM_R3 - Maiz Semillero LM_R2 - Ma…" at bounding box center [844, 158] width 226 height 31
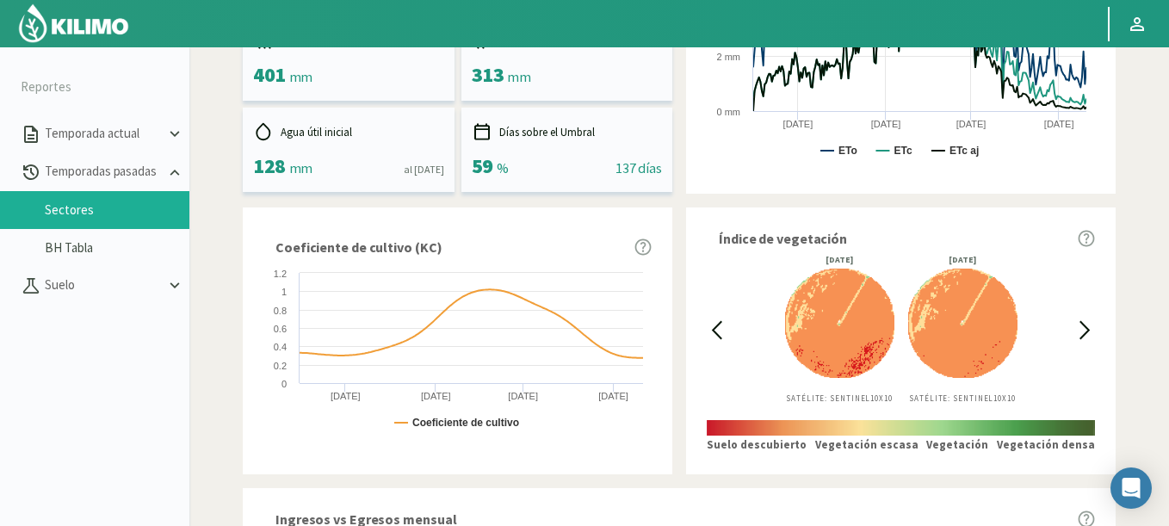
scroll to position [65, 0]
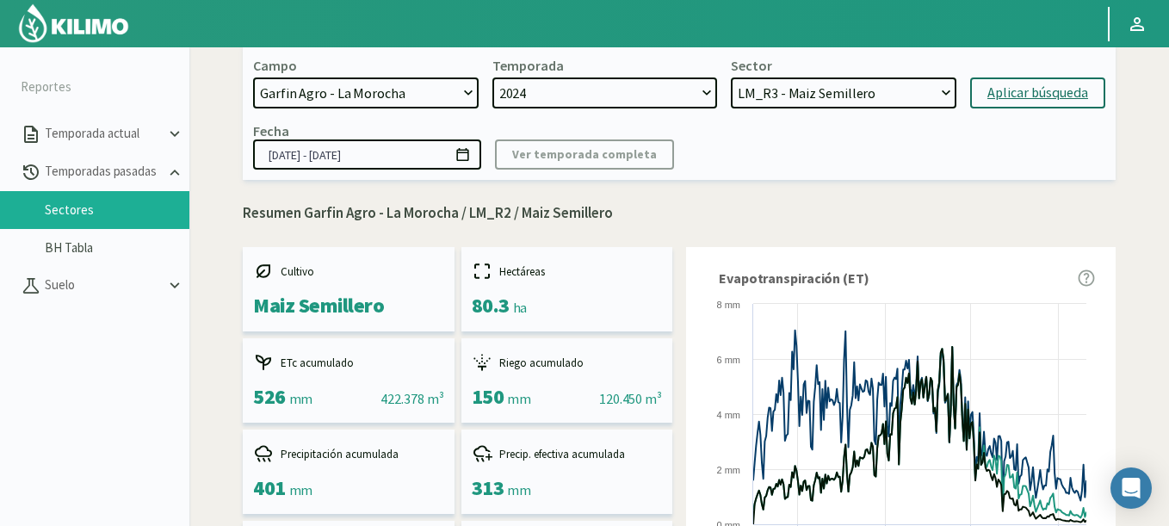
click at [731, 77] on select "LM_R5 - Maiz Semillero LM_R4 - Maiz Semillero LM_R3 - Maiz Semillero LM_R2 - Ma…" at bounding box center [844, 92] width 226 height 31
click at [993, 99] on div "Aplicar búsqueda" at bounding box center [1037, 93] width 101 height 21
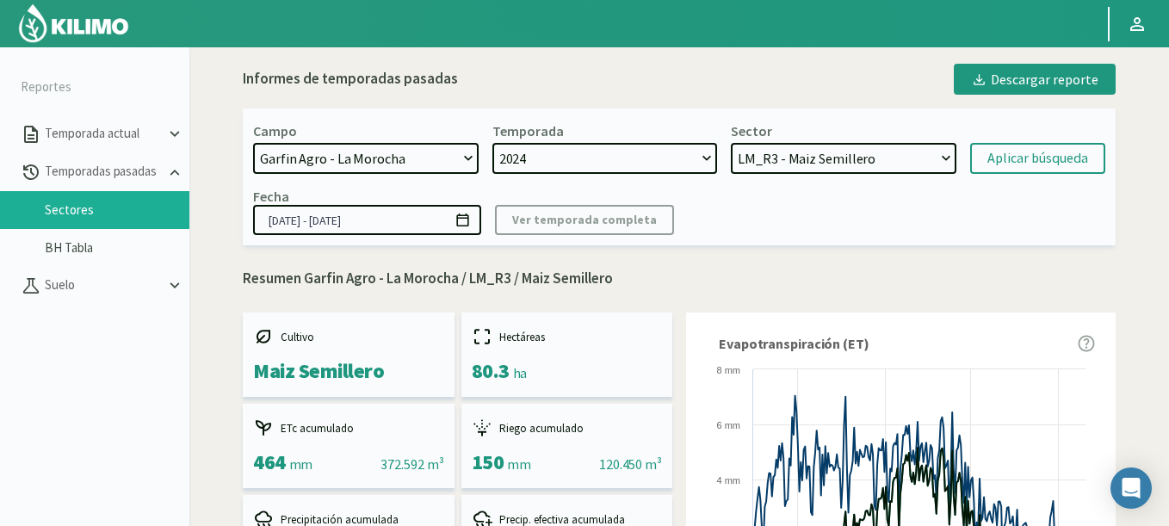
click at [820, 157] on select "LM_R5 - Maiz Semillero LM_R4 - Maiz Semillero LM_R3 - Maiz Semillero LM_R2 - Ma…" at bounding box center [844, 158] width 226 height 31
click at [731, 143] on select "LM_R5 - Maiz Semillero LM_R4 - Maiz Semillero LM_R3 - Maiz Semillero LM_R2 - Ma…" at bounding box center [844, 158] width 226 height 31
click at [1050, 144] on button "Aplicar búsqueda" at bounding box center [1037, 158] width 135 height 31
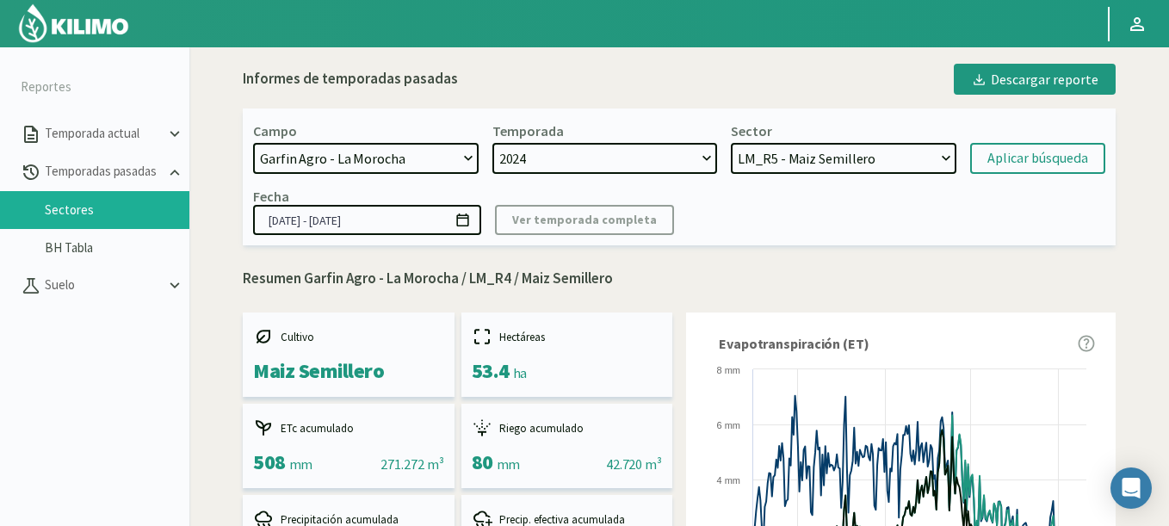
click at [731, 143] on select "LM_R5 - Maiz Semillero LM_R4 - Maiz Semillero LM_R3 - Maiz Semillero LM_R2 - Ma…" at bounding box center [844, 158] width 226 height 31
click at [1053, 156] on div "Aplicar búsqueda" at bounding box center [1037, 158] width 101 height 21
select select "126: Object"
select select "825: Object"
click at [253, 143] on select "[DATE] 8 Fuegos Acograpes - Ag. [PERSON_NAME] - Ag. [GEOGRAPHIC_DATA] Acograpes…" at bounding box center [366, 158] width 226 height 31
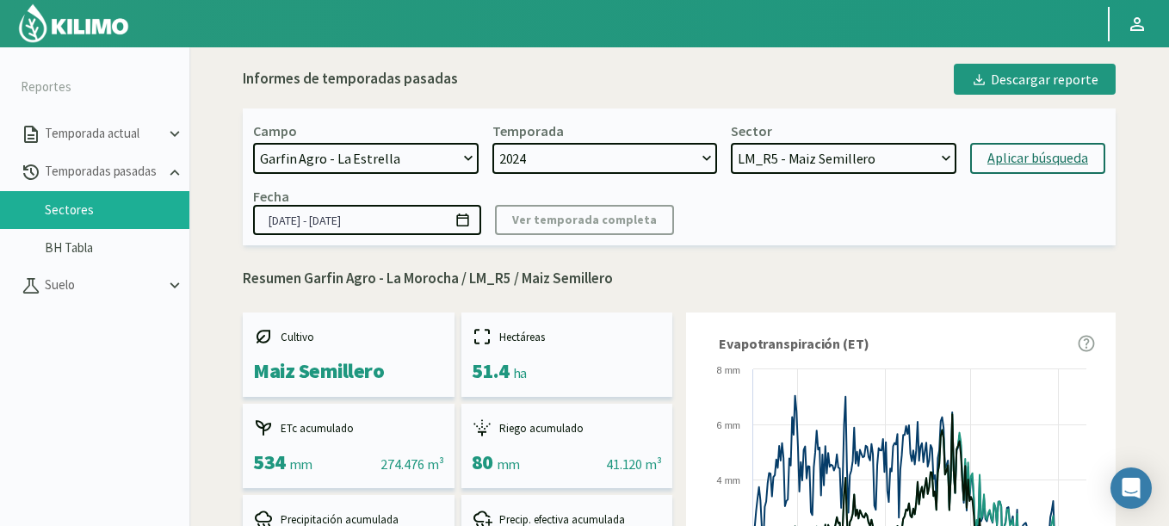
click at [1041, 163] on div "Aplicar búsqueda" at bounding box center [1037, 158] width 101 height 21
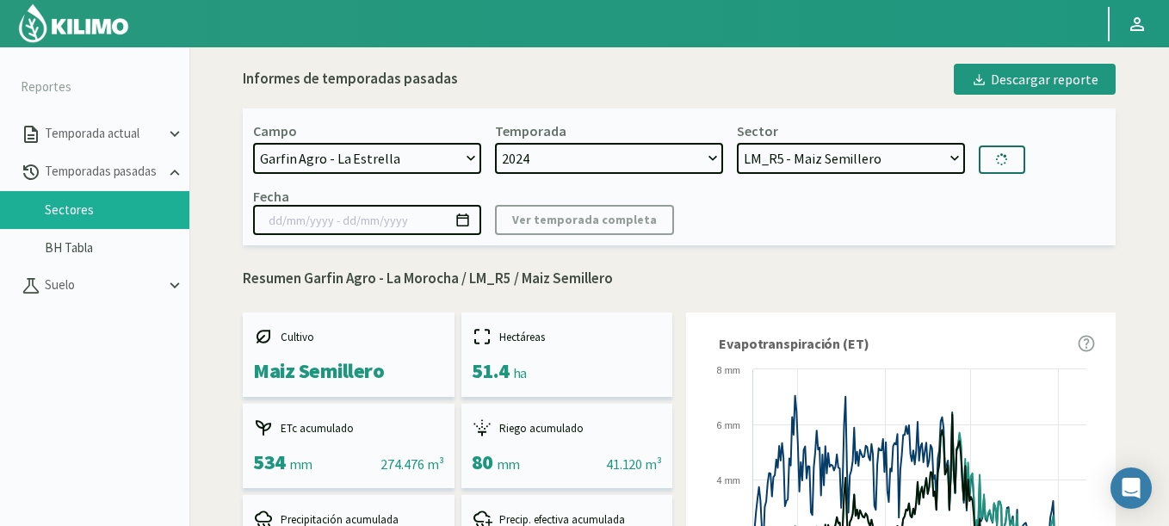
select select "131: Object"
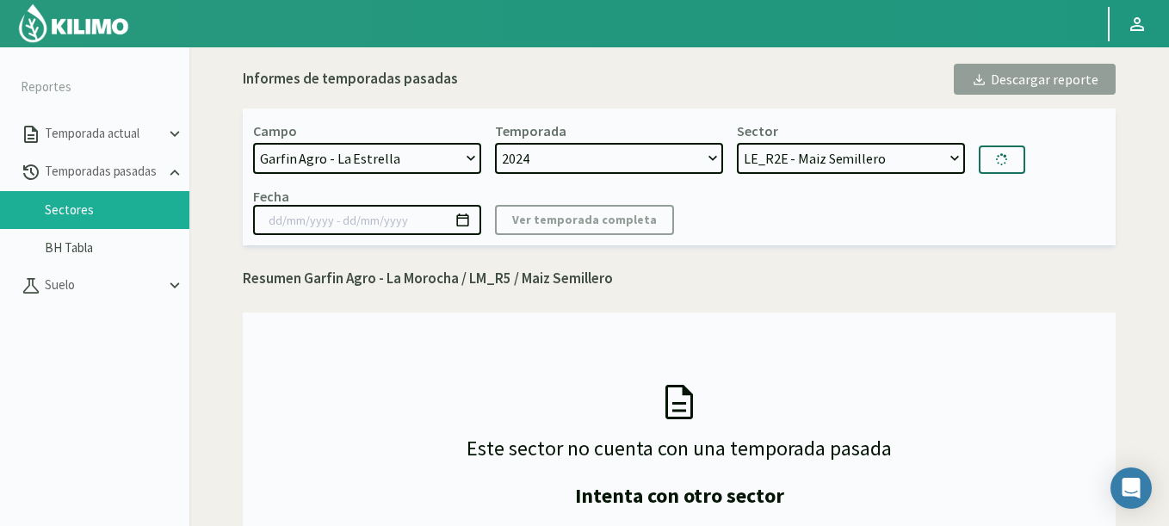
type input "01/10/2024 - 21/05/2025"
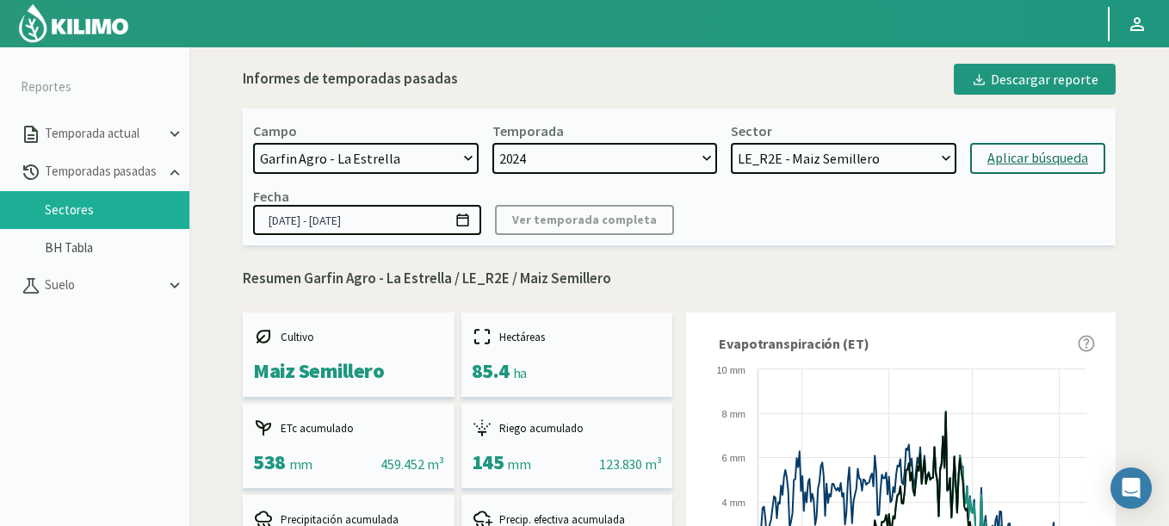
select select "7: 2023"
click at [492, 143] on select "2024 2023" at bounding box center [605, 158] width 226 height 31
select select "134: Object"
click at [1025, 166] on div "Aplicar búsqueda" at bounding box center [1037, 158] width 101 height 21
type input "08/11/2023 - 08/08/2024"
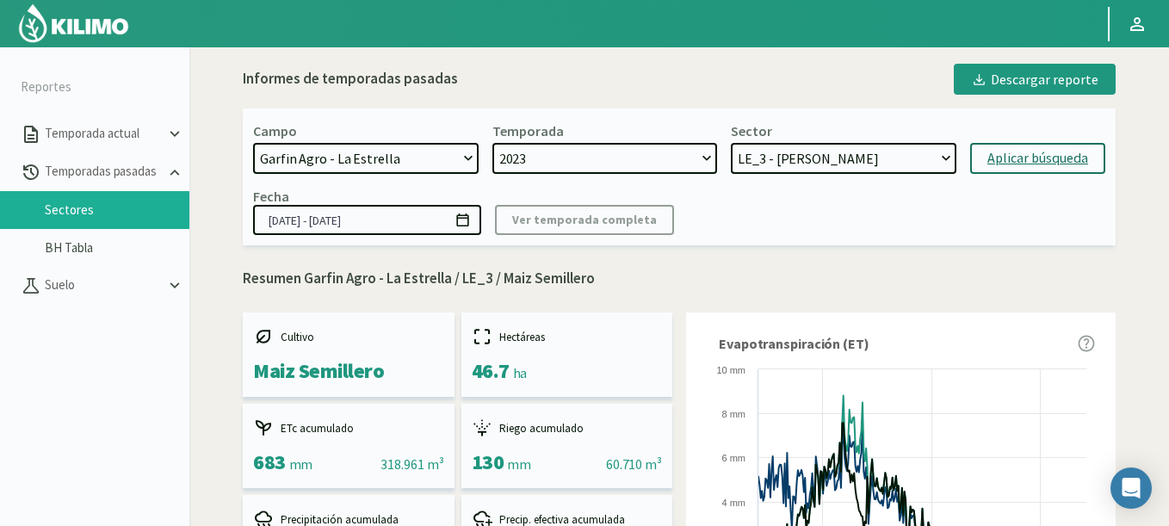
drag, startPoint x: 796, startPoint y: 139, endPoint x: 796, endPoint y: 149, distance: 9.5
click at [796, 148] on div "Sector LE_3 - Maiz Semillero LE_1E - Maiz Semillero LE_2 - Maiz Semillero" at bounding box center [844, 148] width 226 height 52
click at [731, 143] on select "LE_3 - Maiz Semillero LE_1E - Maiz Semillero LE_2 - Maiz Semillero" at bounding box center [844, 158] width 226 height 31
click at [999, 176] on div "Campo 21 de Septiembre 8 Fuegos Acograpes - Ag. Carlos Muñoz Herrera Acograpes …" at bounding box center [679, 176] width 873 height 137
click at [1001, 163] on div "Aplicar búsqueda" at bounding box center [1037, 158] width 101 height 21
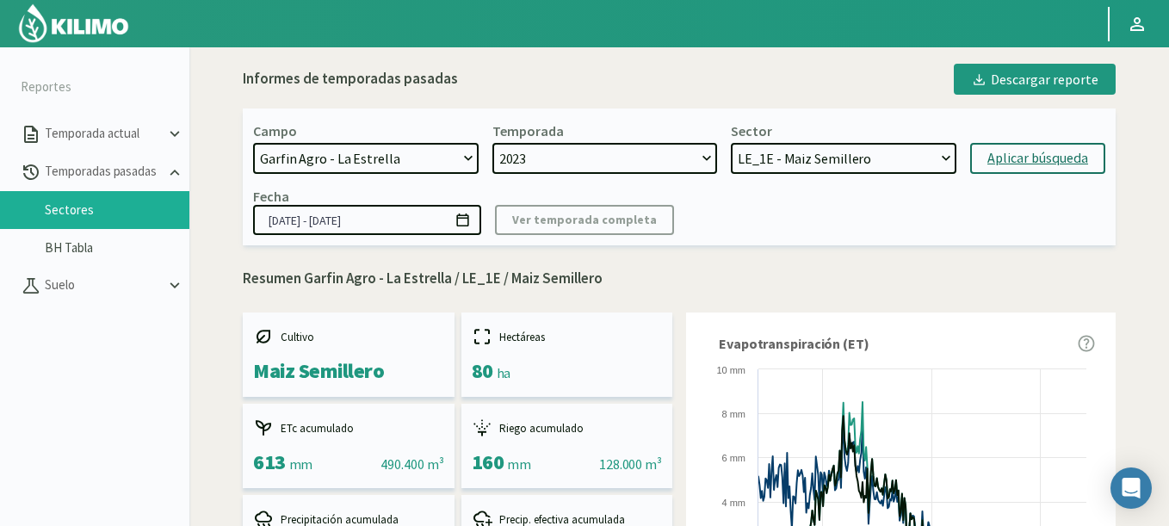
select select "142: Object"
click at [731, 143] on select "LE_3 - Maiz Semillero LE_1E - Maiz Semillero LE_2 - Maiz Semillero" at bounding box center [844, 158] width 226 height 31
click at [1055, 151] on div "Aplicar búsqueda" at bounding box center [1037, 158] width 101 height 21
type input "21/09/2023 - 08/08/2024"
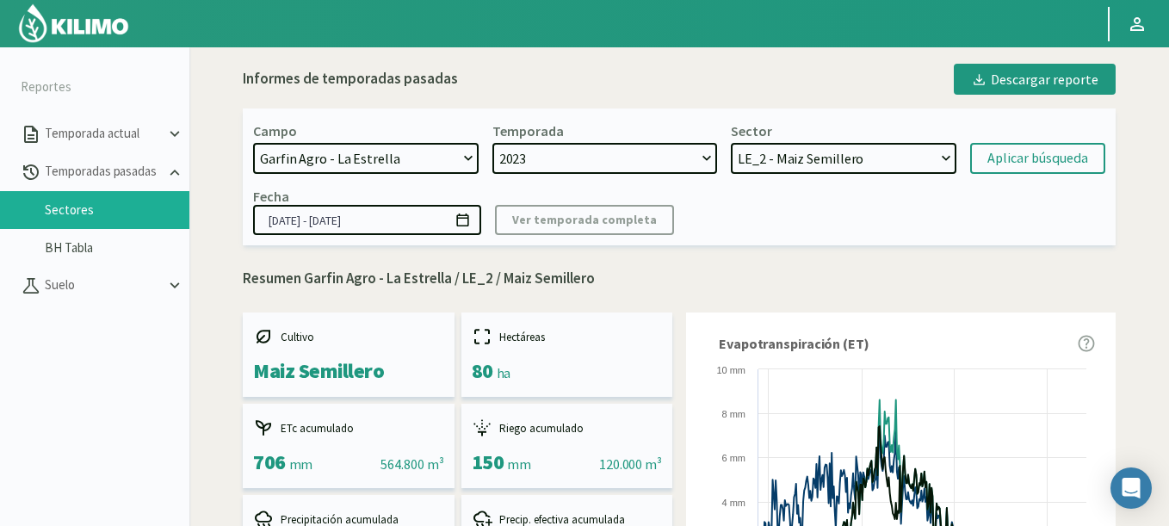
select select "143: Object"
click at [731, 143] on select "LE_3 - Maiz Semillero LE_1E - Maiz Semillero LE_2 - Maiz Semillero" at bounding box center [844, 158] width 226 height 31
click at [1010, 162] on div "Aplicar búsqueda" at bounding box center [1037, 158] width 101 height 21
type input "08/11/2023 - 08/08/2024"
select select "146: Object"
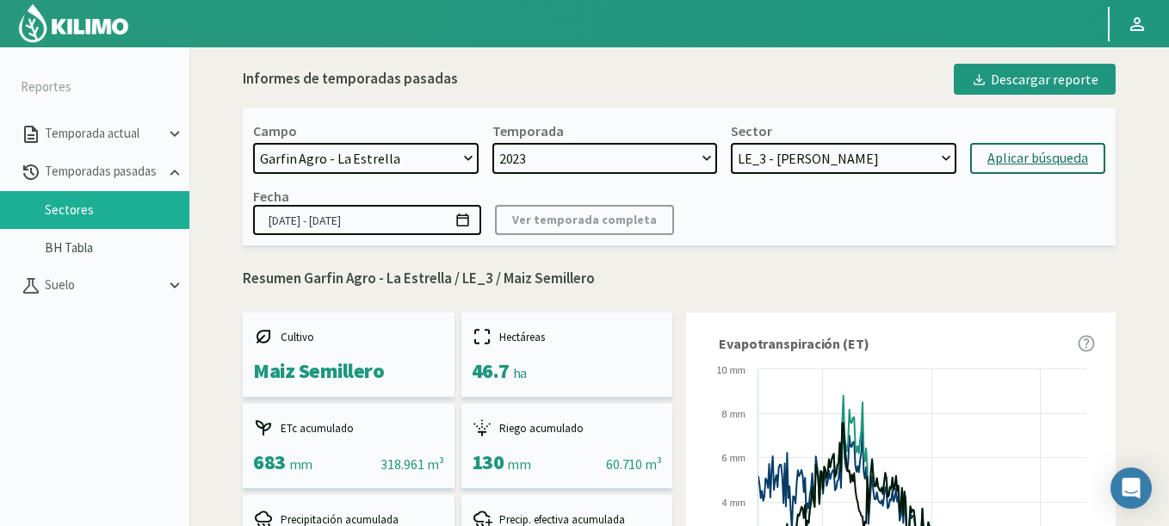
click at [757, 153] on select "LE_3 - Maiz Semillero LE_1E - Maiz Semillero LE_2 - Maiz Semillero" at bounding box center [844, 158] width 226 height 31
select select "10: 2024"
click at [492, 143] on select "2024 2023" at bounding box center [605, 158] width 226 height 31
select select "149: Object"
click at [1041, 152] on div "Aplicar búsqueda" at bounding box center [1037, 158] width 101 height 21
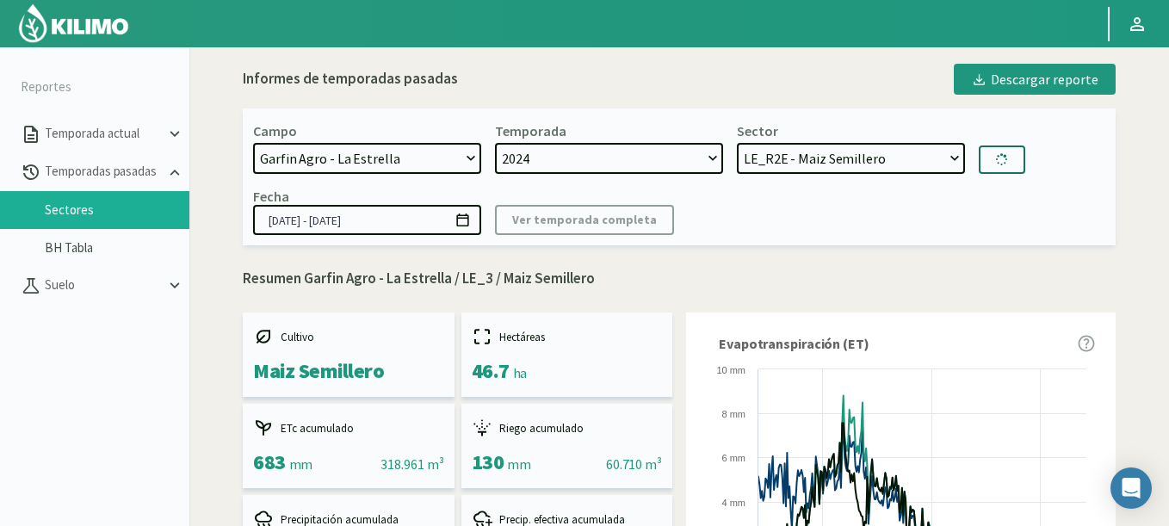
type input "01/10/2024 - 21/05/2025"
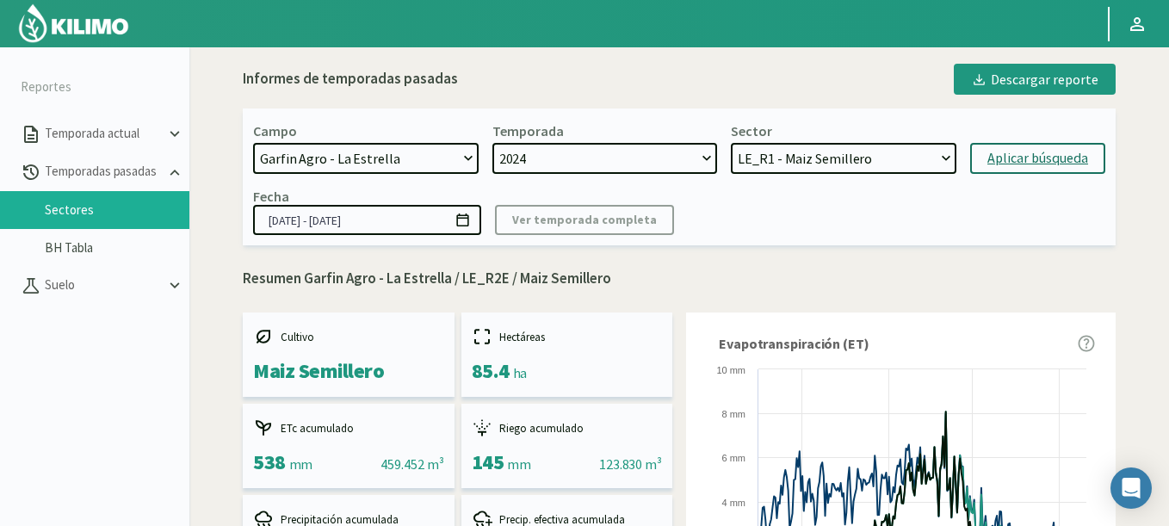
click at [731, 143] on select "LE_R2E - Maiz Semillero LE_R3E - Maiz Semillero LE_R1 - Maiz Semillero" at bounding box center [844, 158] width 226 height 31
click at [1024, 146] on button "Aplicar búsqueda" at bounding box center [1037, 158] width 135 height 31
click at [731, 143] on select "LE_R2E - Maiz Semillero LE_R3E - Maiz Semillero LE_R1 - Maiz Semillero" at bounding box center [844, 158] width 226 height 31
click at [993, 147] on button "Aplicar búsqueda" at bounding box center [1037, 158] width 135 height 31
select select "159: Object"
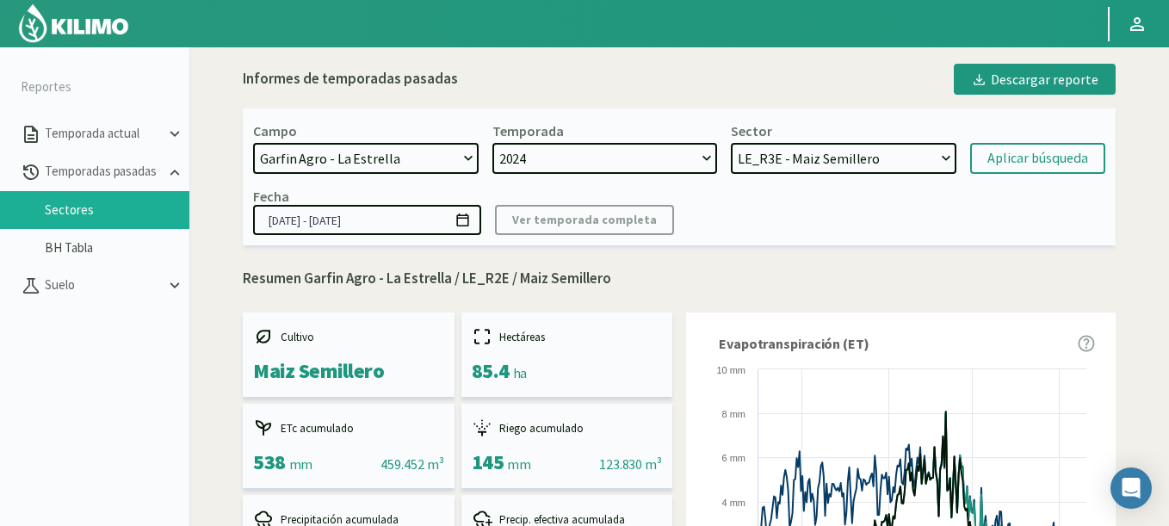
click at [731, 143] on select "LE_R2E - Maiz Semillero LE_R3E - Maiz Semillero LE_R1 - Maiz Semillero" at bounding box center [844, 158] width 226 height 31
select select "825: Object"
select select "162: Object"
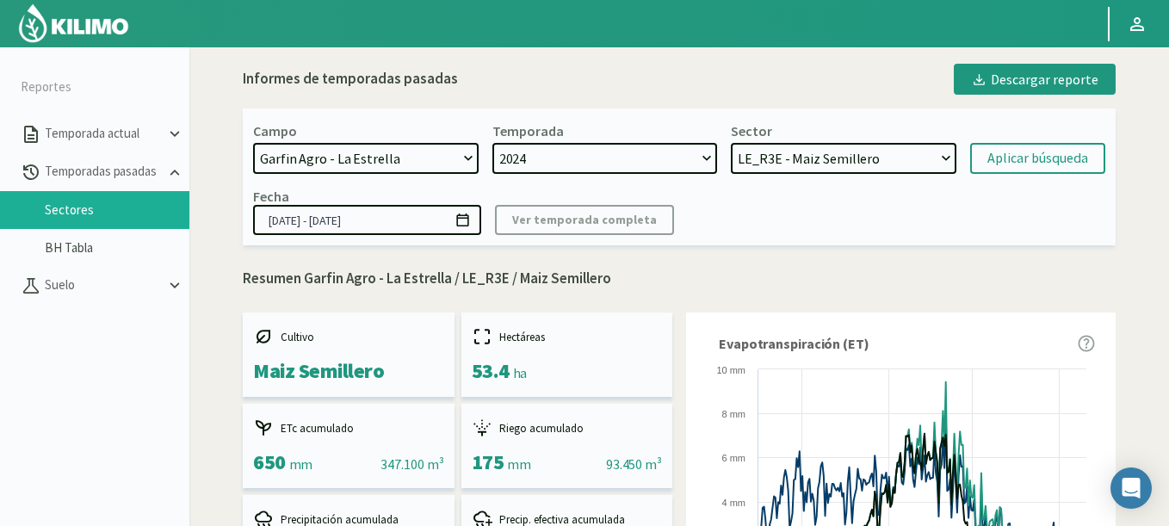
click at [528, 164] on select "2024 2023" at bounding box center [605, 158] width 226 height 31
drag, startPoint x: 528, startPoint y: 164, endPoint x: 385, endPoint y: 149, distance: 143.7
click at [385, 149] on form "Campo 21 de Septiembre 8 Fuegos Acograpes - Ag. Carlos Muñoz Herrera Acograpes …" at bounding box center [679, 148] width 852 height 52
click at [385, 149] on select "[DATE] 8 Fuegos Acograpes - Ag. [PERSON_NAME] - Ag. [GEOGRAPHIC_DATA] Acograpes…" at bounding box center [366, 158] width 226 height 31
select select "824: Object"
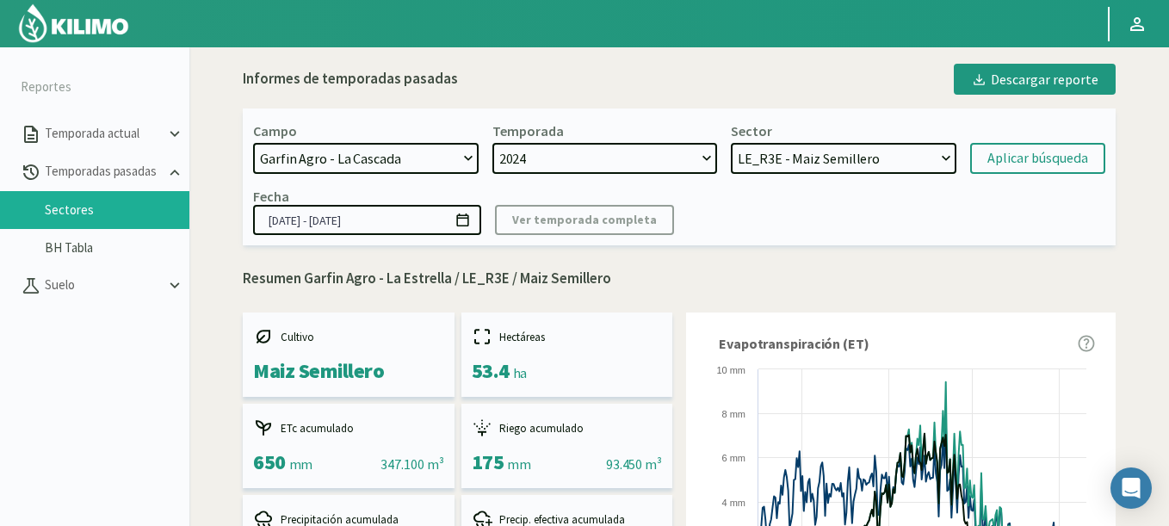
click at [253, 143] on select "[DATE] 8 Fuegos Acograpes - Ag. [PERSON_NAME] - Ag. [GEOGRAPHIC_DATA] Acograpes…" at bounding box center [366, 158] width 226 height 31
click at [1004, 155] on div "Aplicar búsqueda" at bounding box center [1037, 158] width 101 height 21
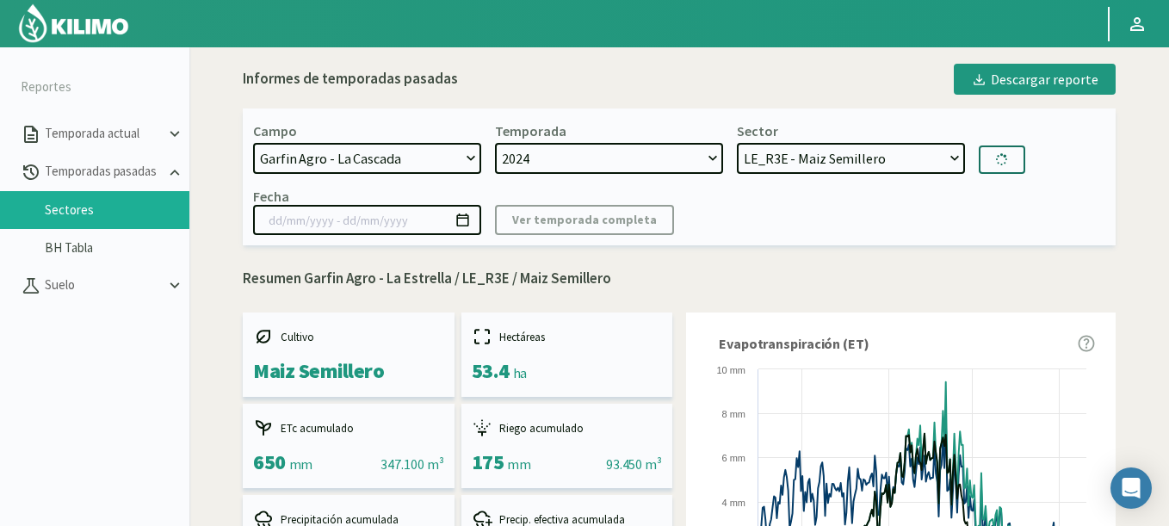
select select "164: Object"
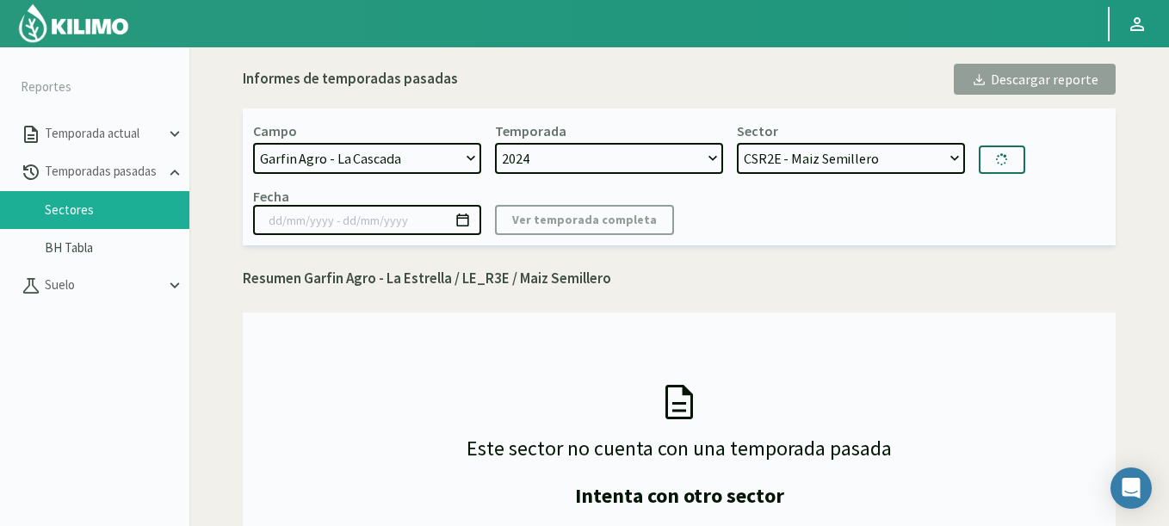
type input "01/10/2024 - 21/05/2025"
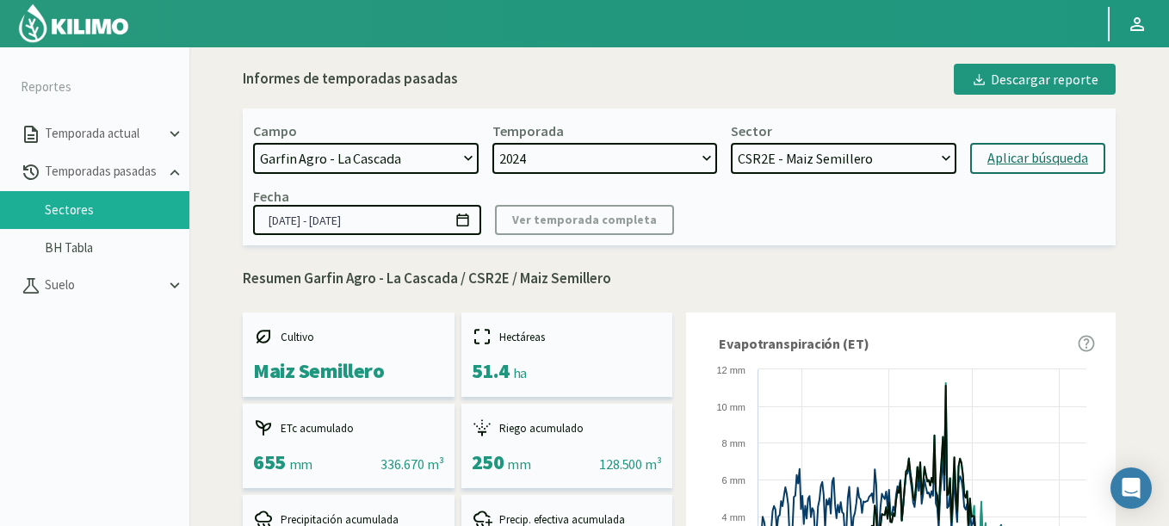
click at [553, 159] on select "2024" at bounding box center [605, 158] width 226 height 31
click at [814, 156] on select "CSR2E - Maiz Semillero" at bounding box center [844, 158] width 226 height 31
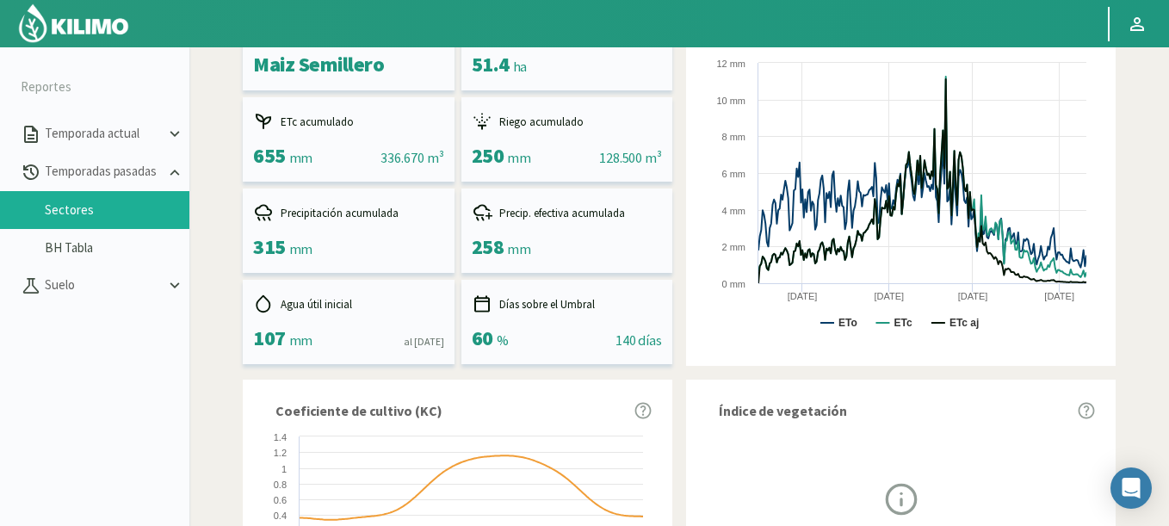
scroll to position [310, 0]
